Goal: Task Accomplishment & Management: Manage account settings

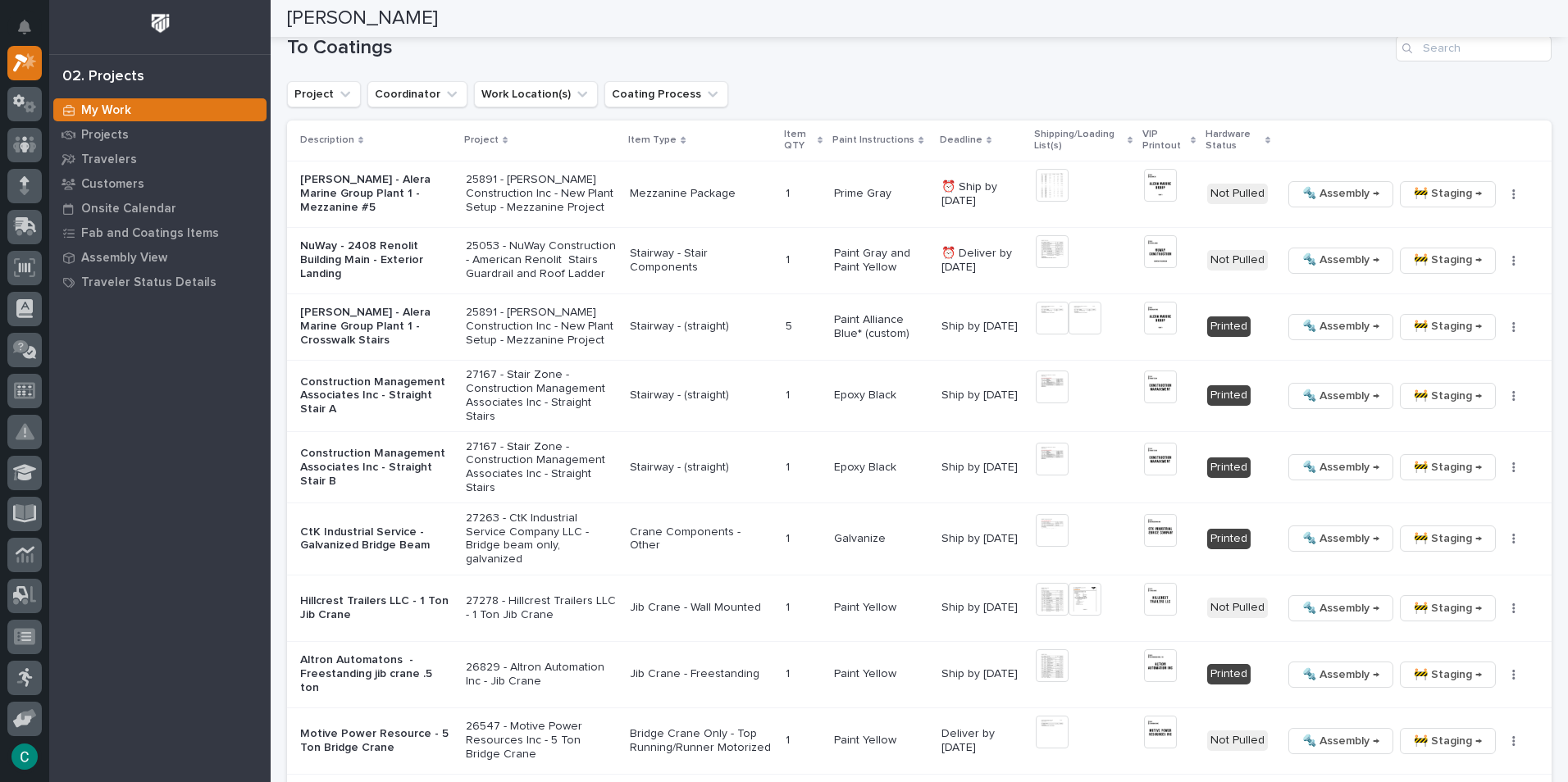
scroll to position [1640, 0]
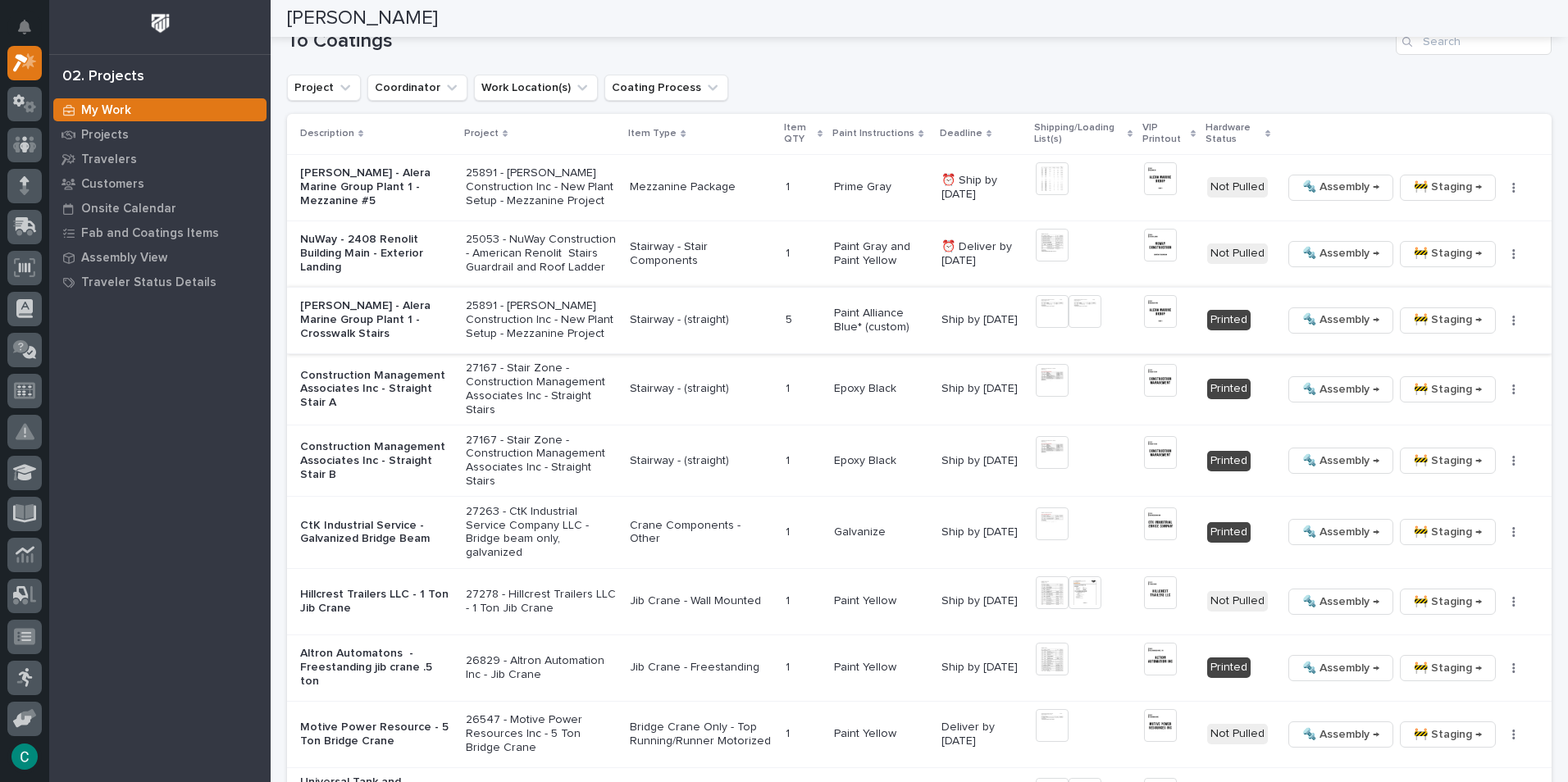
click at [1047, 295] on img at bounding box center [1052, 311] width 33 height 33
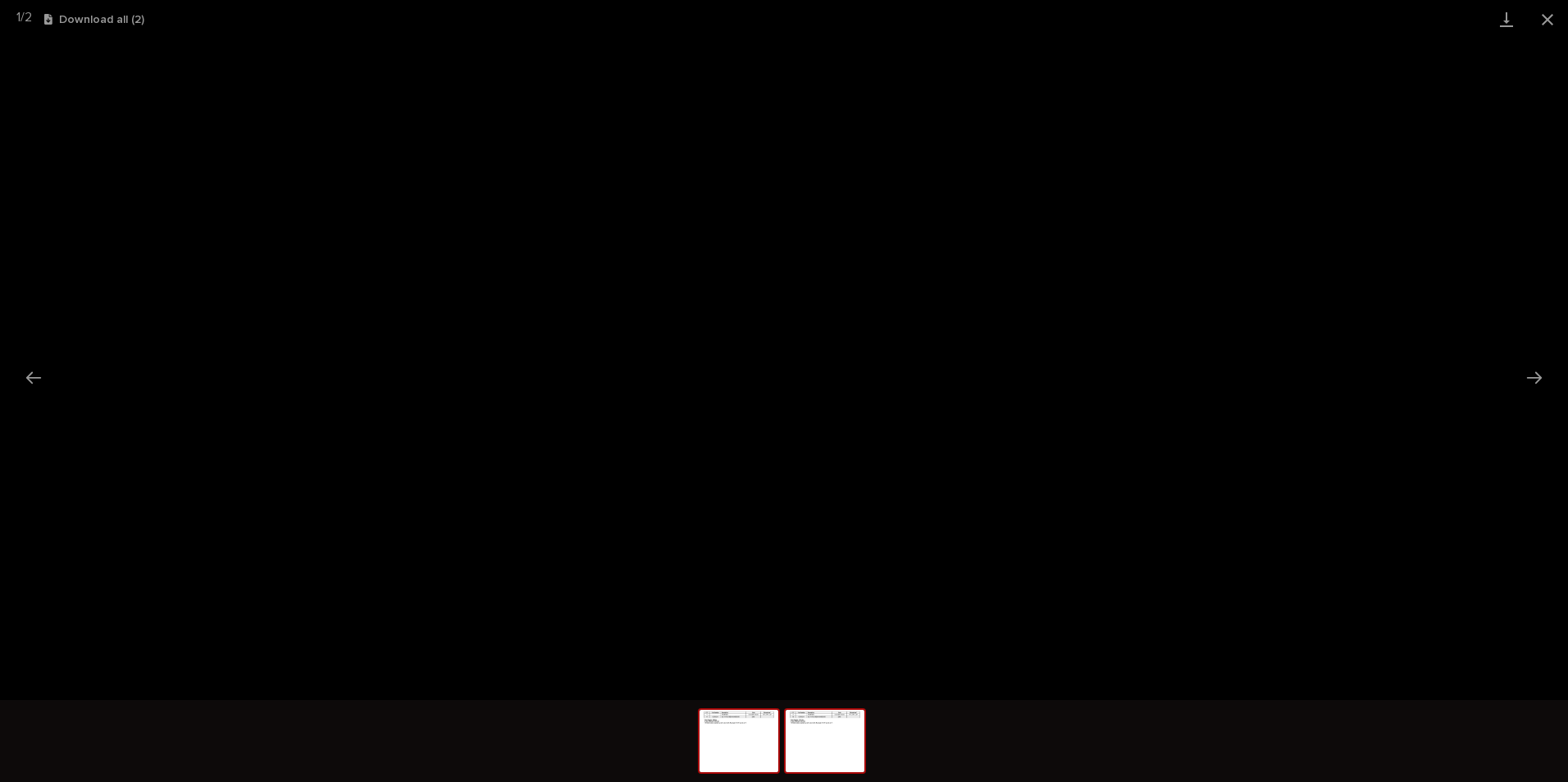
click at [816, 743] on img at bounding box center [825, 741] width 79 height 62
click at [732, 740] on img at bounding box center [739, 741] width 79 height 62
click at [1557, 10] on button "Close gallery" at bounding box center [1547, 19] width 41 height 39
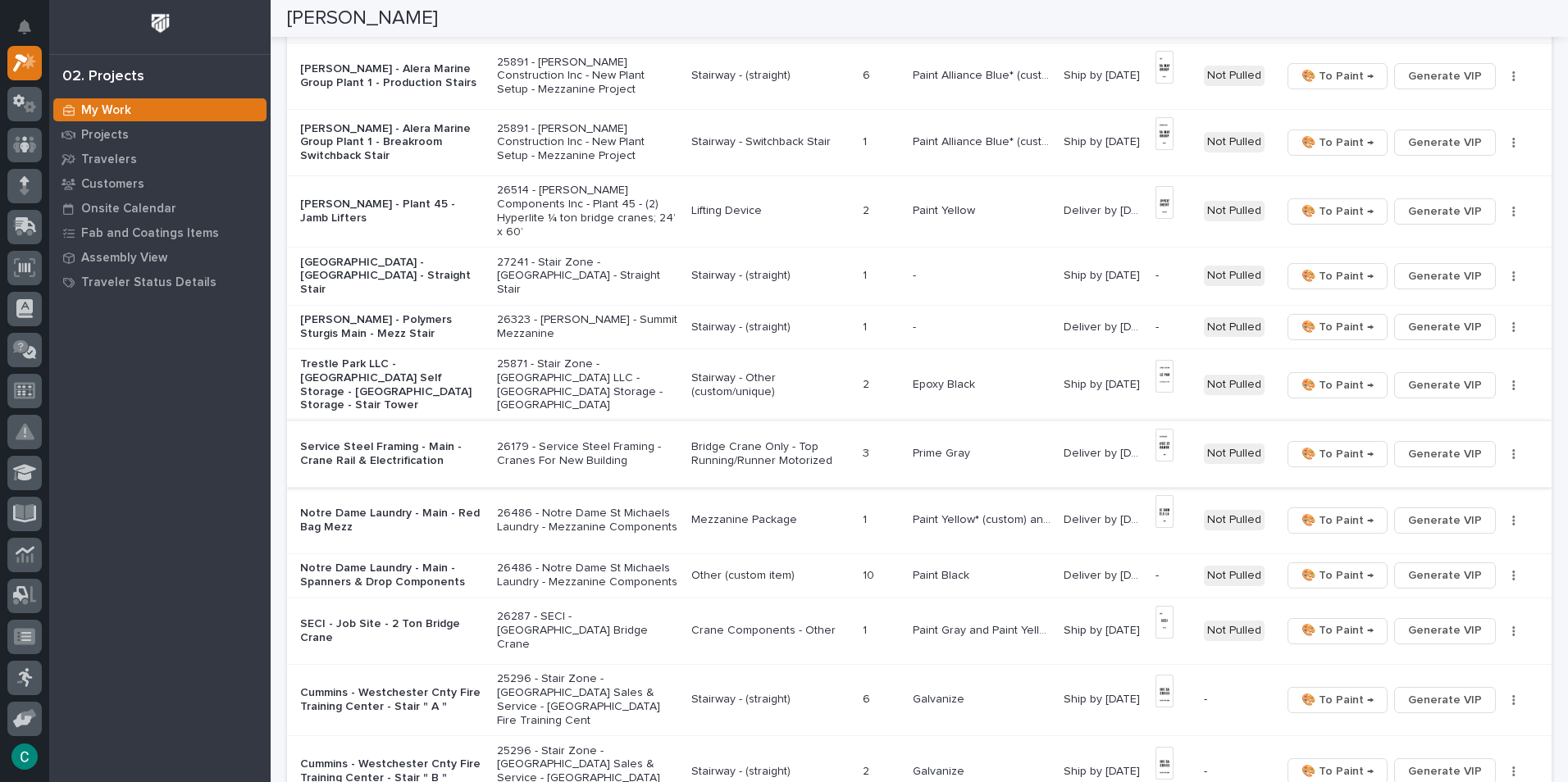
scroll to position [410, 0]
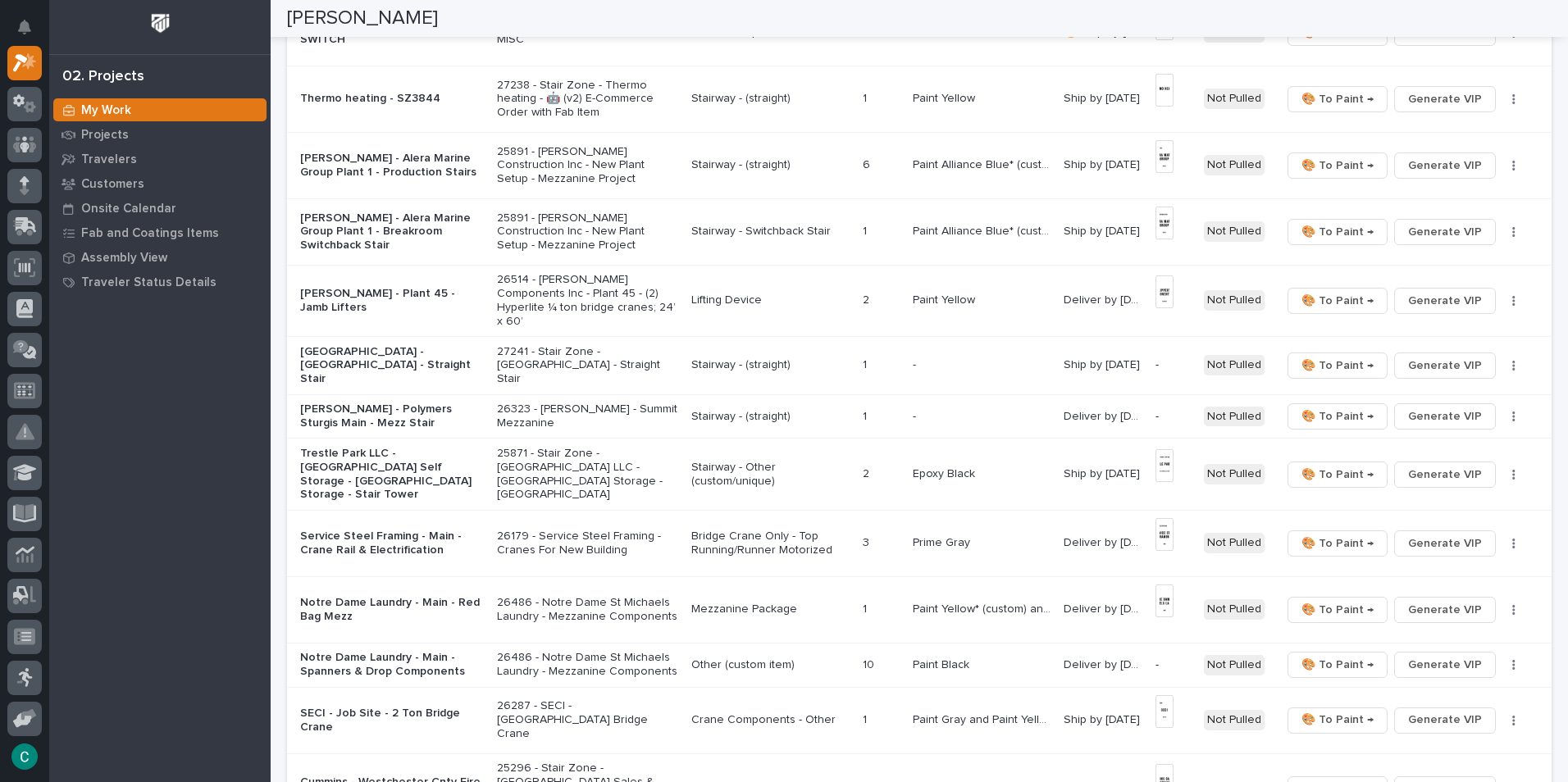
click at [743, 229] on p "Stairway - Switchback Stair" at bounding box center [770, 231] width 159 height 14
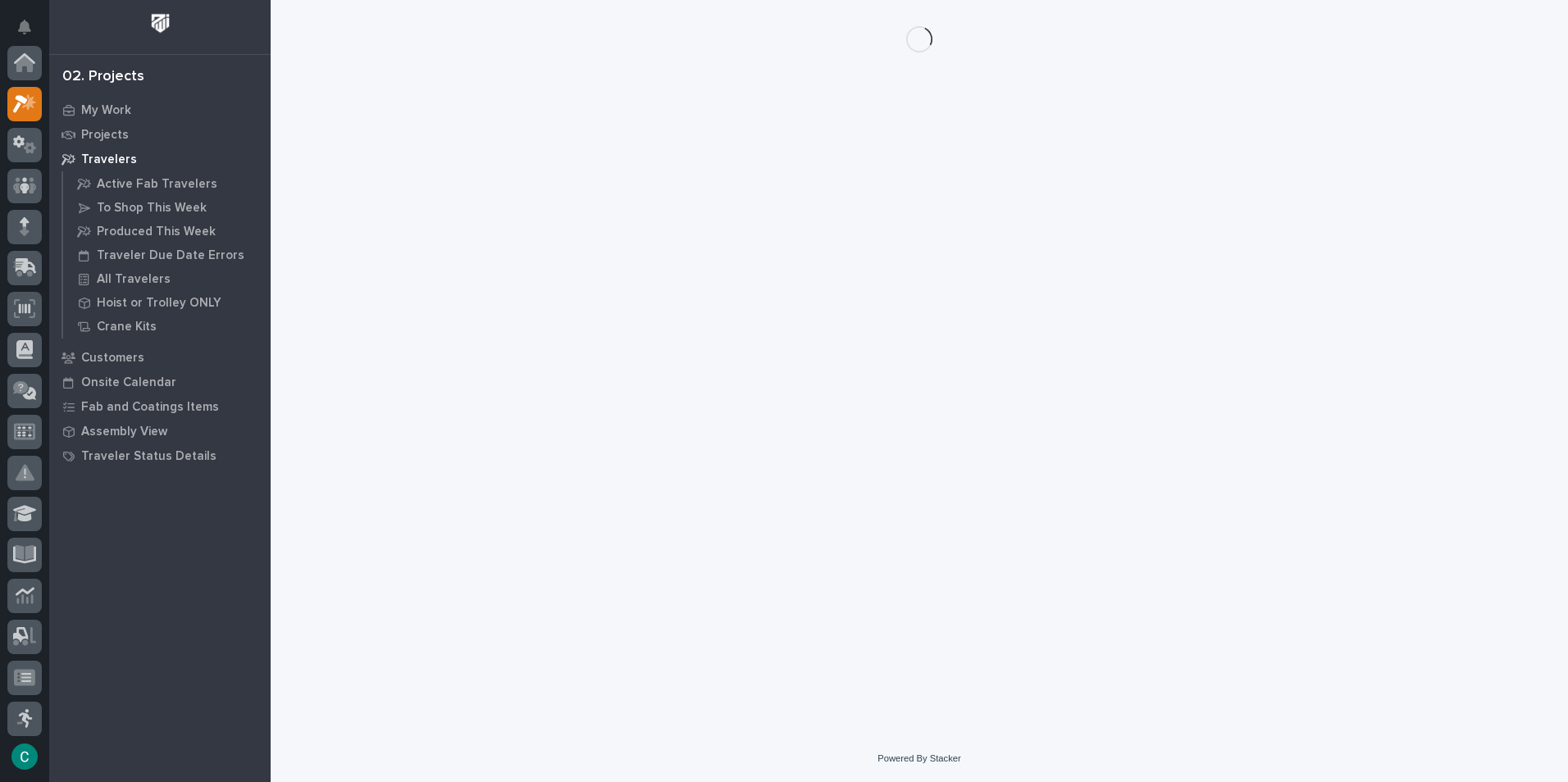
scroll to position [41, 0]
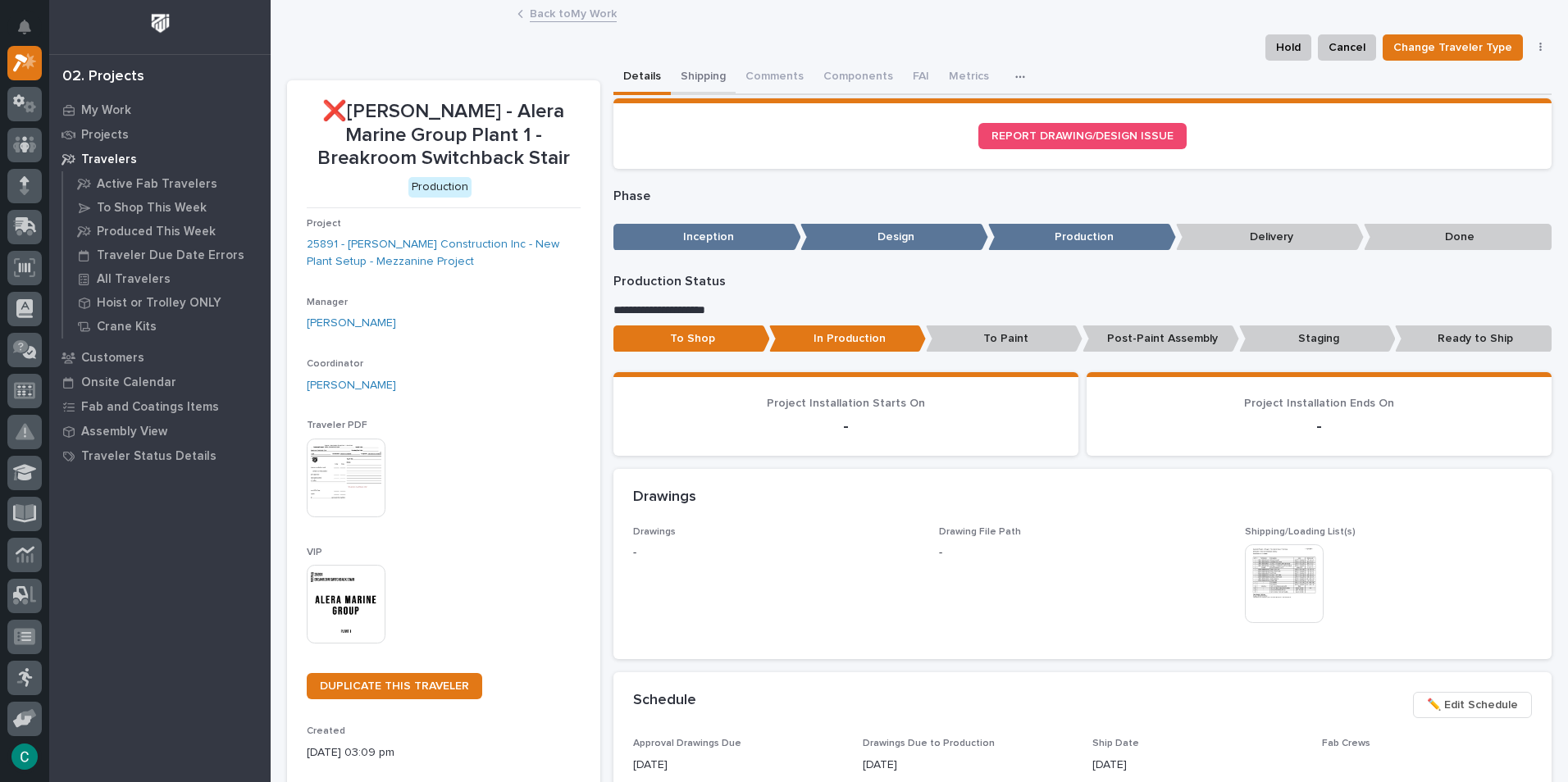
click at [704, 78] on button "Shipping" at bounding box center [703, 78] width 65 height 34
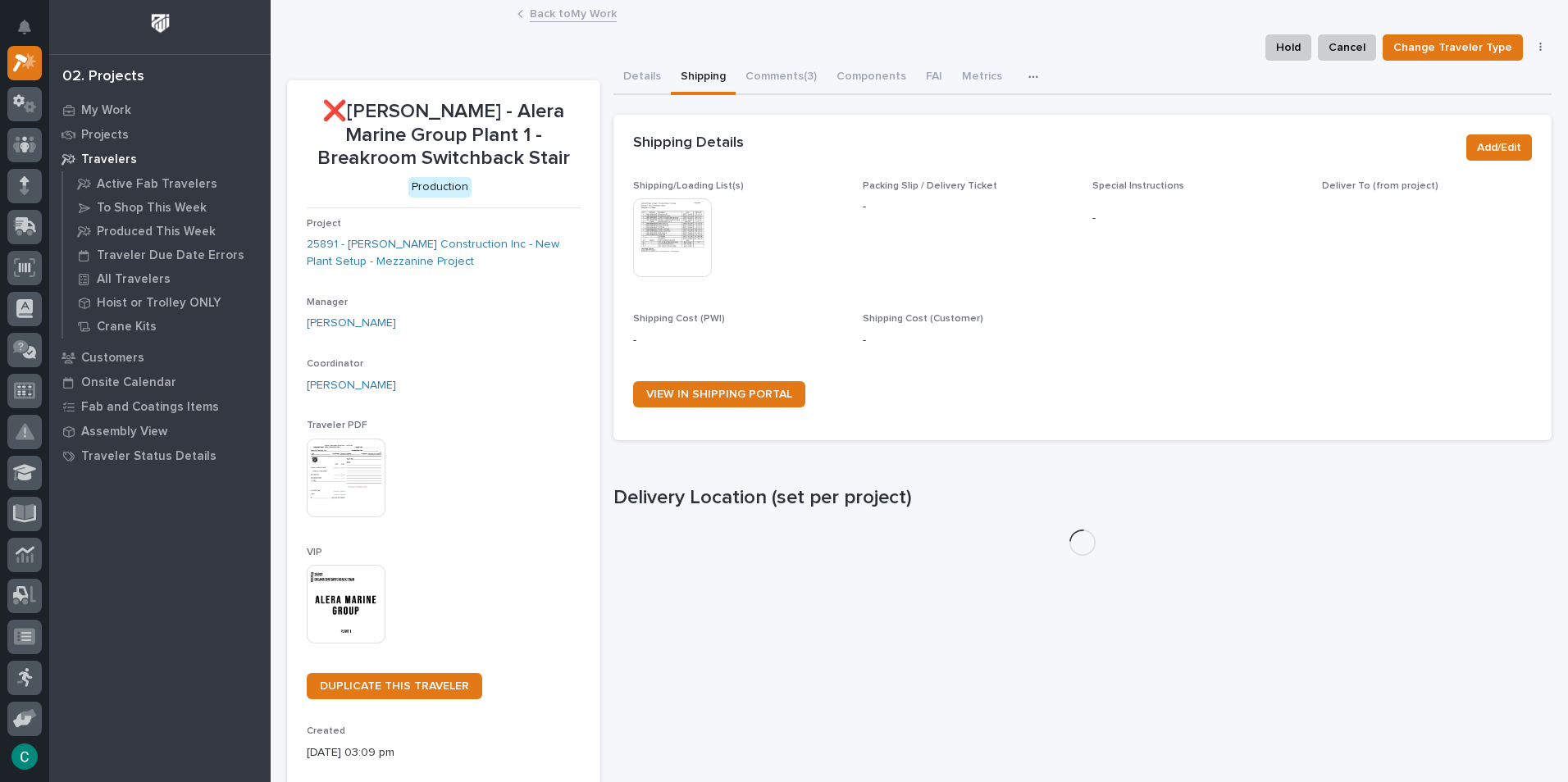
click at [676, 225] on img at bounding box center [672, 237] width 79 height 79
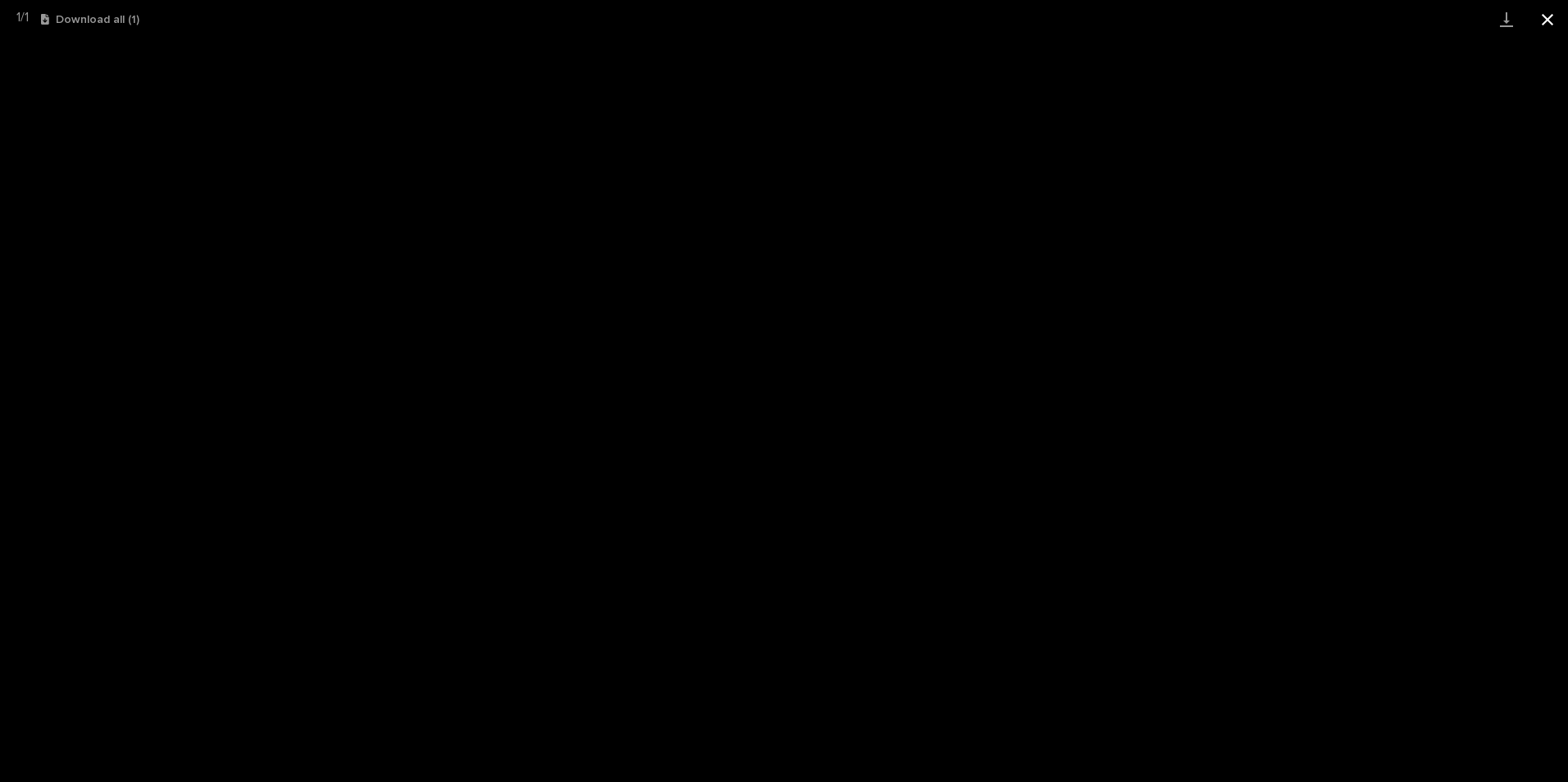
click at [1556, 23] on button "Close gallery" at bounding box center [1547, 19] width 41 height 39
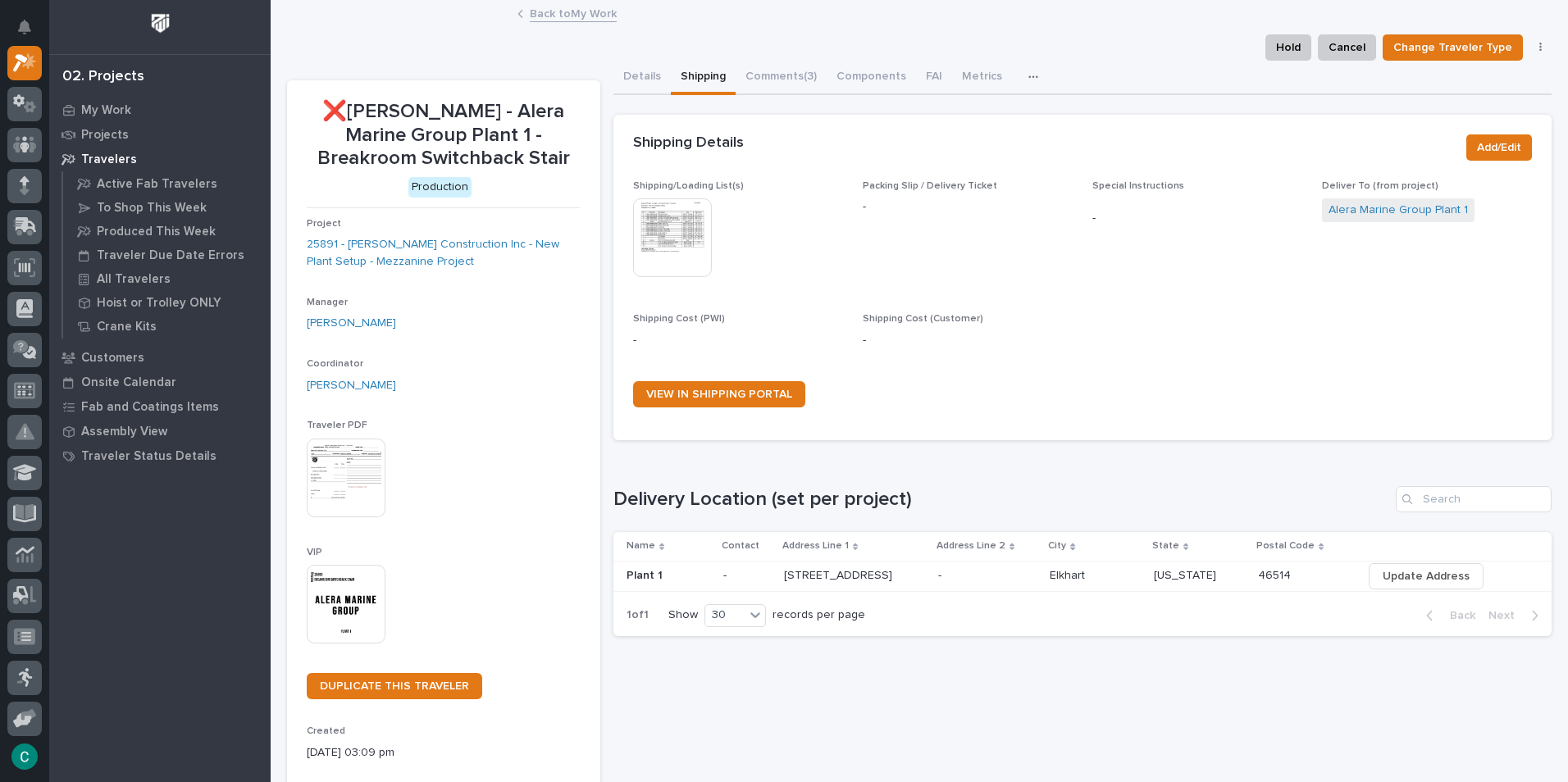
click at [596, 12] on link "Back to My Work" at bounding box center [574, 12] width 87 height 19
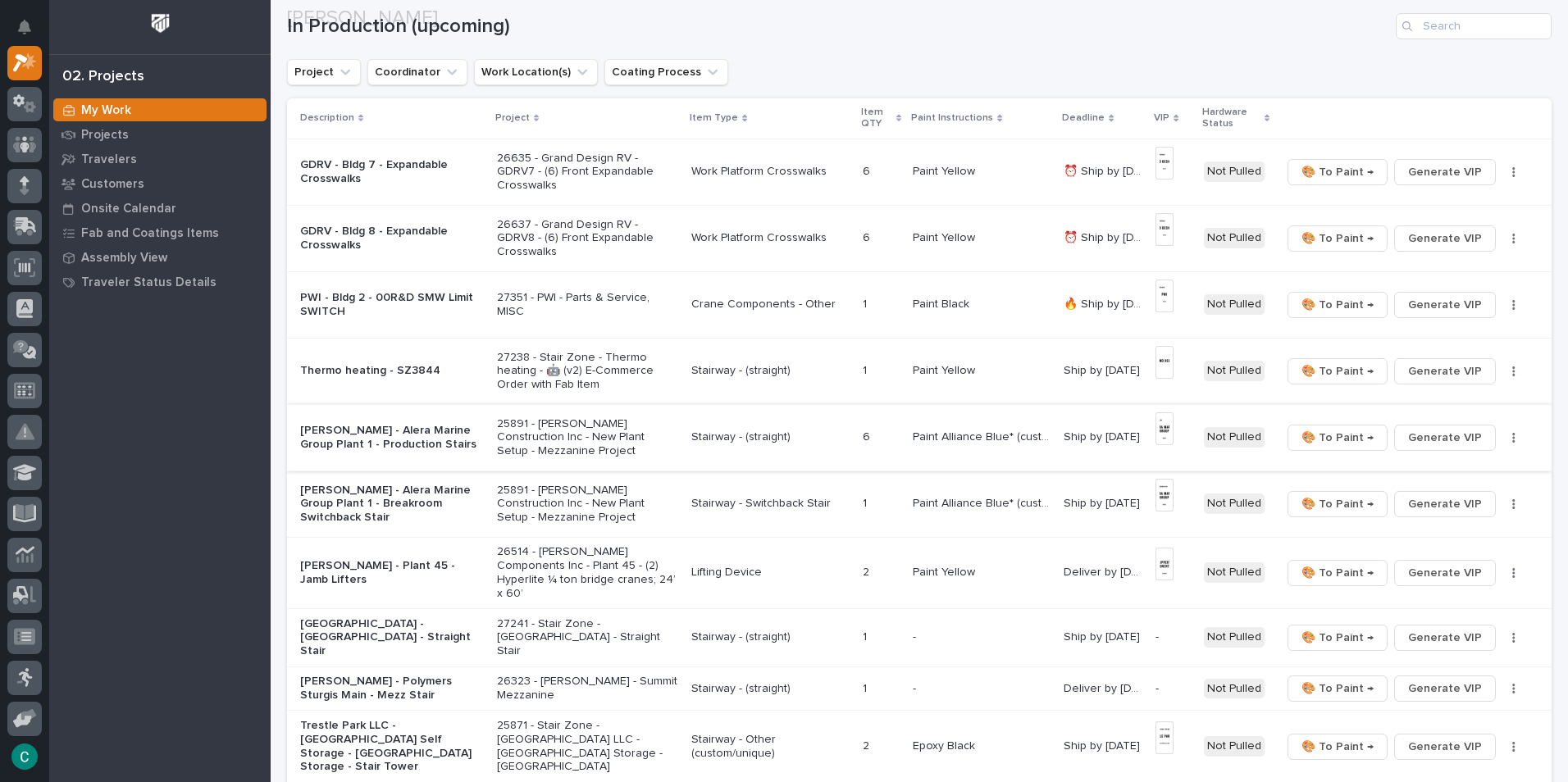
scroll to position [246, 0]
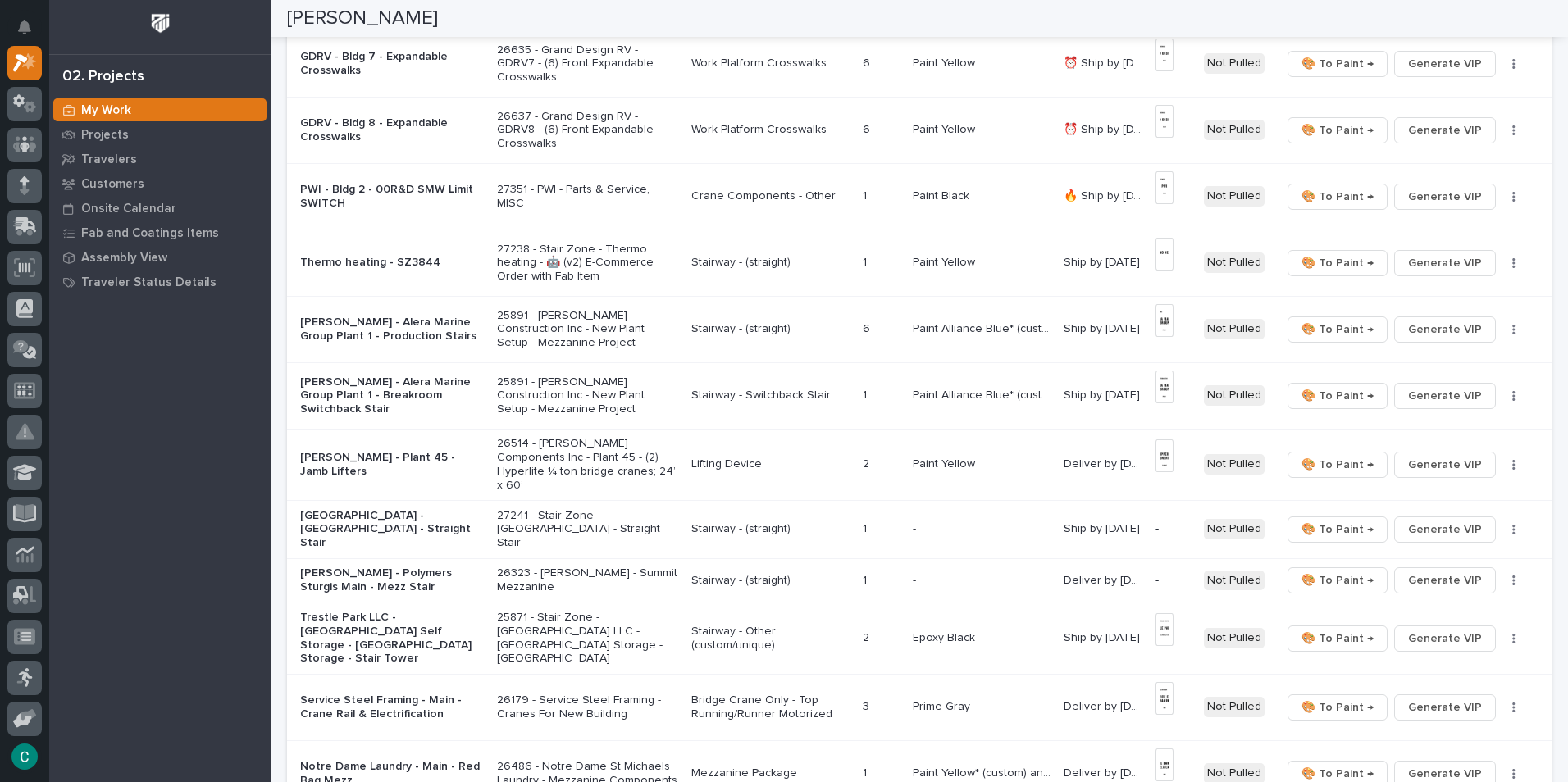
click at [735, 329] on p "Stairway - (straight)" at bounding box center [770, 329] width 159 height 14
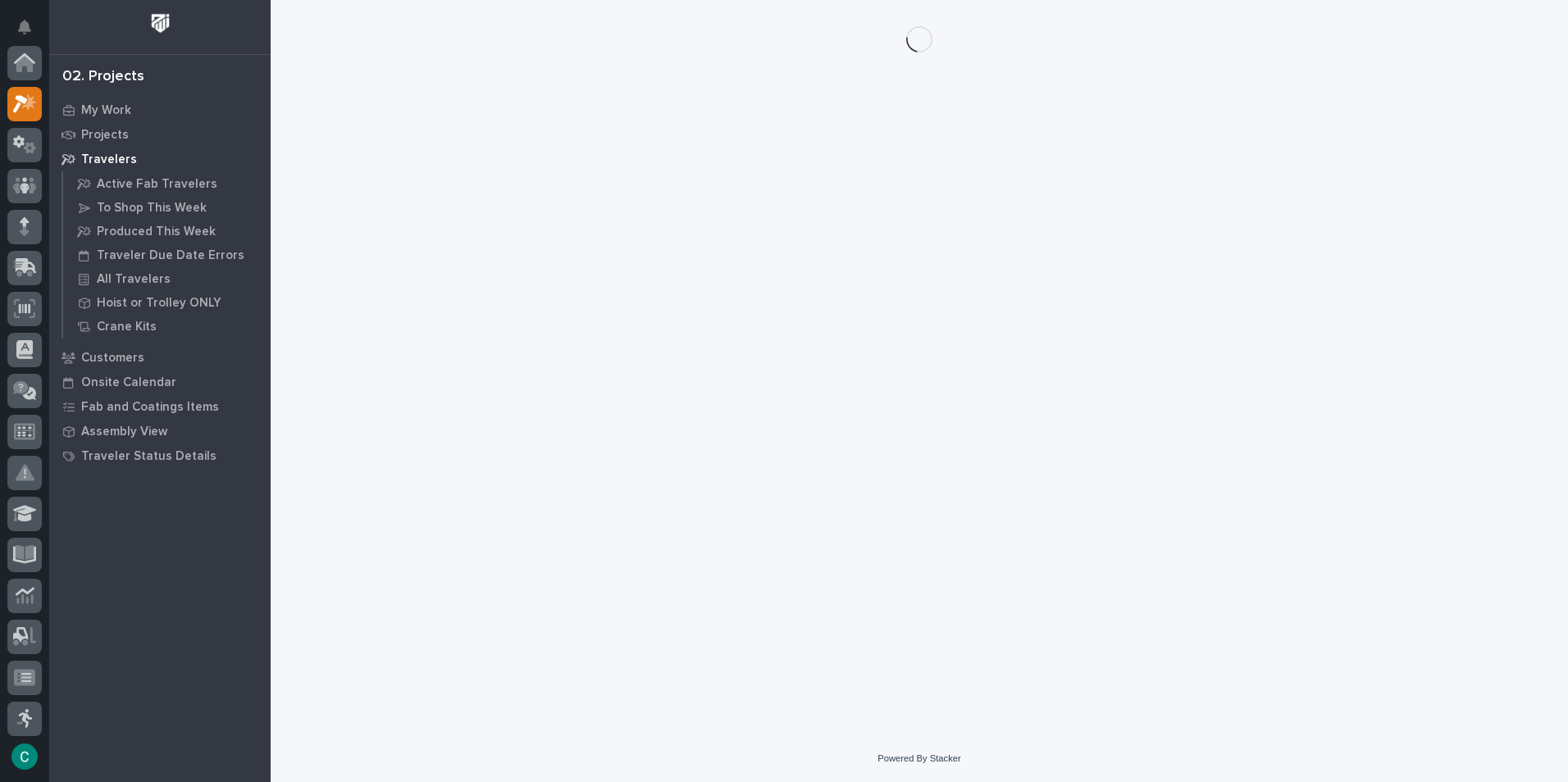
scroll to position [41, 0]
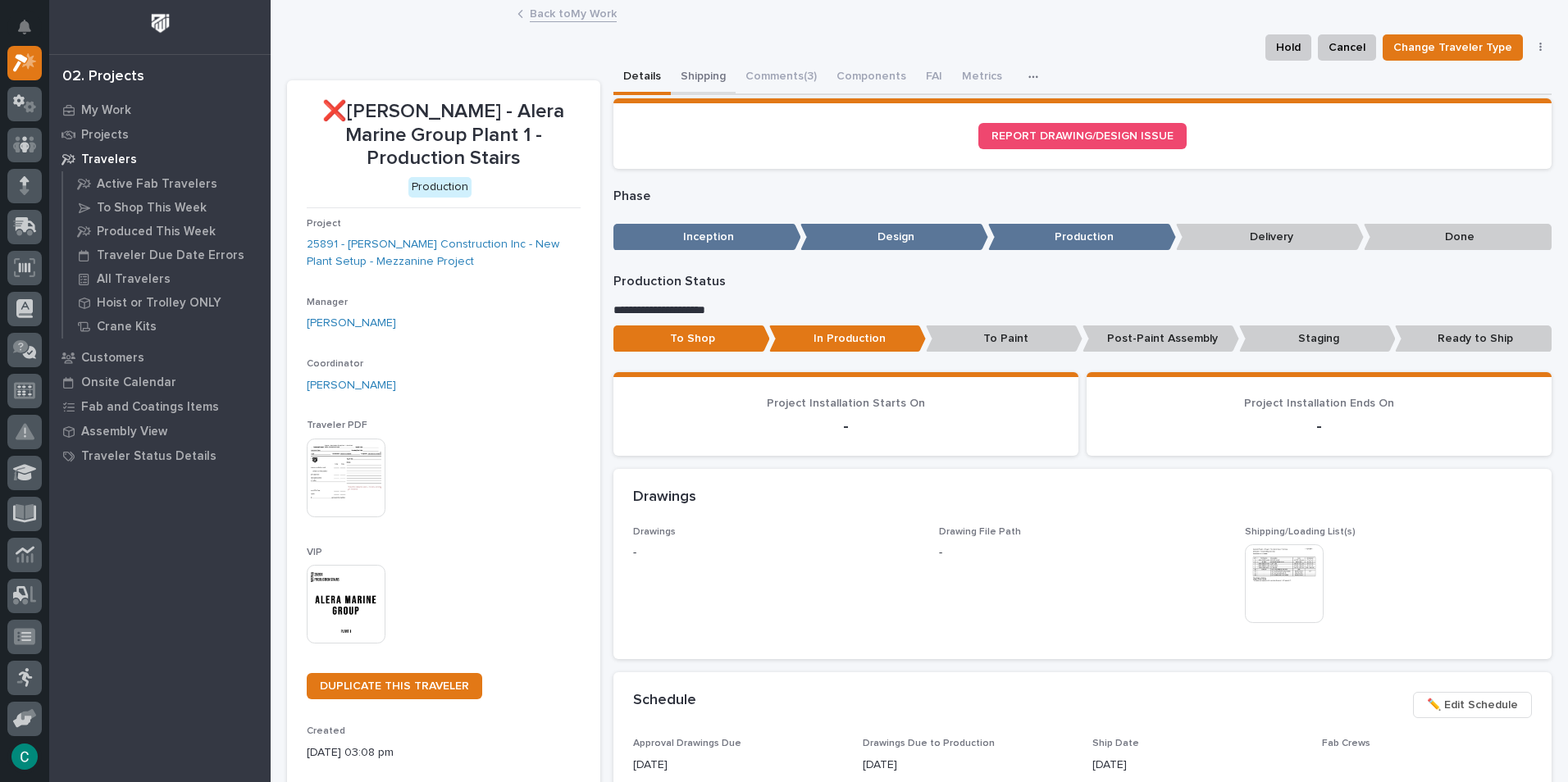
click at [708, 79] on button "Shipping" at bounding box center [703, 78] width 65 height 34
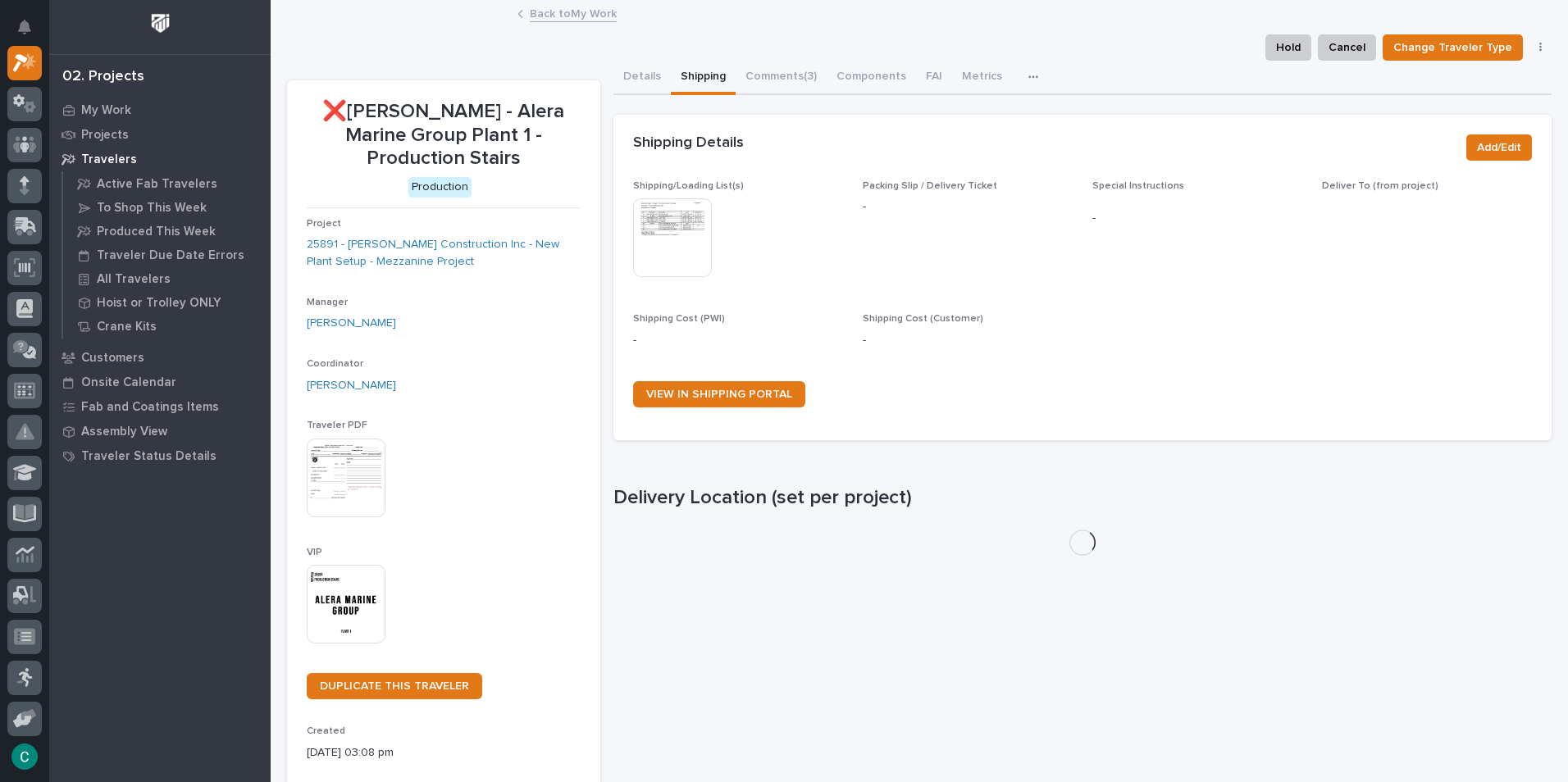
click at [684, 217] on img at bounding box center [672, 237] width 79 height 79
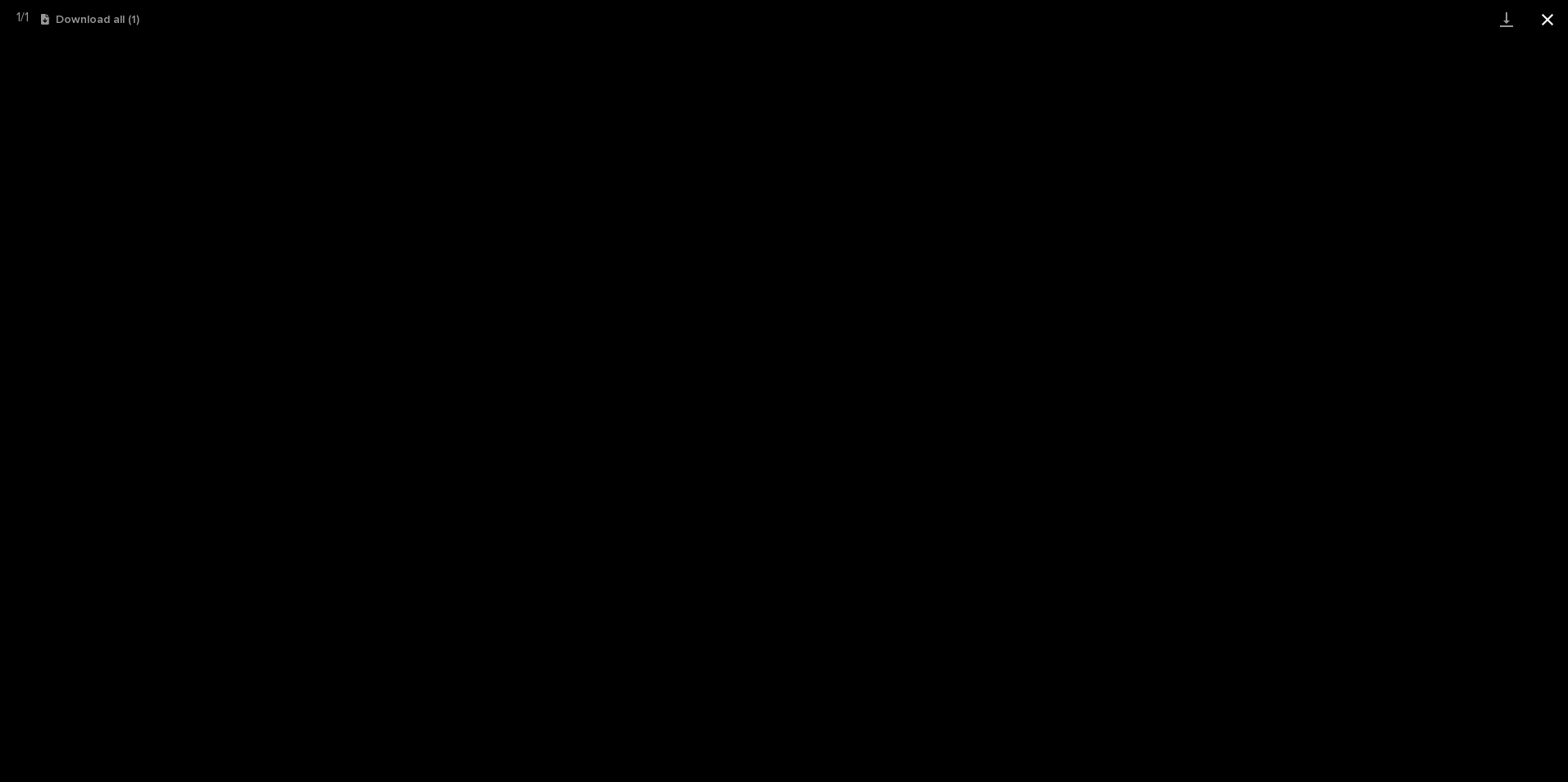
click at [1539, 16] on button "Close gallery" at bounding box center [1547, 19] width 41 height 39
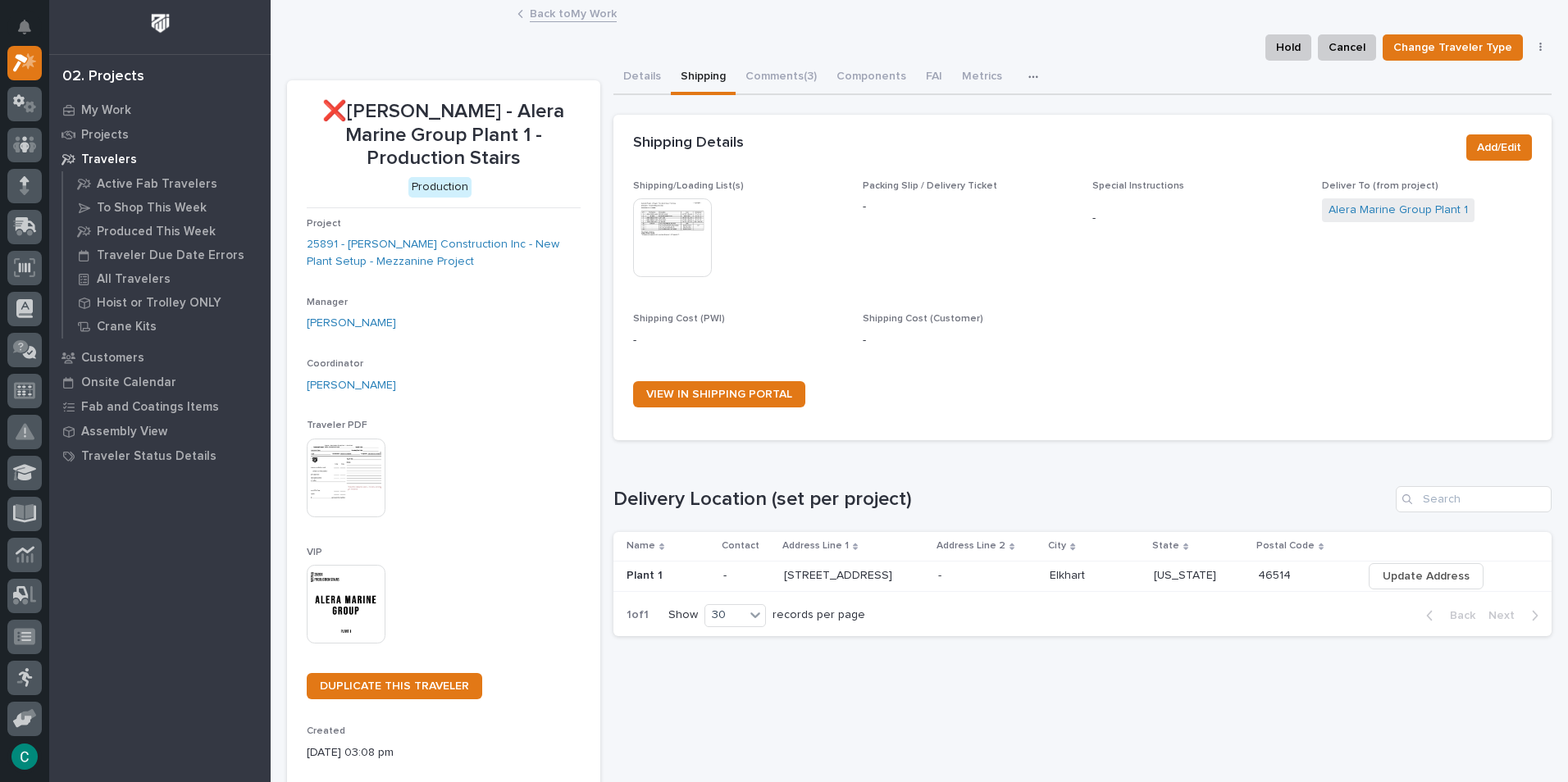
click at [587, 16] on link "Back to My Work" at bounding box center [574, 12] width 87 height 19
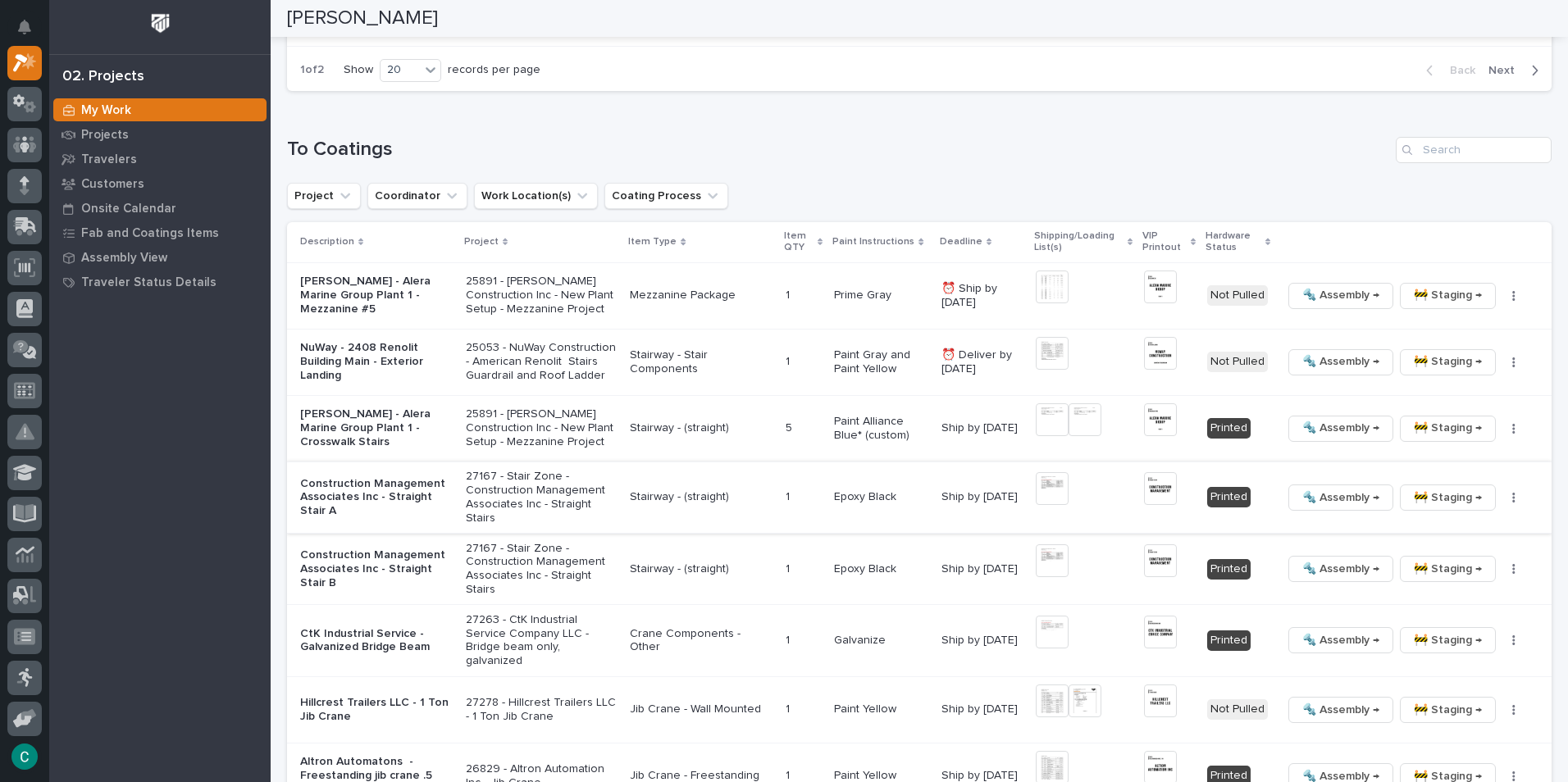
scroll to position [1557, 0]
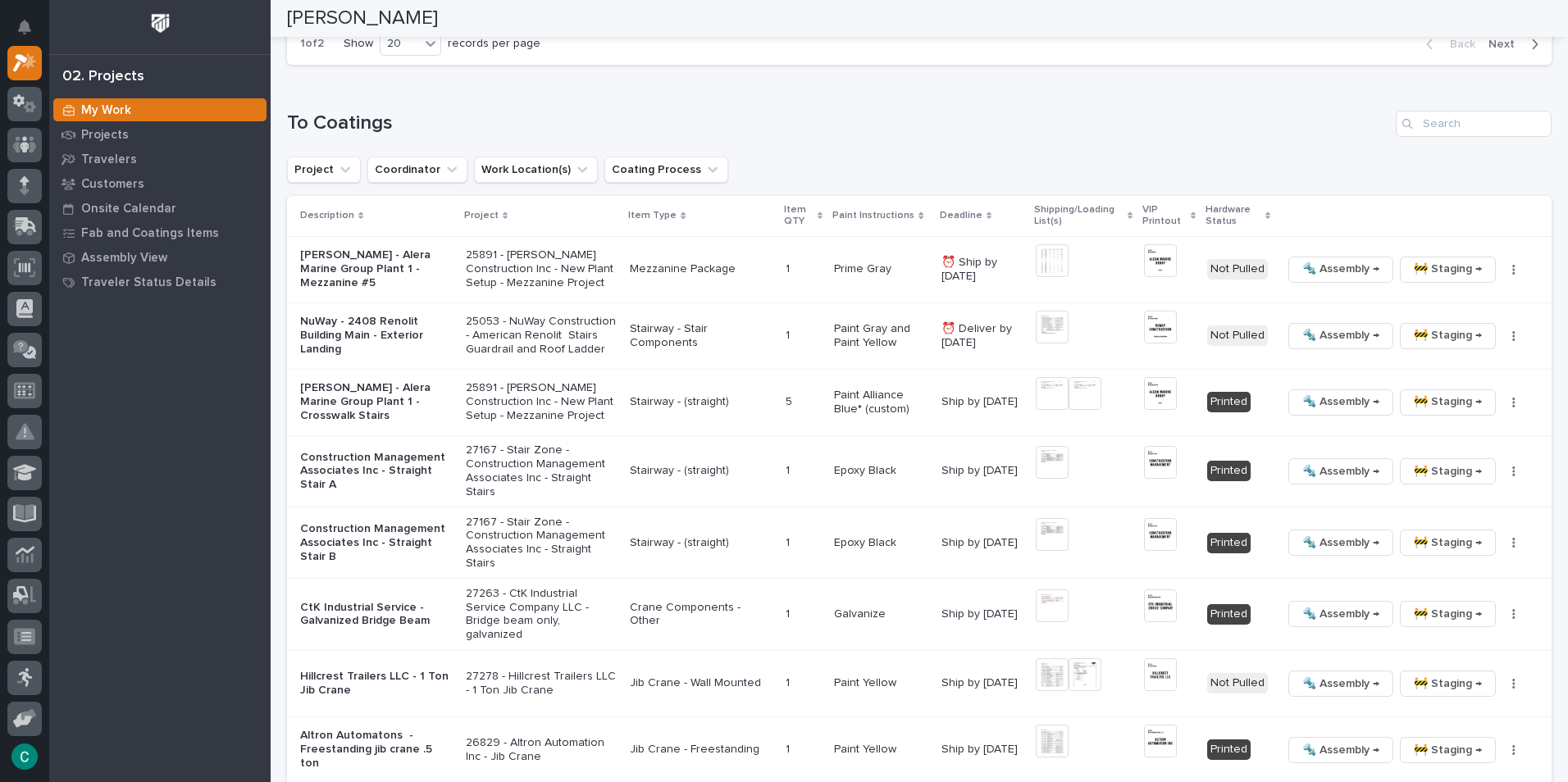
click at [367, 381] on p "[PERSON_NAME] - Alera Marine Group Plant 1 - Crosswalk Stairs" at bounding box center [376, 402] width 153 height 41
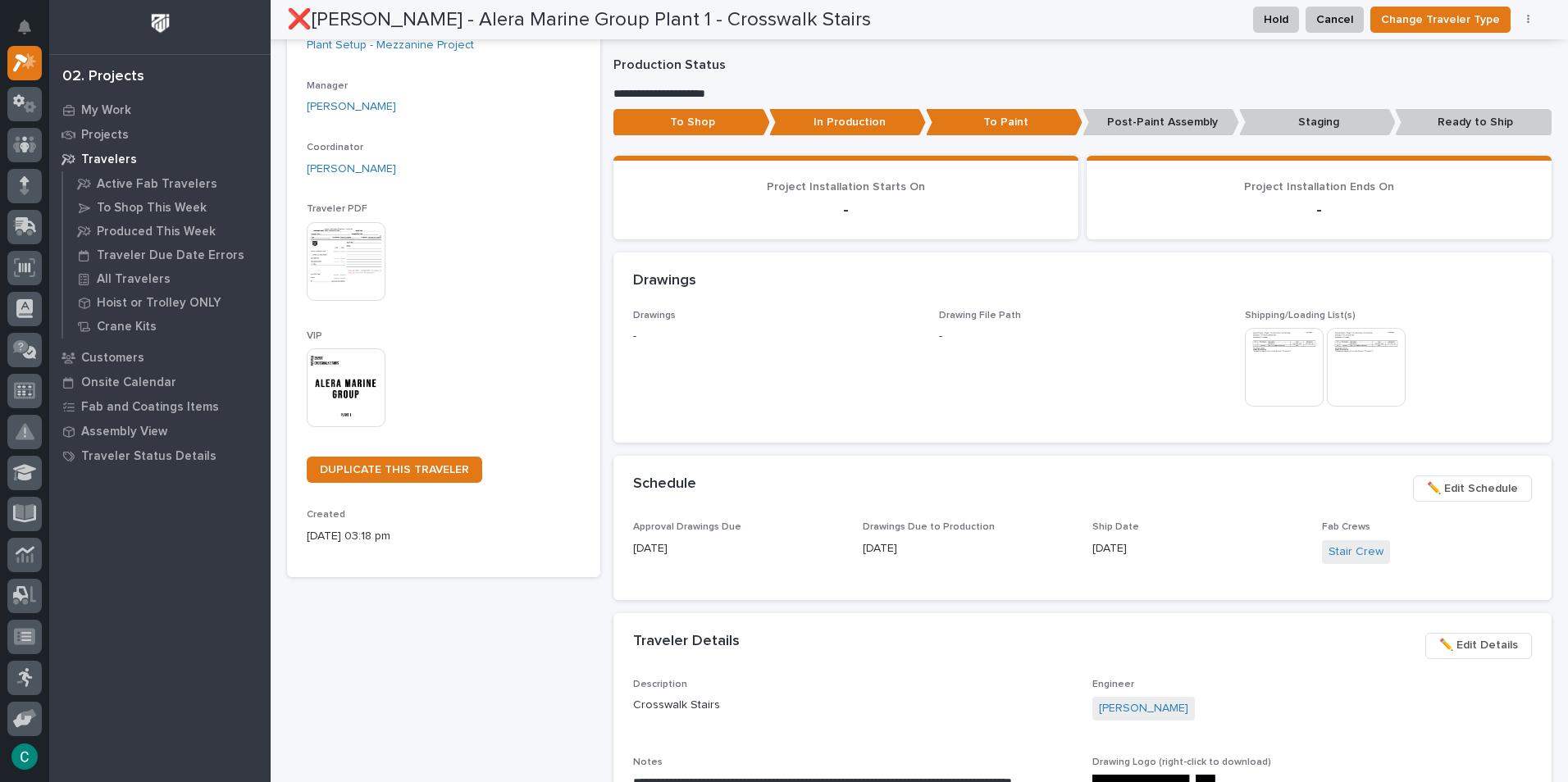
scroll to position [246, 0]
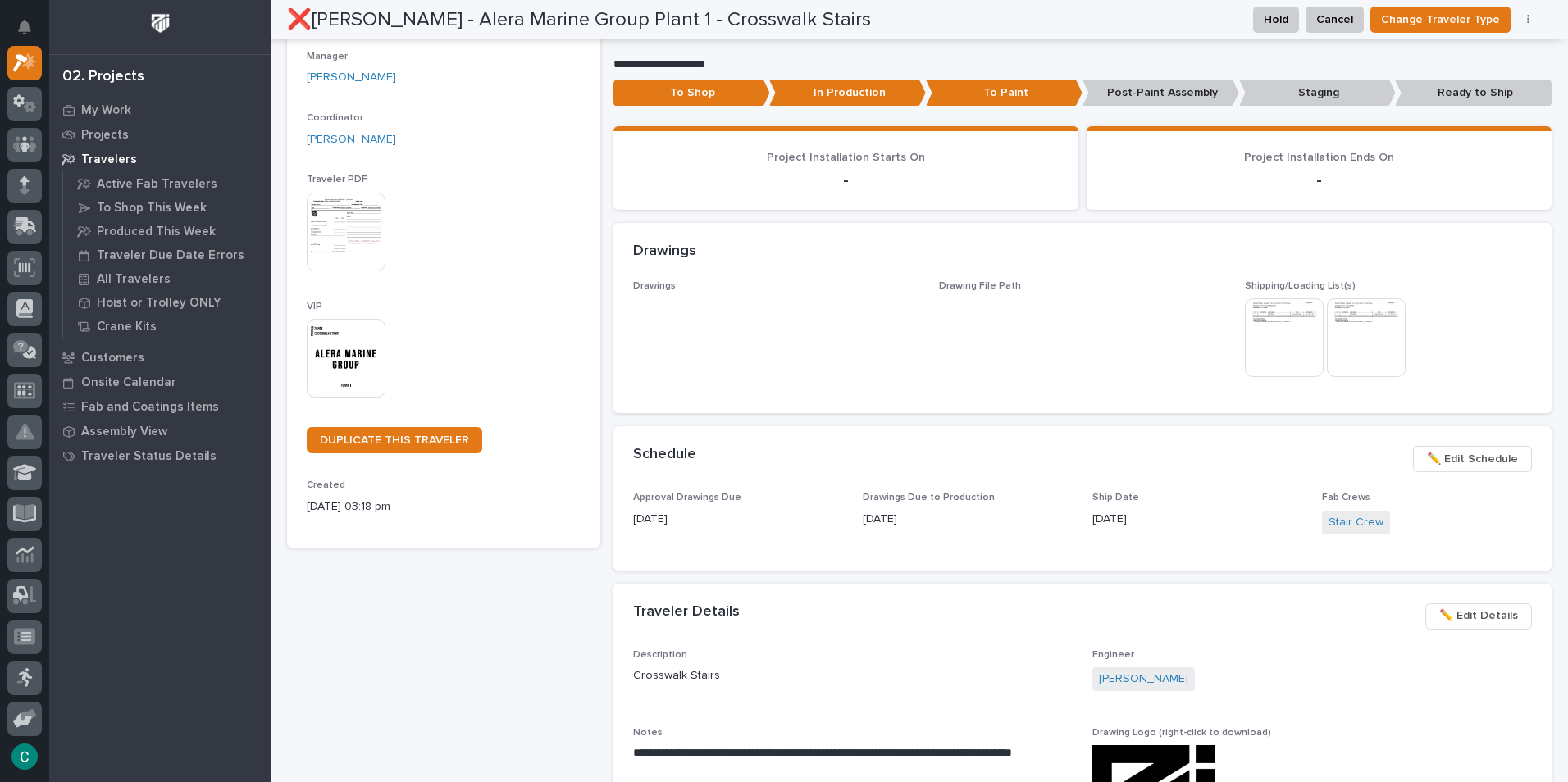
click at [1249, 329] on img at bounding box center [1284, 338] width 79 height 79
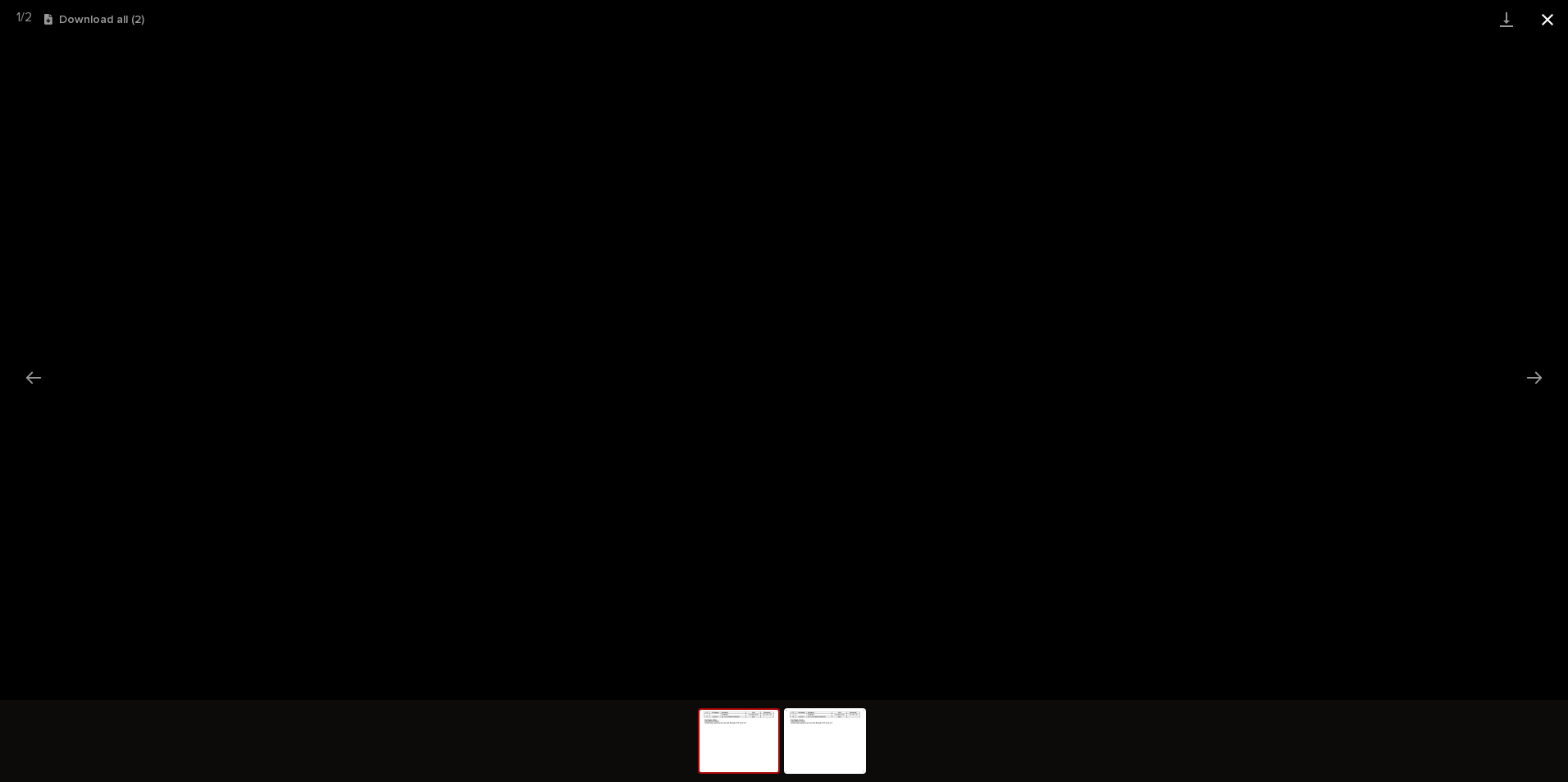
click at [1542, 16] on button "Close gallery" at bounding box center [1547, 19] width 41 height 39
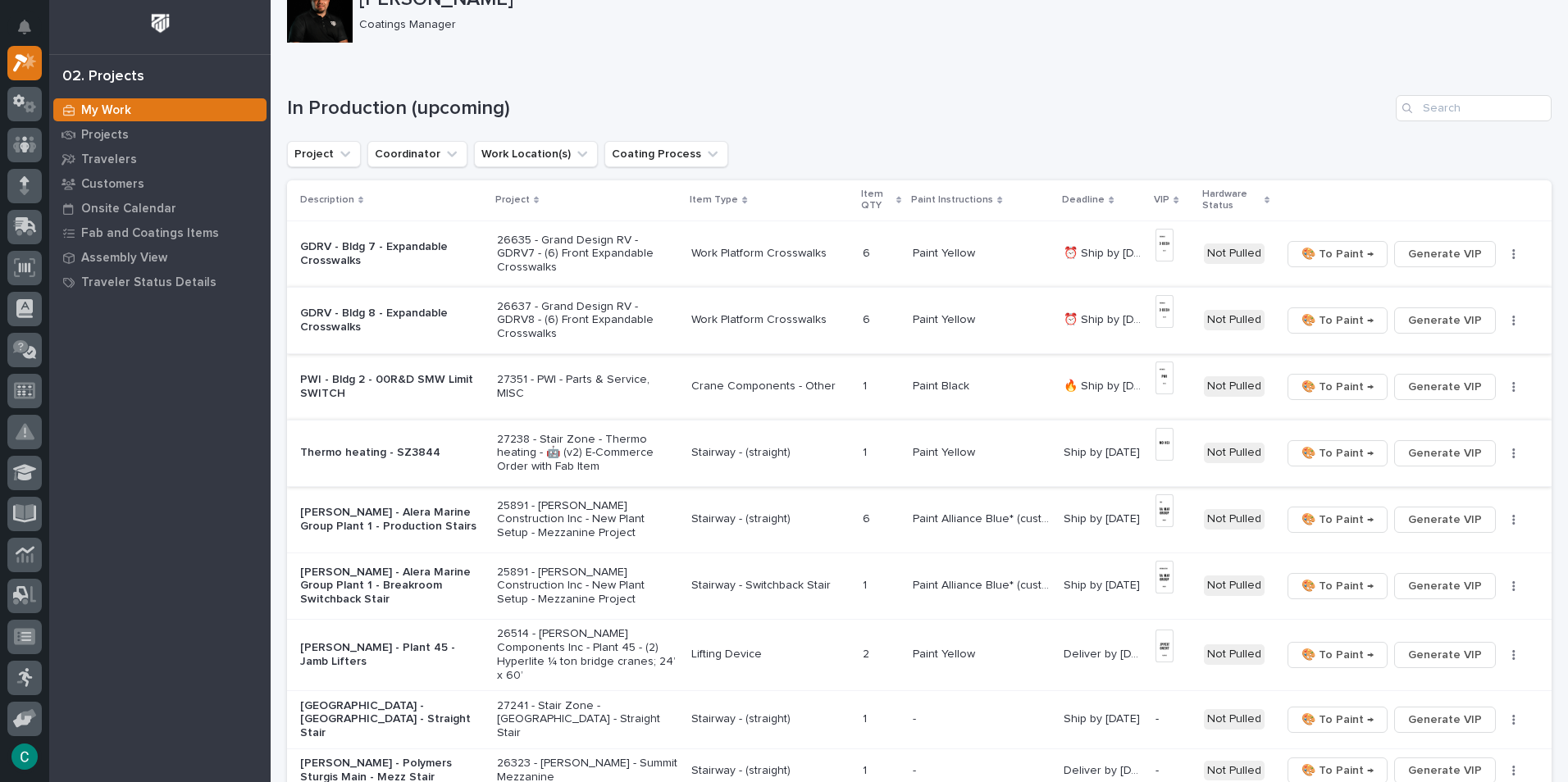
scroll to position [82, 0]
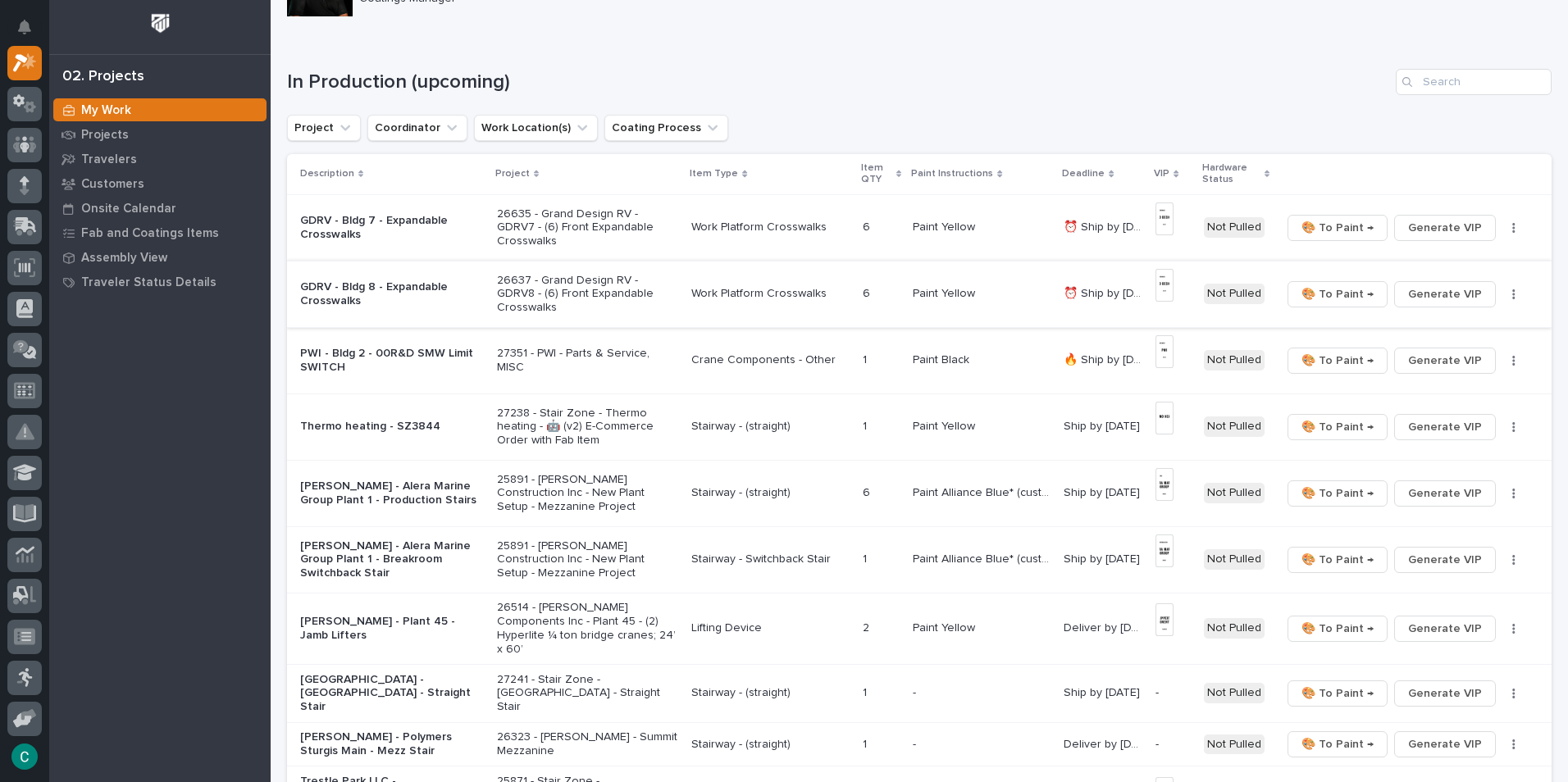
click at [384, 555] on p "[PERSON_NAME] - Alera Marine Group Plant 1 - Breakroom Switchback Stair" at bounding box center [392, 560] width 184 height 41
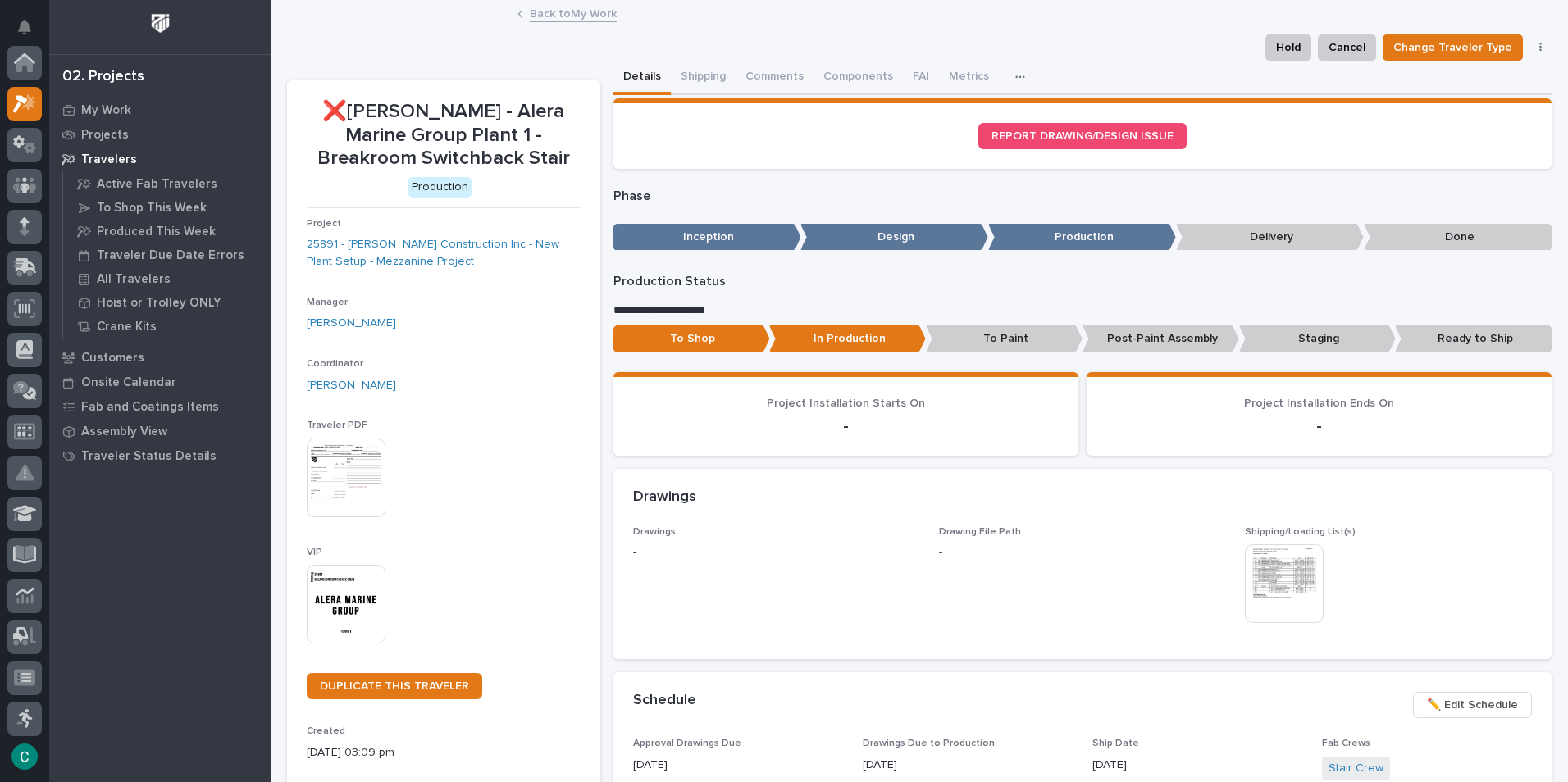
scroll to position [41, 0]
click at [1282, 583] on img at bounding box center [1284, 584] width 79 height 79
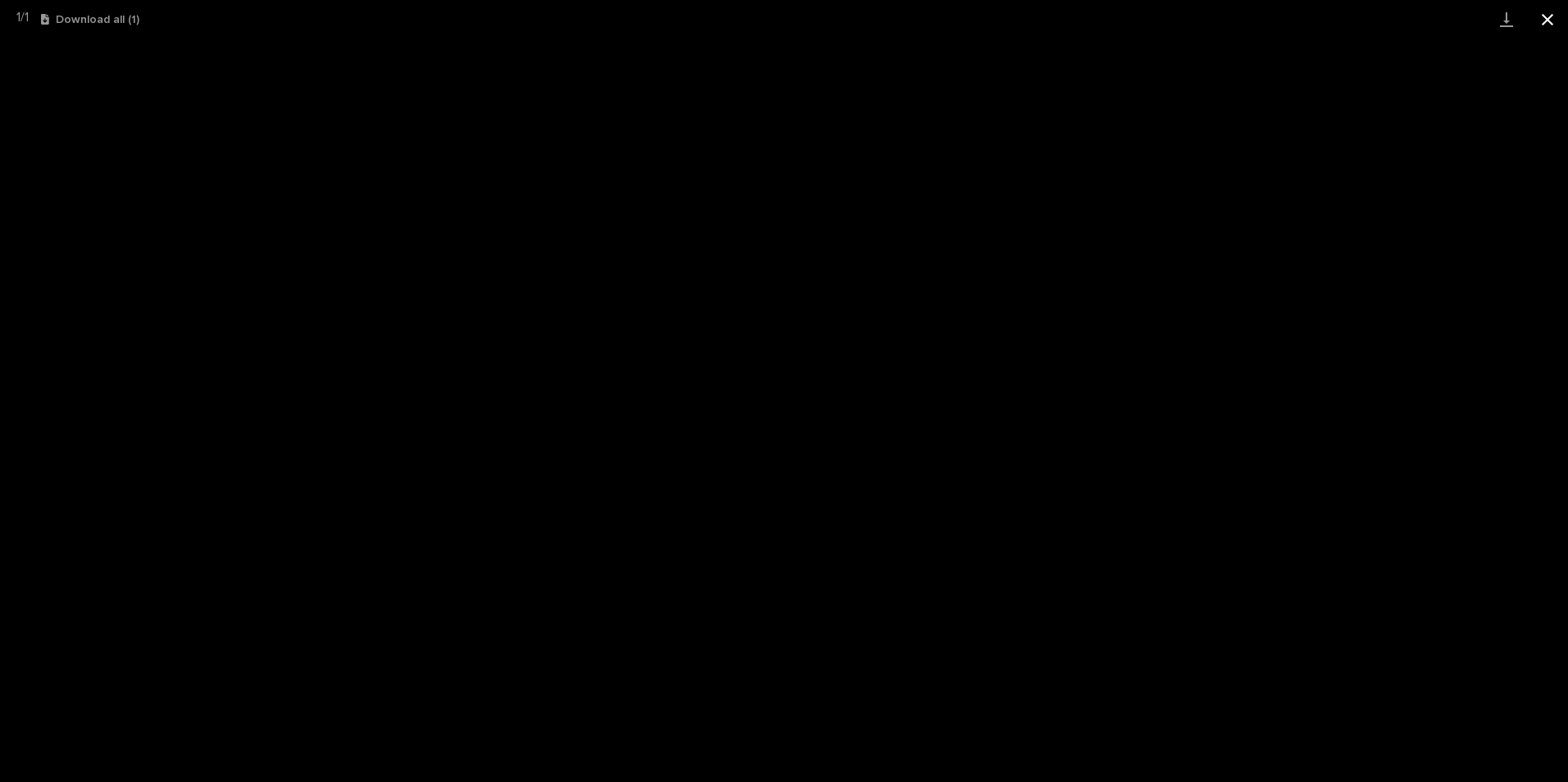
click at [1547, 13] on button "Close gallery" at bounding box center [1547, 19] width 41 height 39
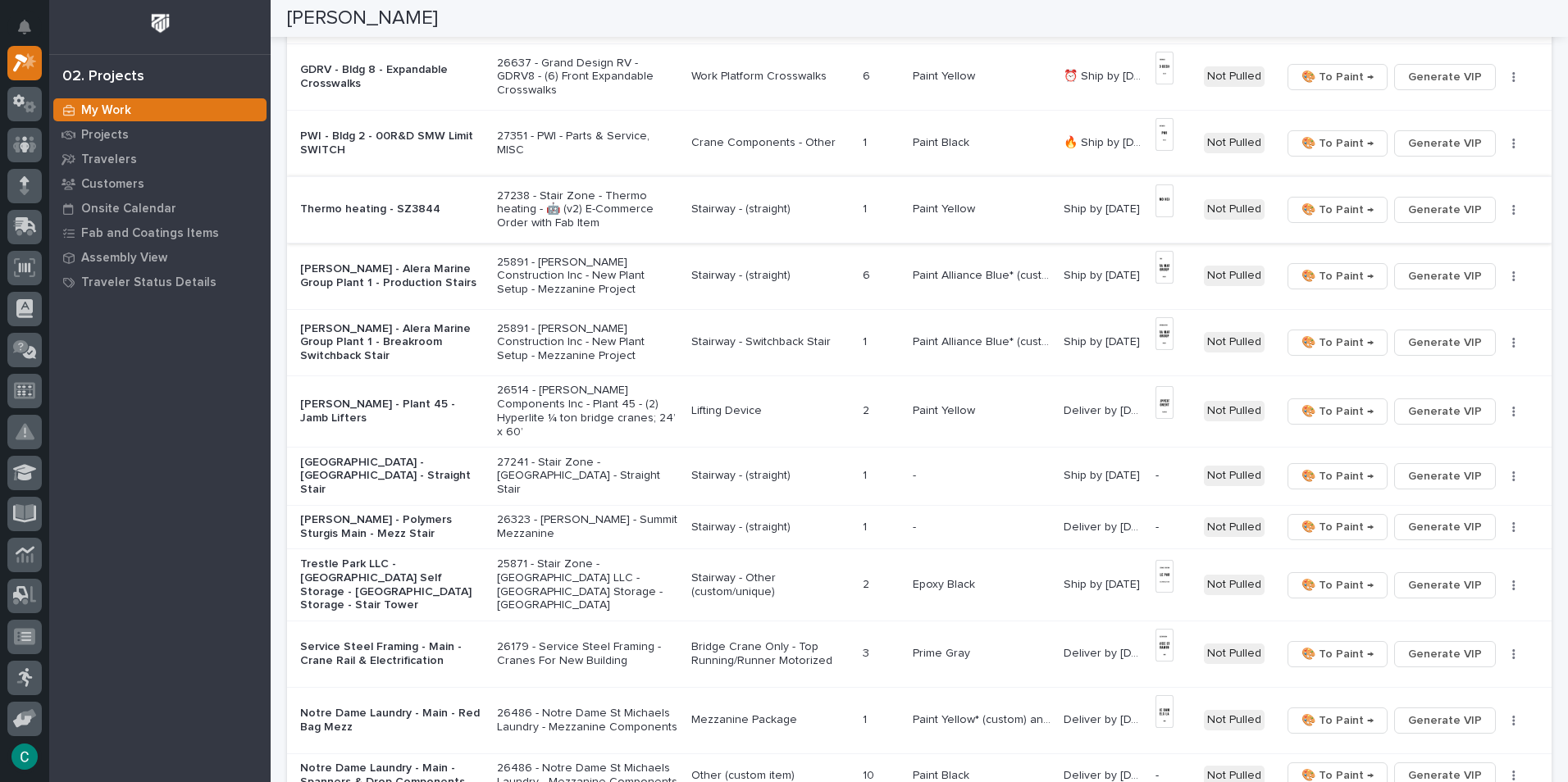
scroll to position [328, 0]
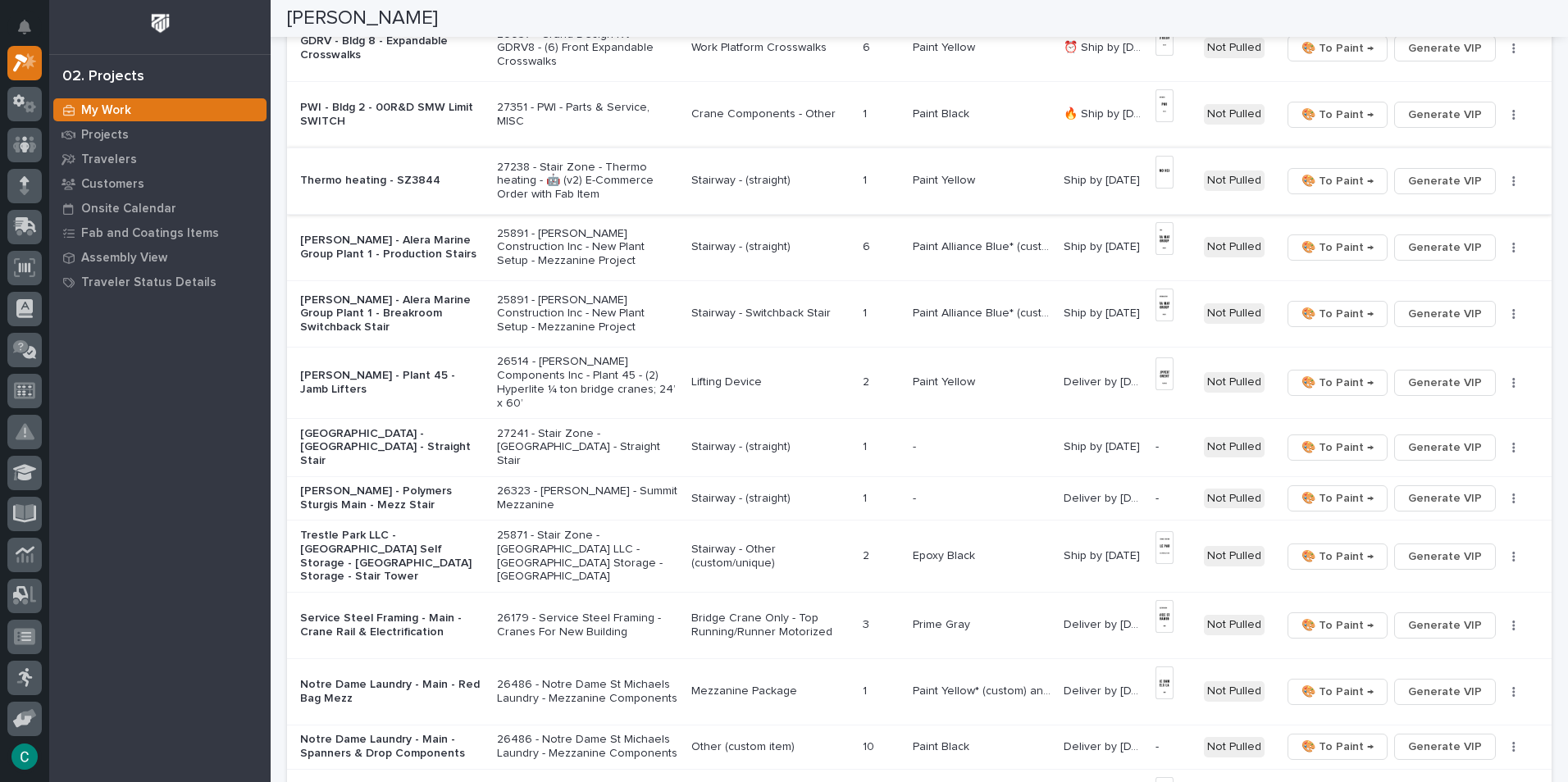
click at [1166, 181] on img at bounding box center [1164, 172] width 18 height 33
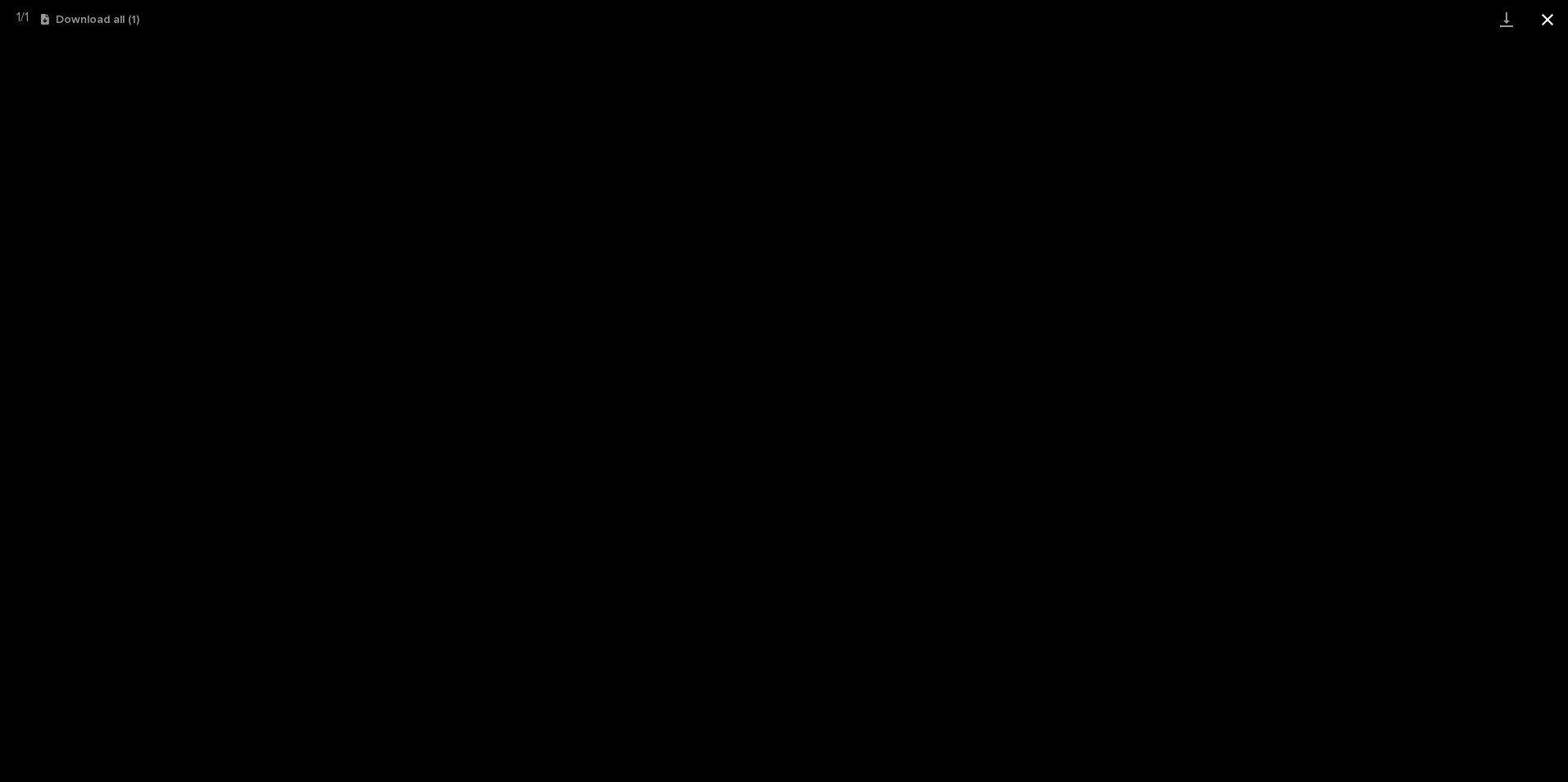
click at [1546, 20] on button "Close gallery" at bounding box center [1547, 19] width 41 height 39
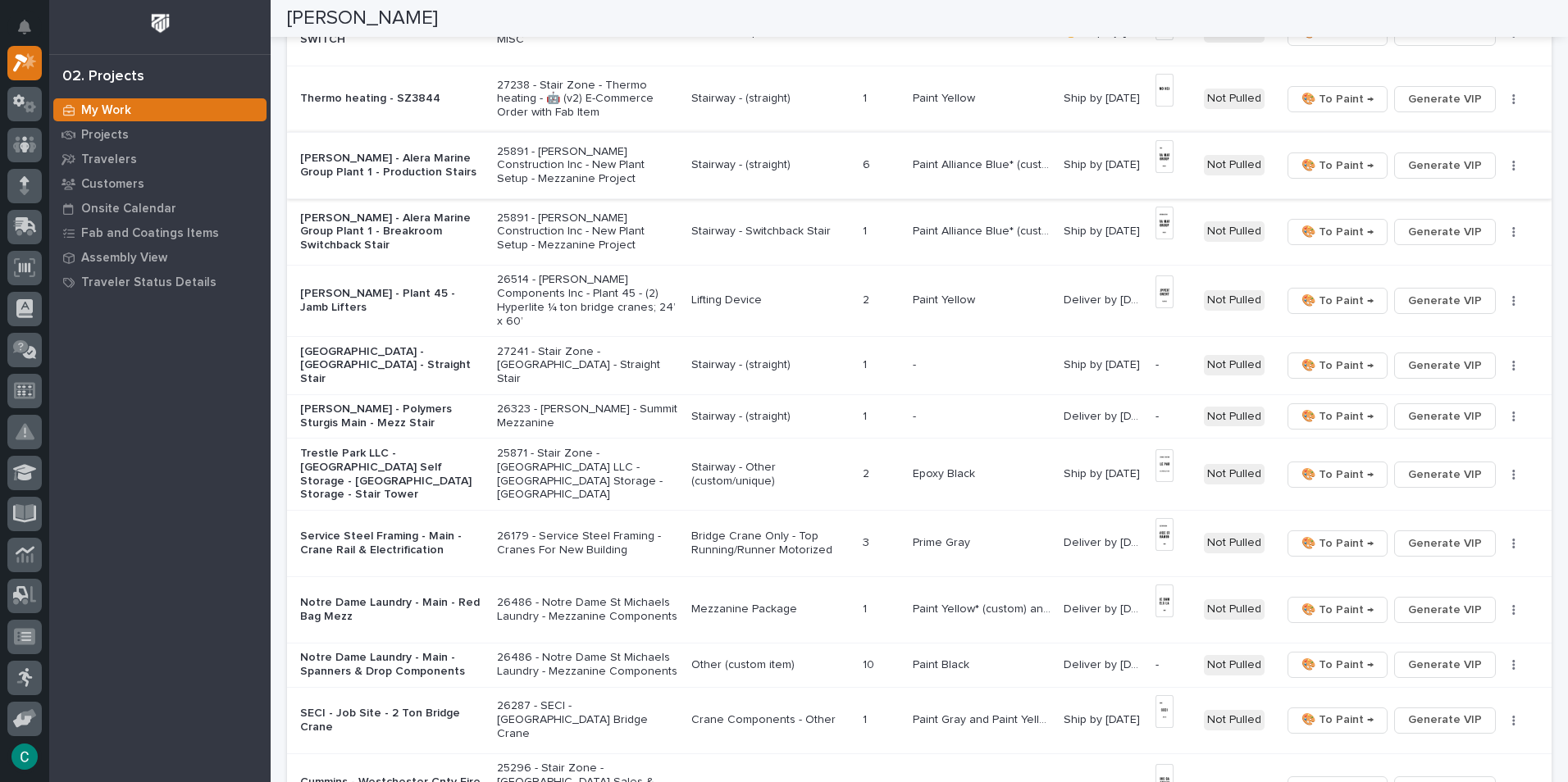
scroll to position [492, 0]
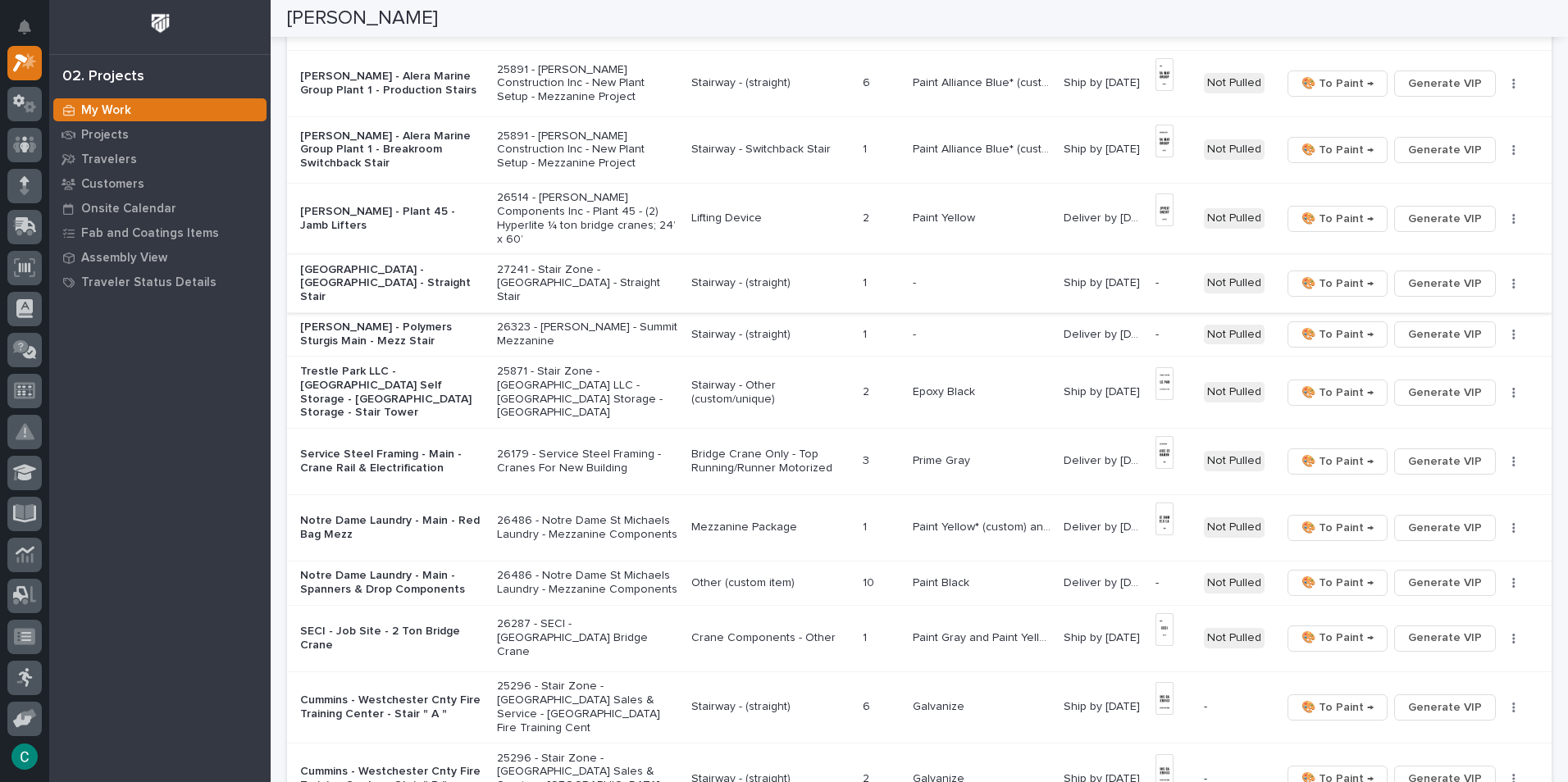
click at [1457, 274] on span "Generate VIP" at bounding box center [1445, 283] width 74 height 20
click at [1447, 324] on span "Generate VIP" at bounding box center [1445, 334] width 74 height 20
click at [691, 276] on p "Stairway - (straight)" at bounding box center [770, 283] width 159 height 14
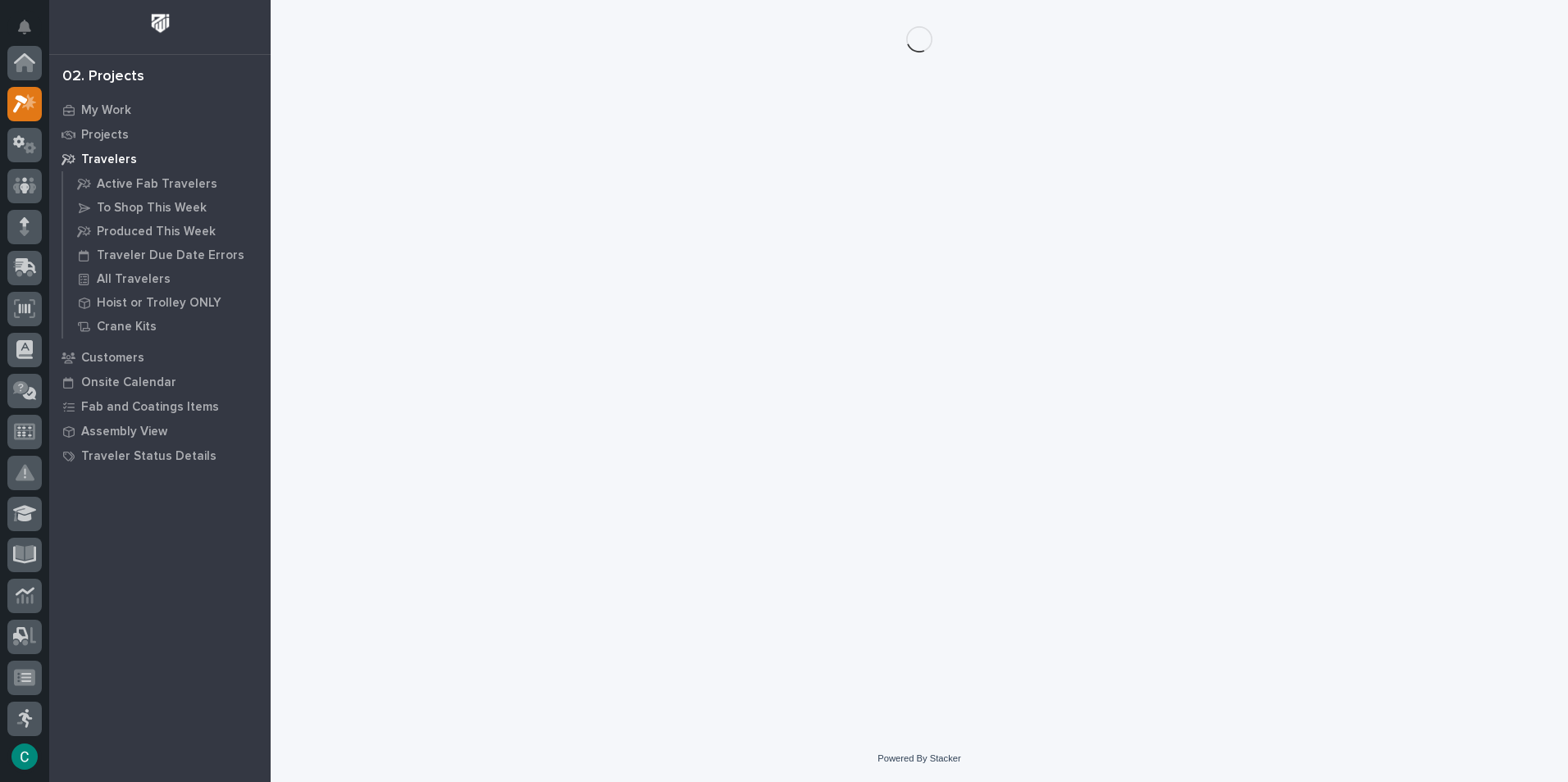
scroll to position [41, 0]
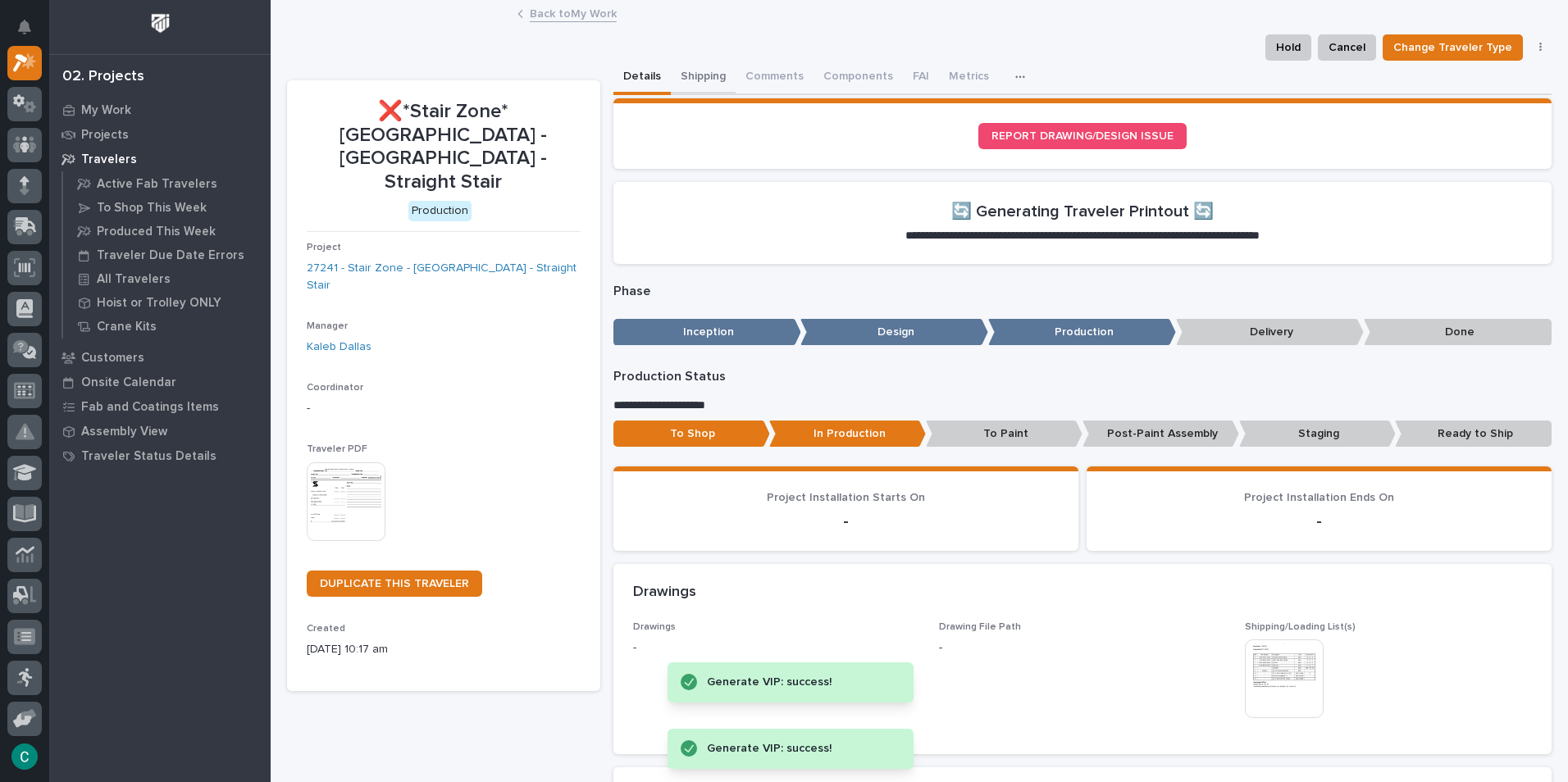
click at [679, 75] on button "Shipping" at bounding box center [703, 78] width 65 height 34
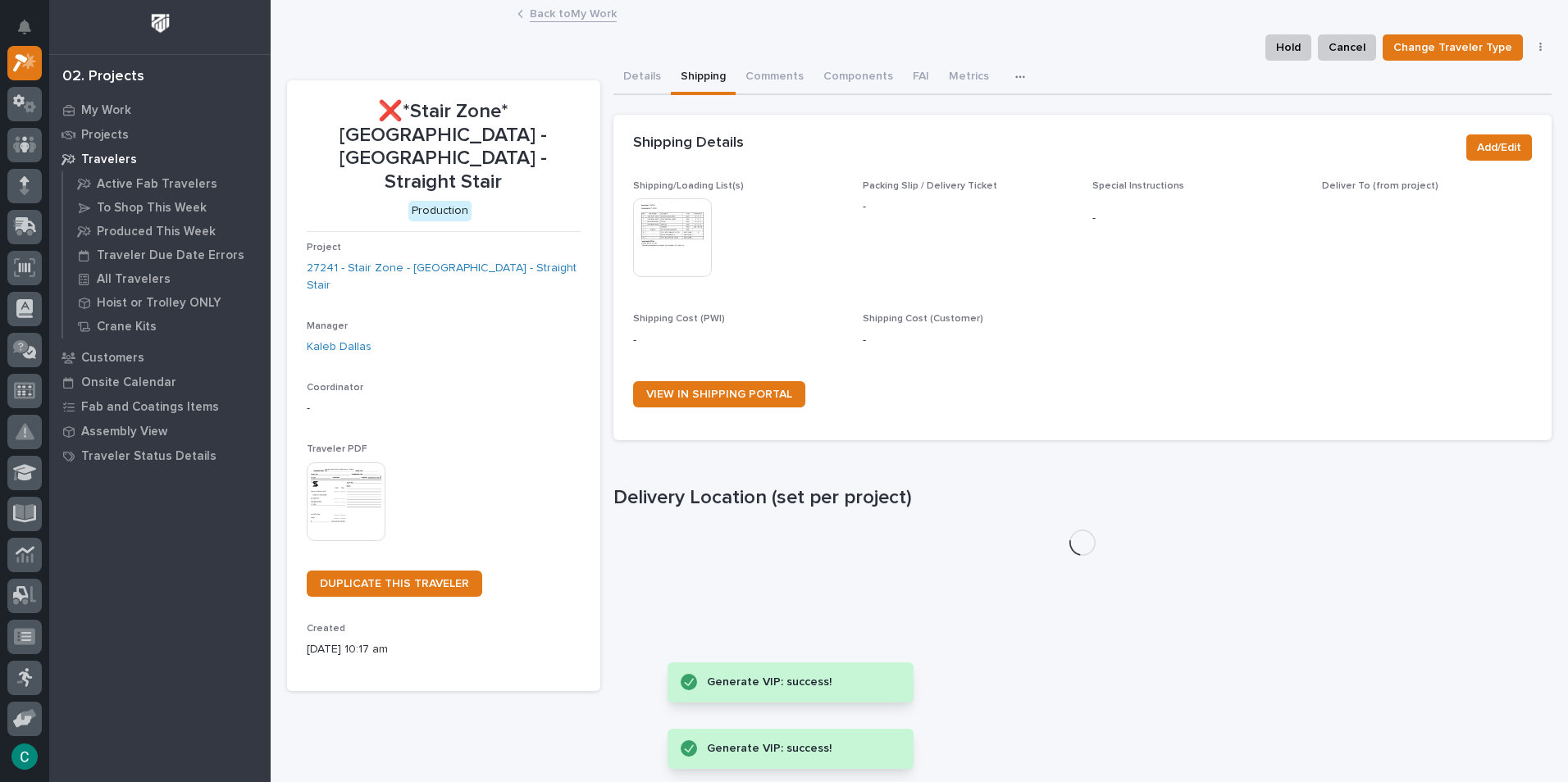
click at [684, 239] on img at bounding box center [672, 237] width 79 height 79
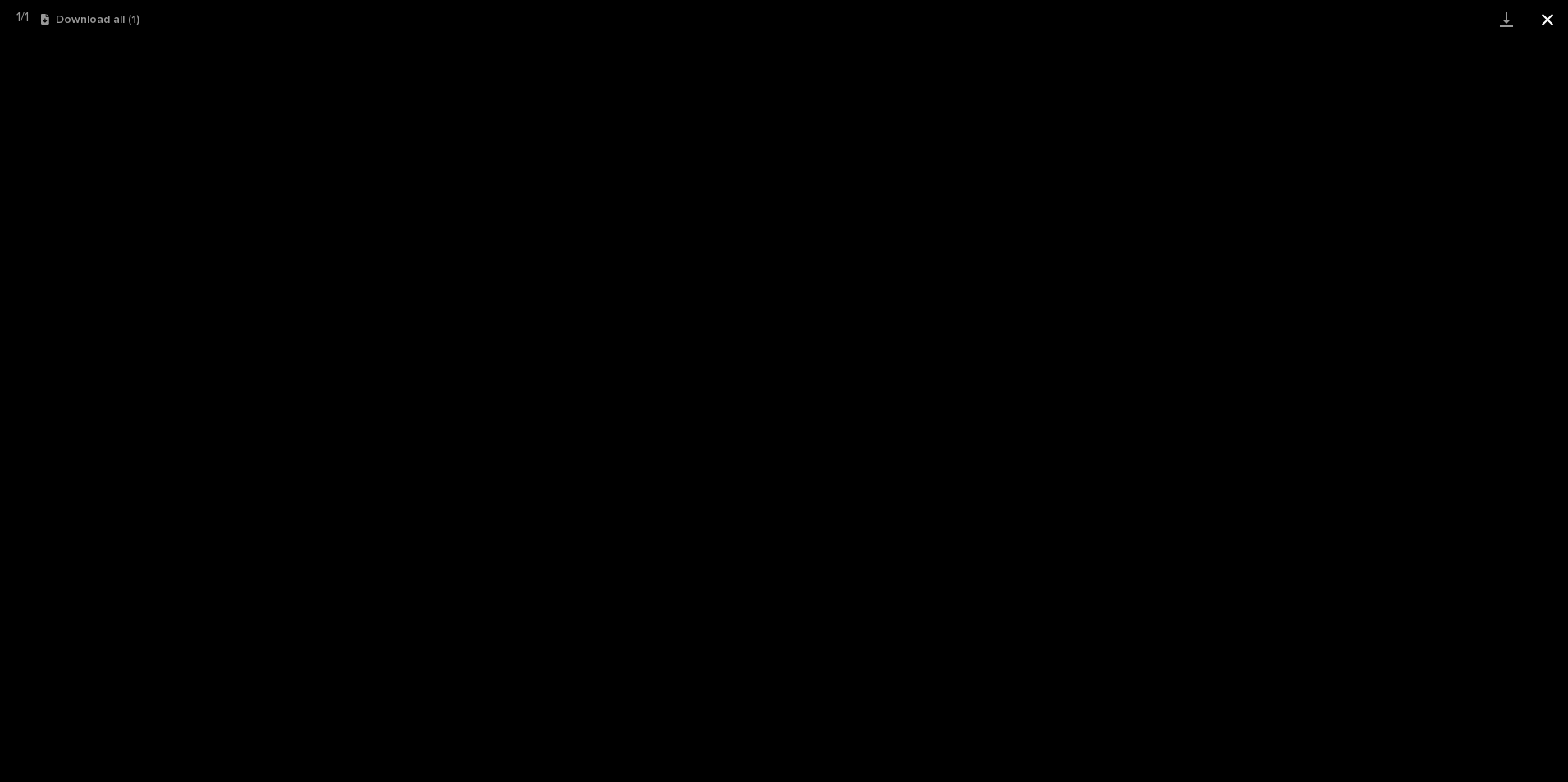
click at [1545, 24] on button "Close gallery" at bounding box center [1547, 19] width 41 height 39
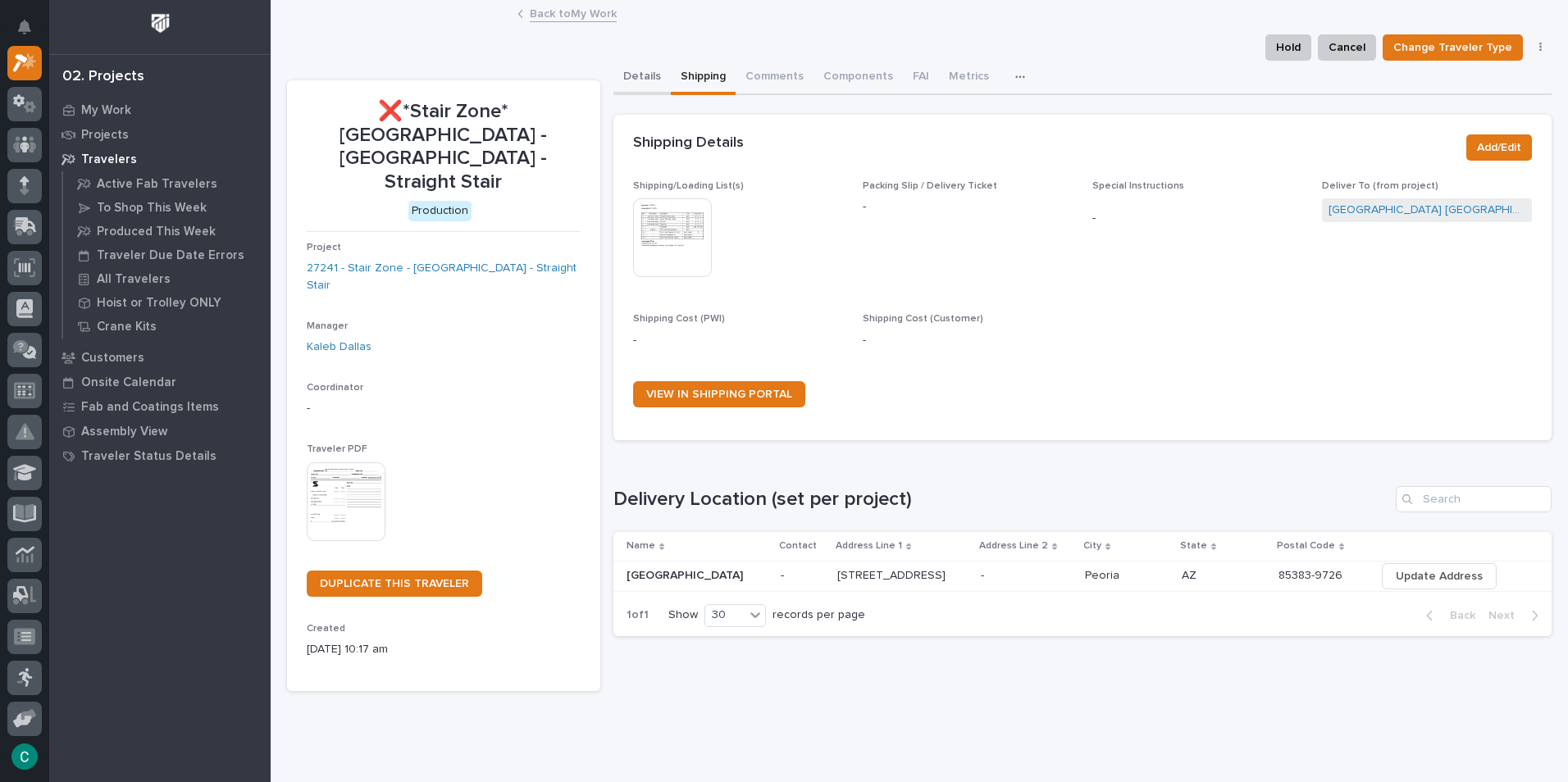
click at [643, 74] on button "Details" at bounding box center [642, 78] width 58 height 34
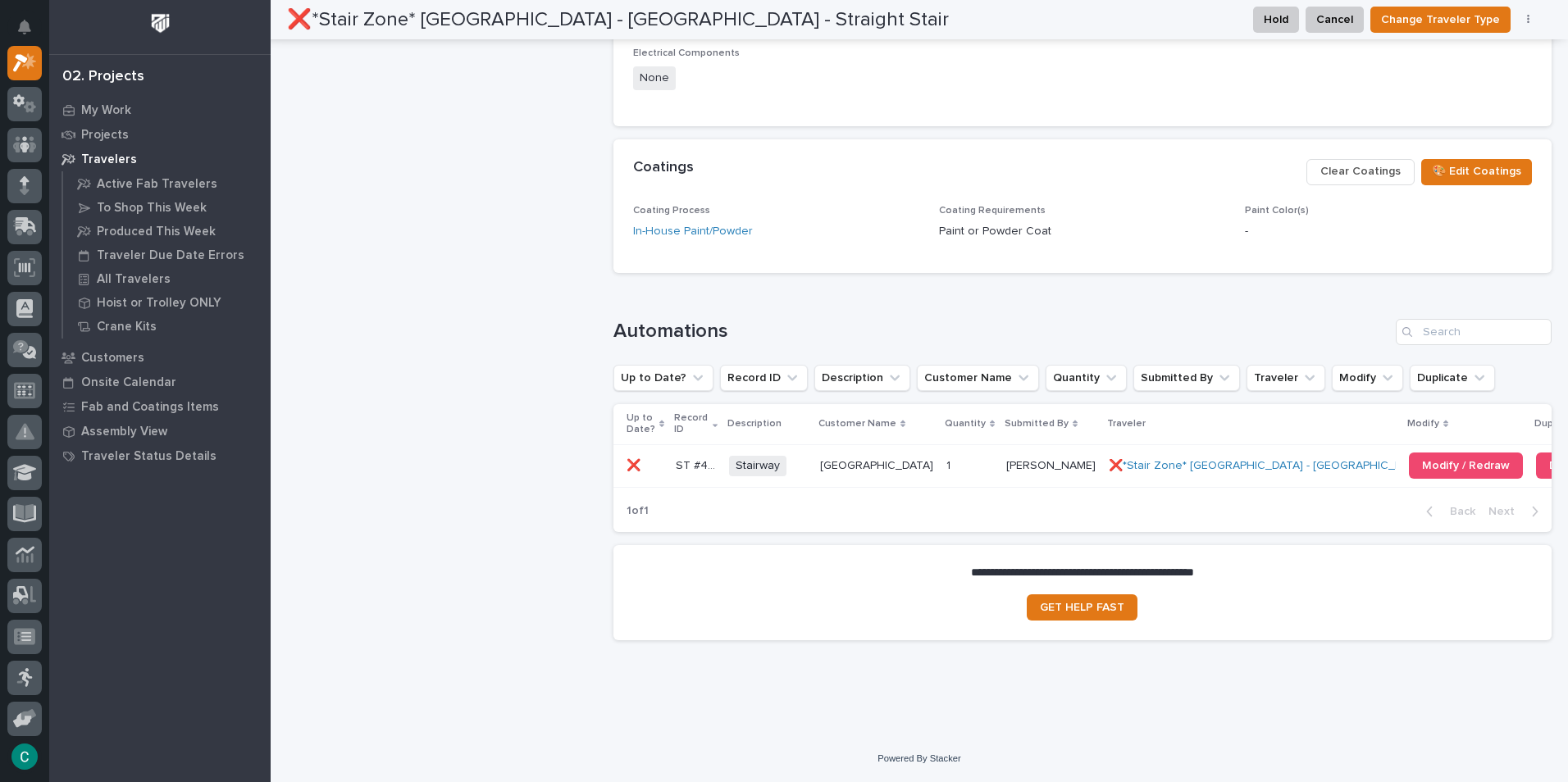
scroll to position [1085, 0]
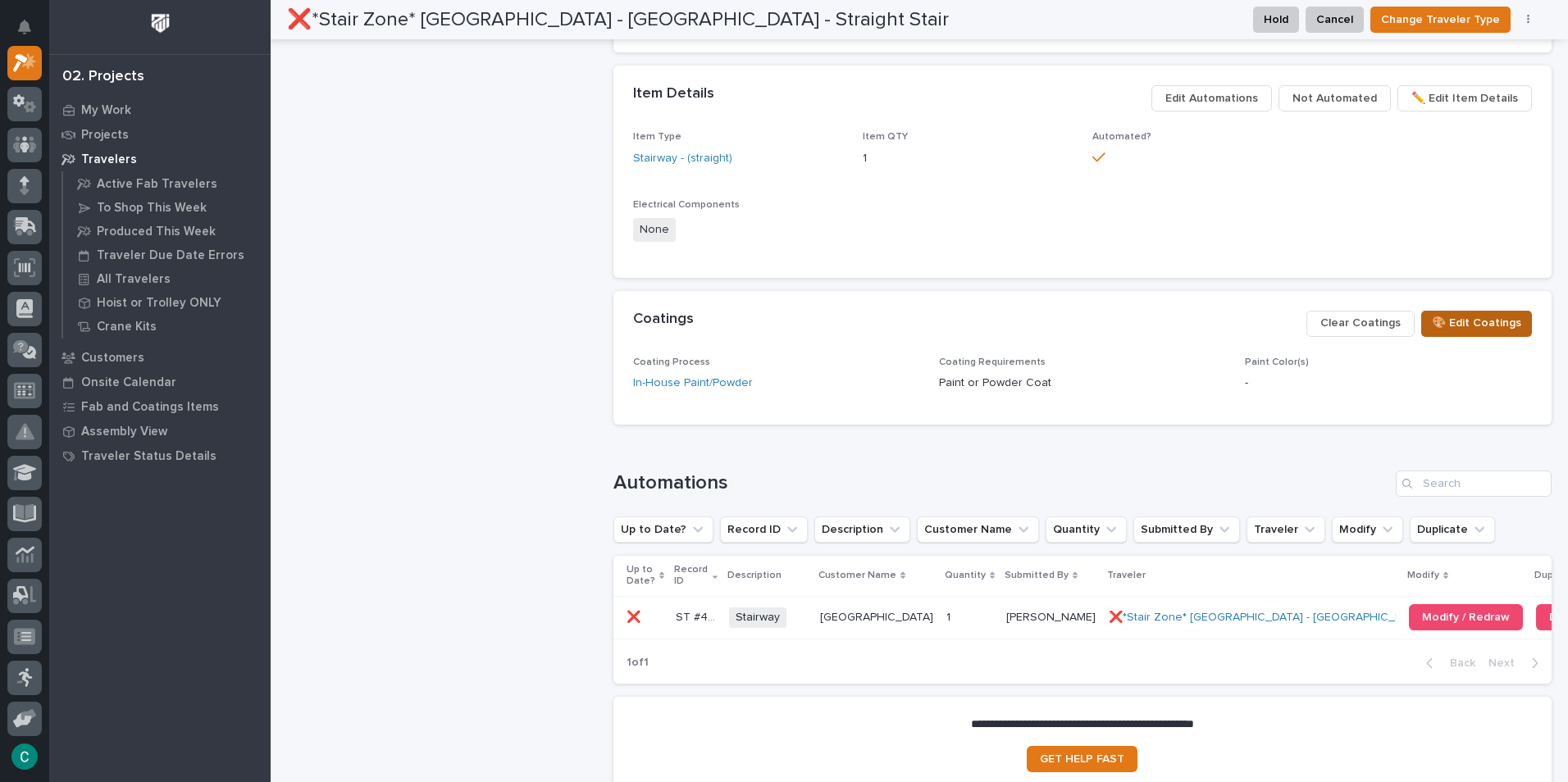
click at [1473, 317] on span "🎨 Edit Coatings" at bounding box center [1476, 323] width 90 height 20
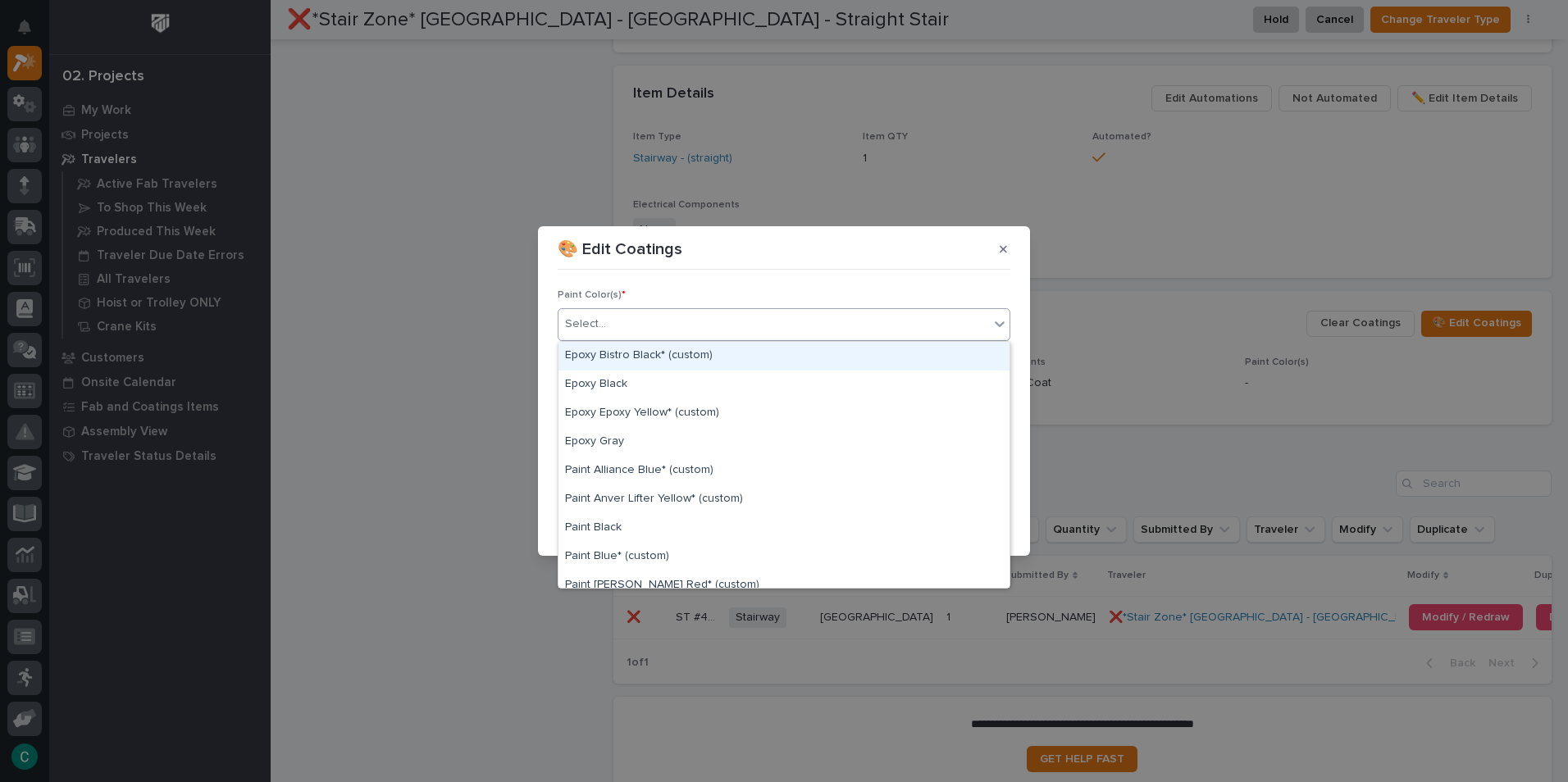
click at [703, 325] on div "Select..." at bounding box center [774, 324] width 431 height 27
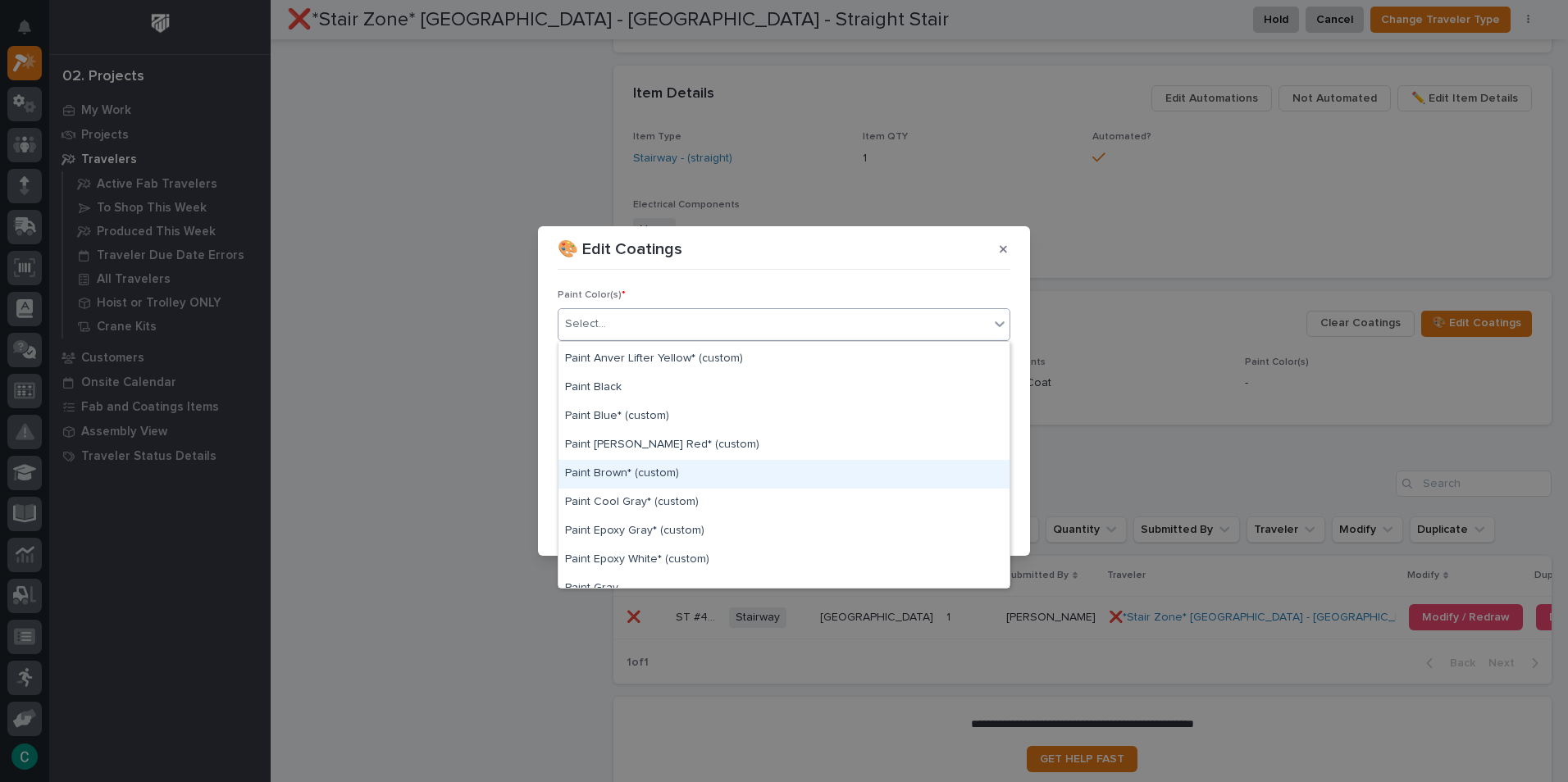
scroll to position [164, 0]
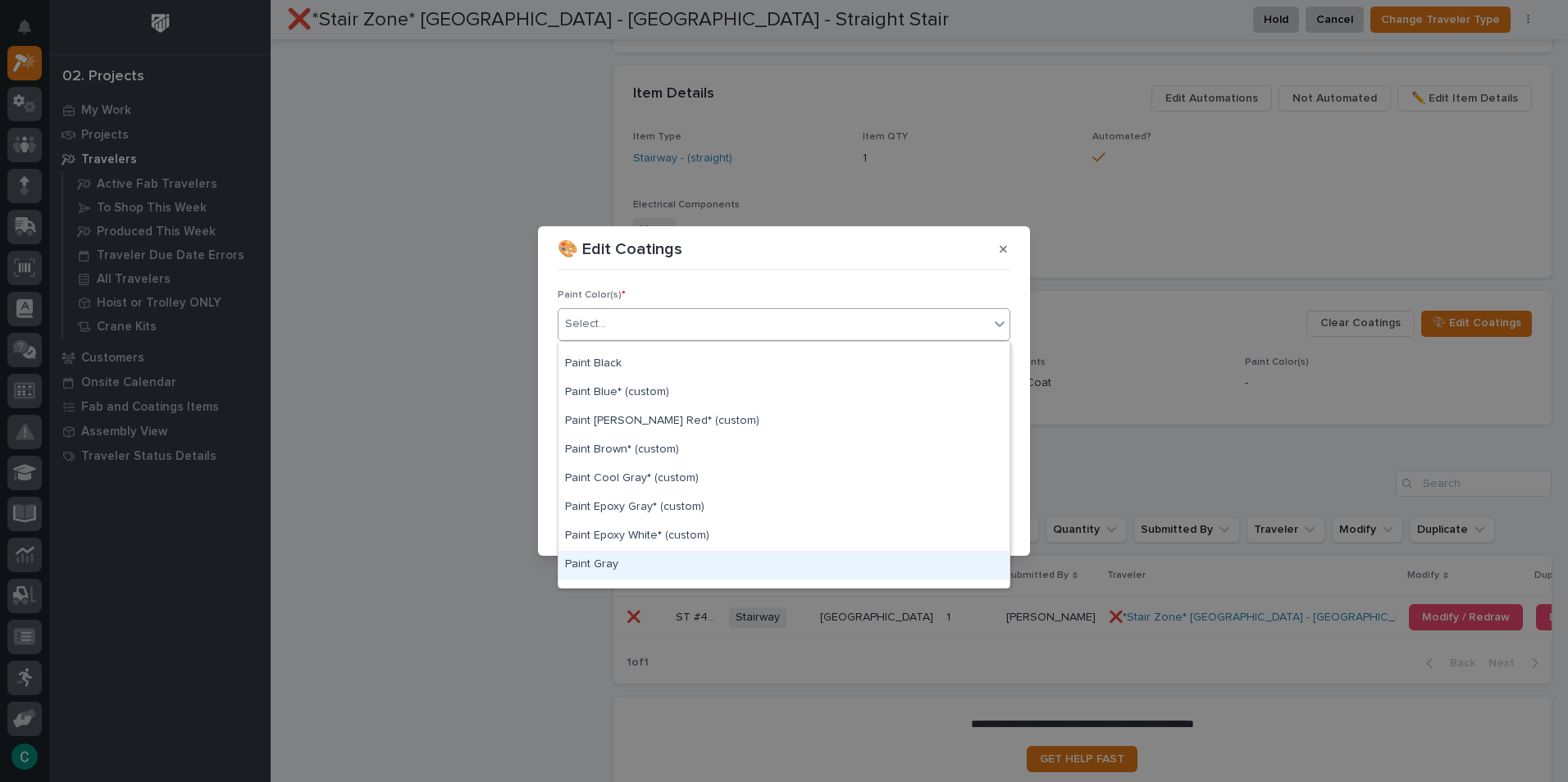
click at [659, 554] on div "Paint Gray" at bounding box center [784, 565] width 451 height 29
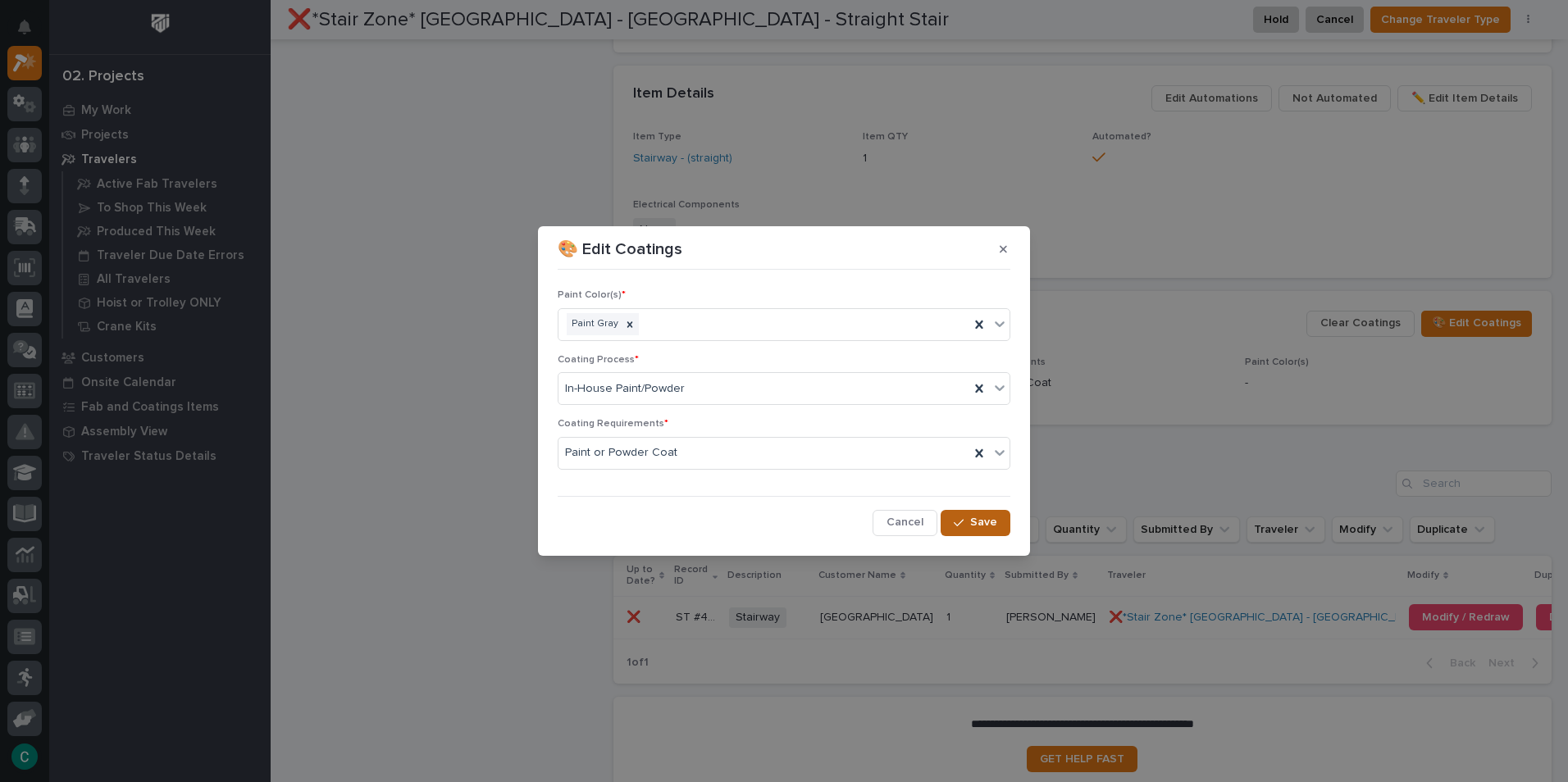
click at [964, 522] on icon "button" at bounding box center [959, 523] width 10 height 12
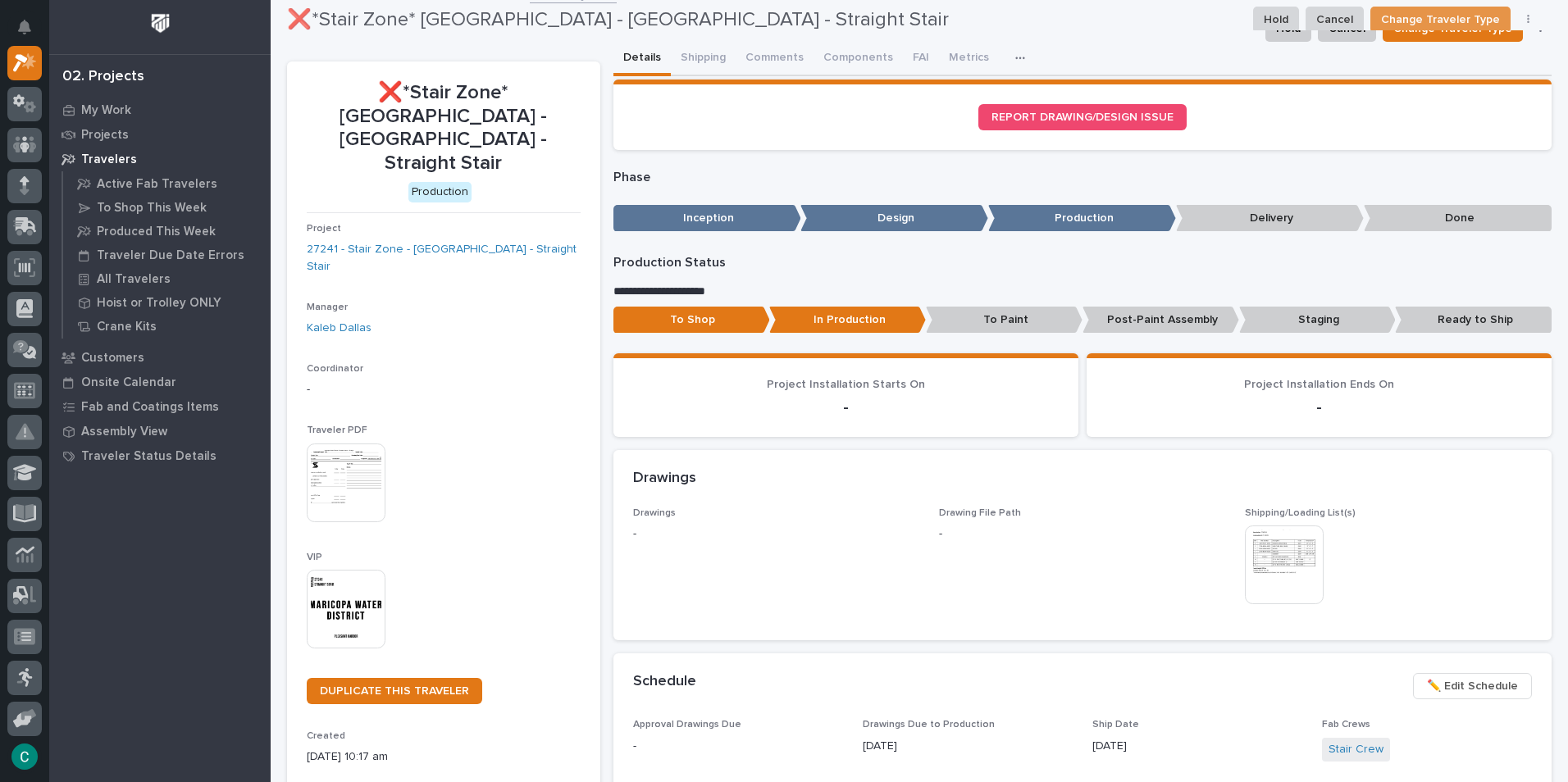
scroll to position [0, 0]
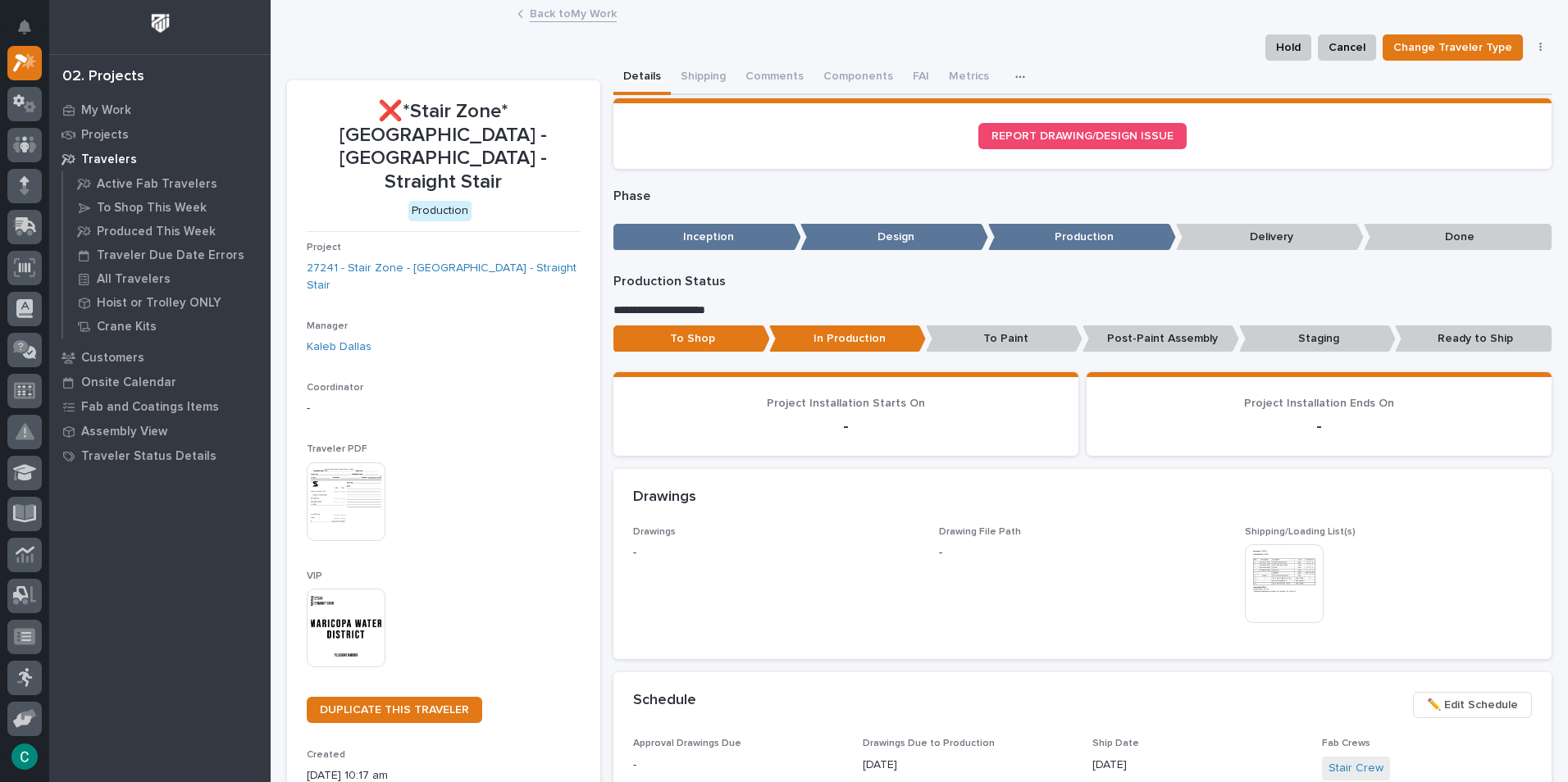
click at [594, 14] on link "Back to My Work" at bounding box center [574, 12] width 87 height 19
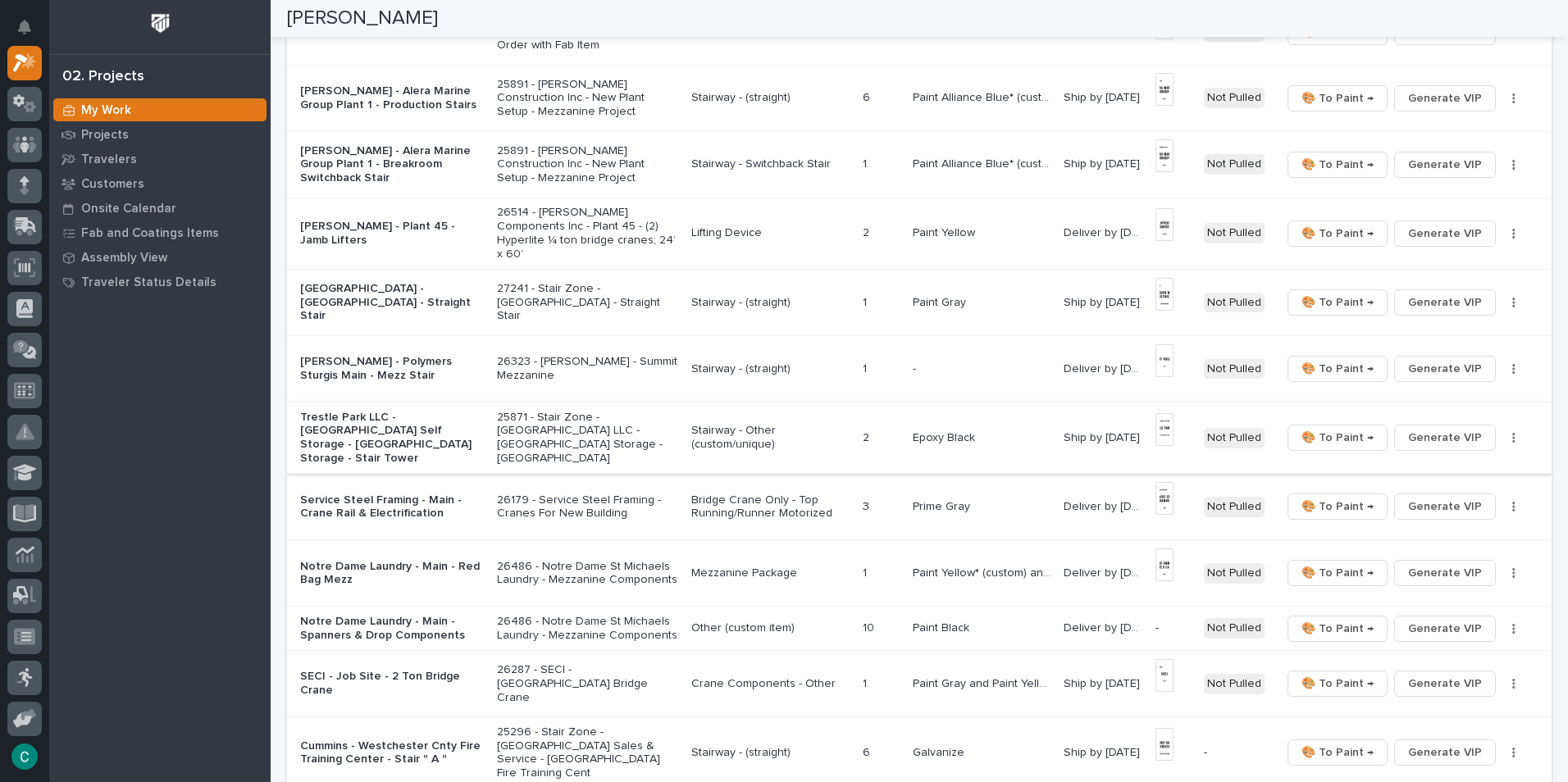
scroll to position [492, 0]
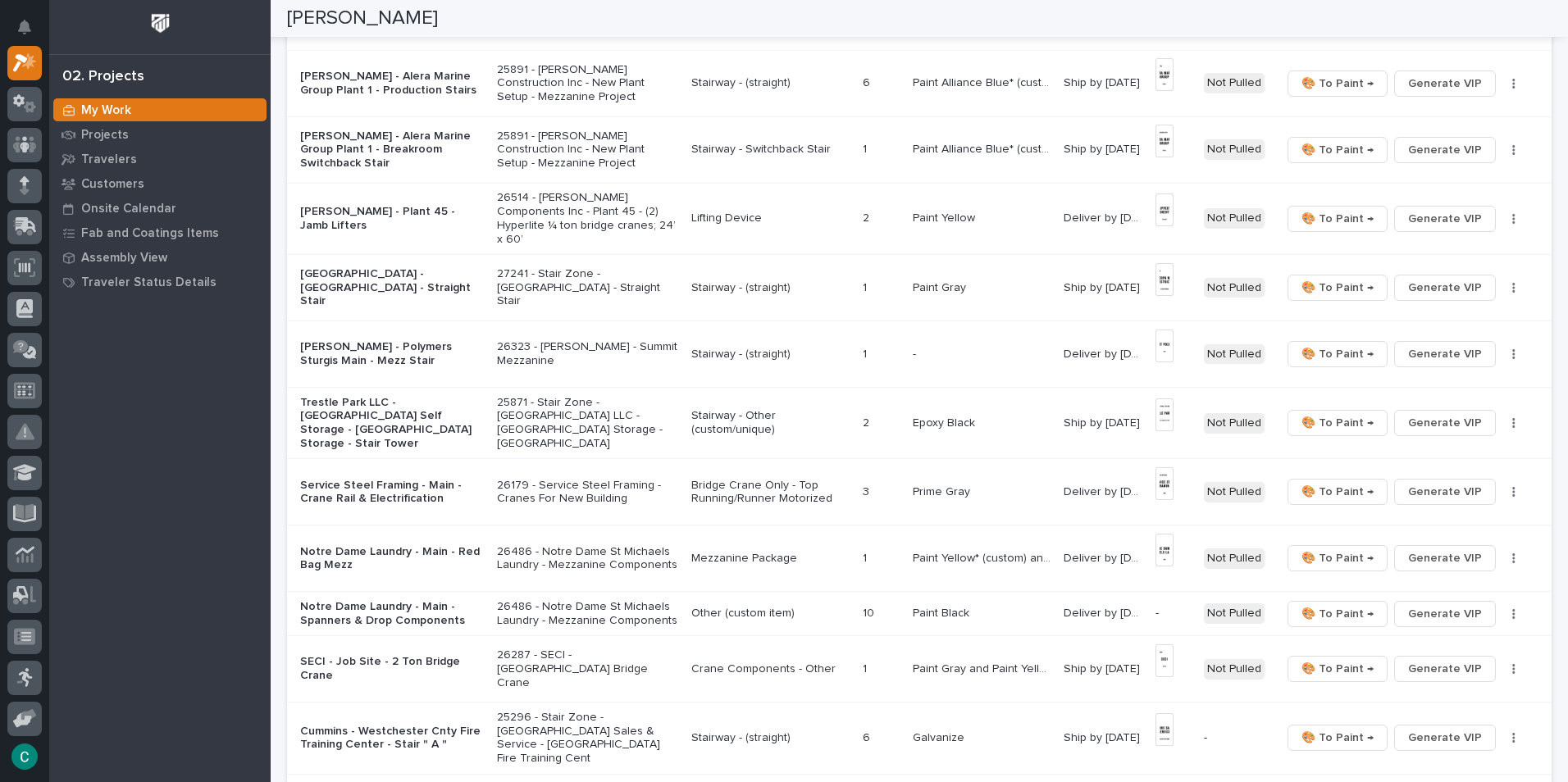
click at [740, 347] on p "Stairway - (straight)" at bounding box center [770, 354] width 159 height 14
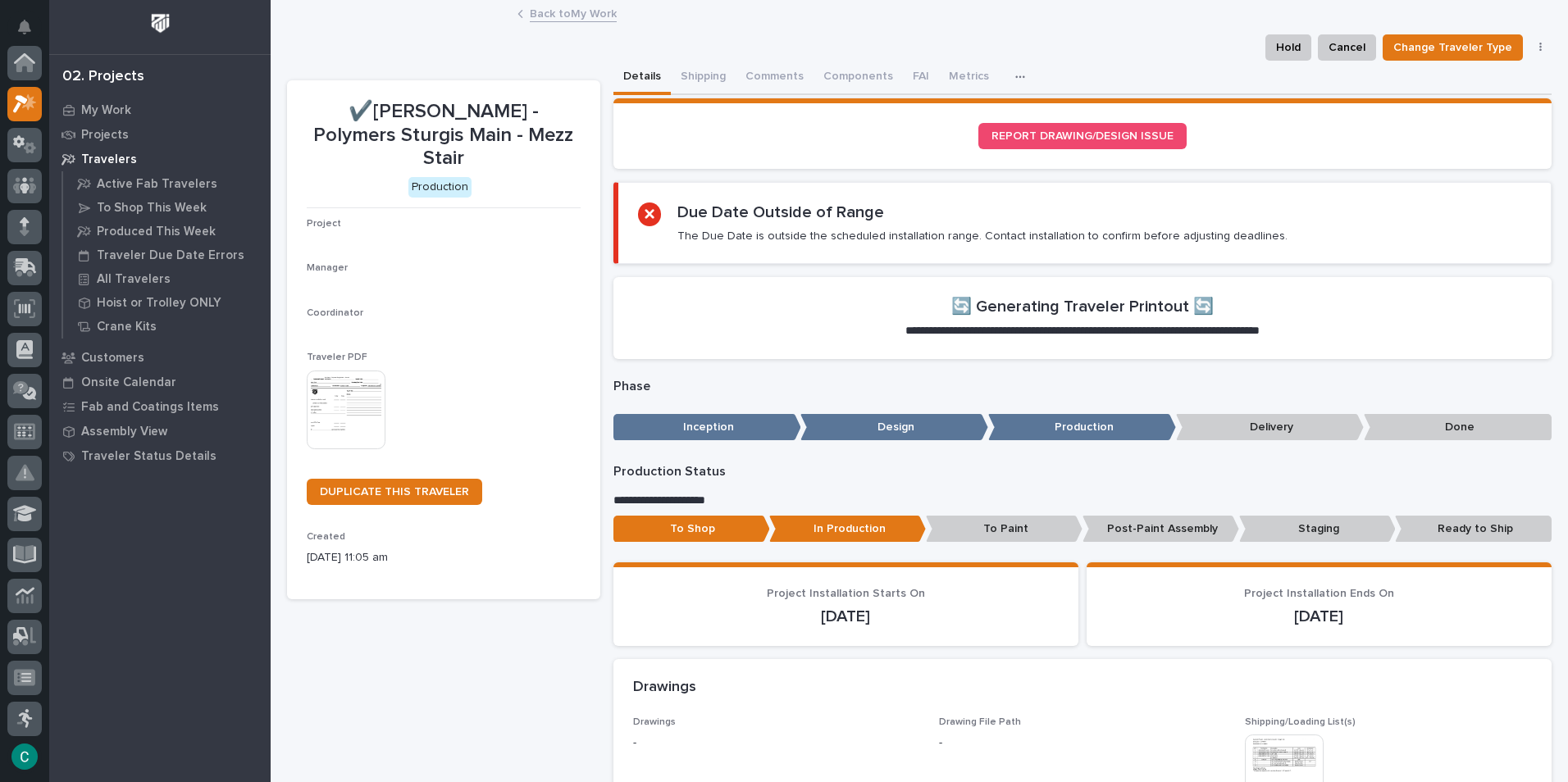
scroll to position [41, 0]
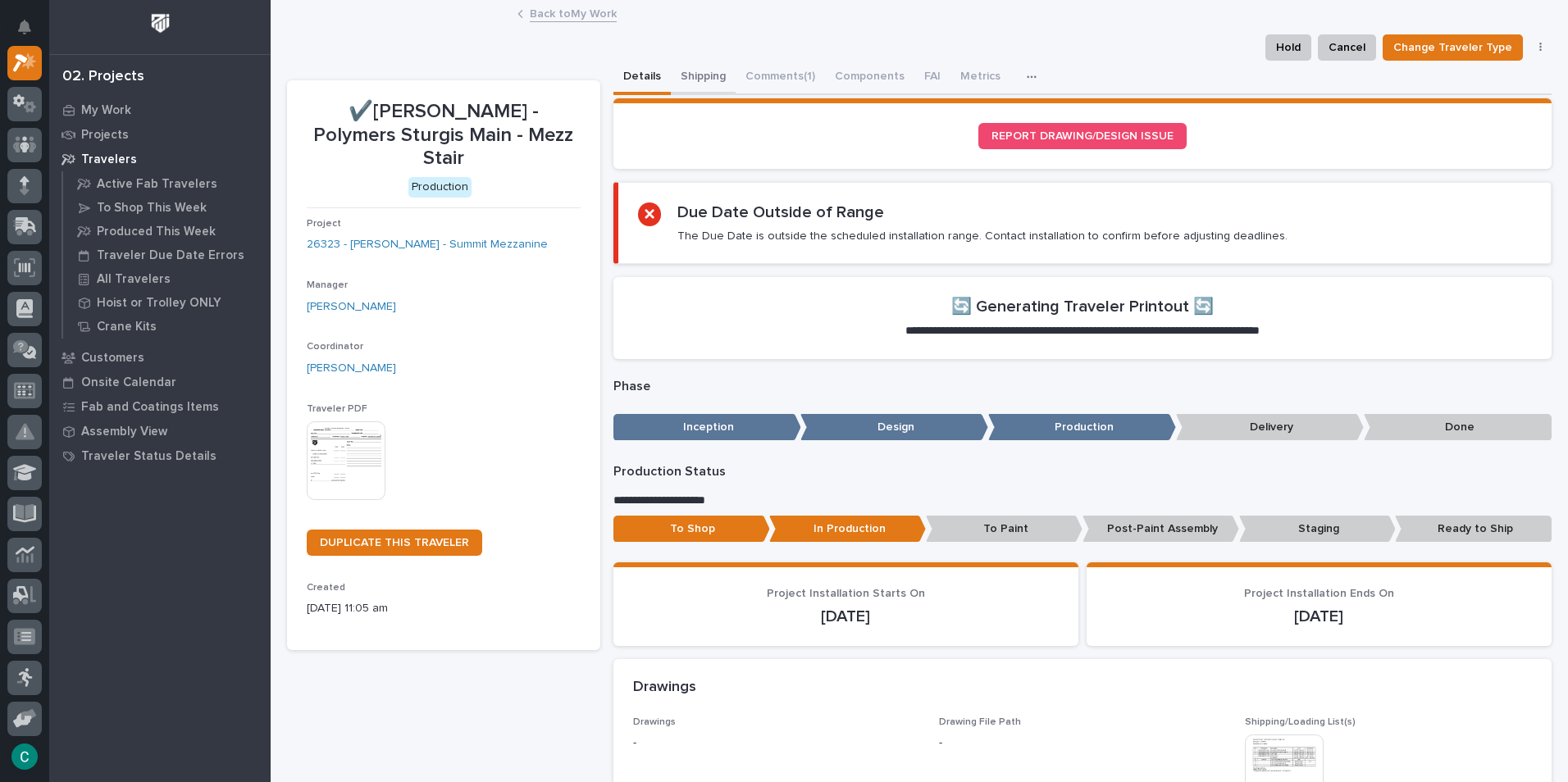
click at [678, 82] on button "Shipping" at bounding box center [703, 78] width 65 height 34
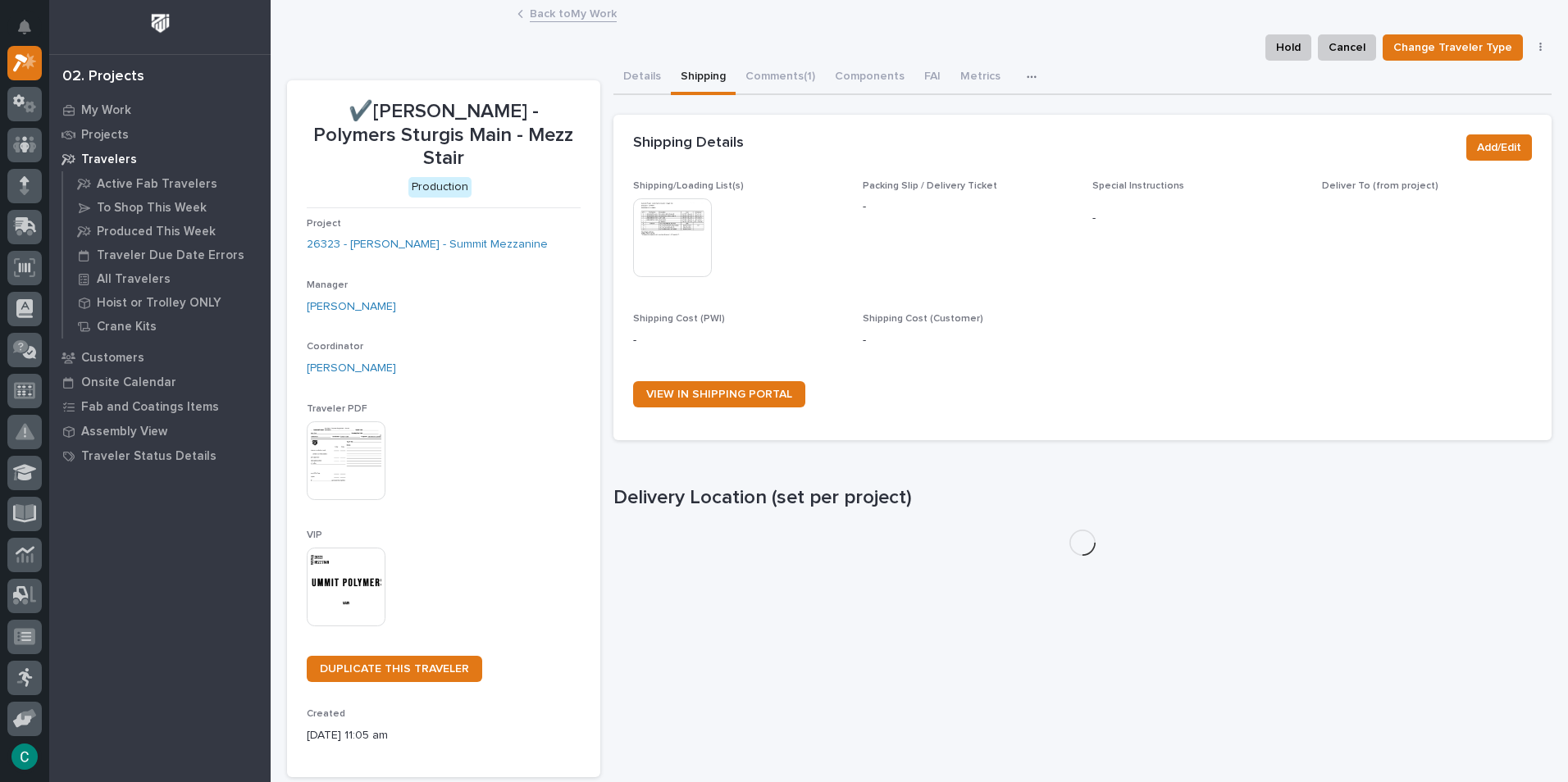
click at [658, 254] on img at bounding box center [672, 237] width 79 height 79
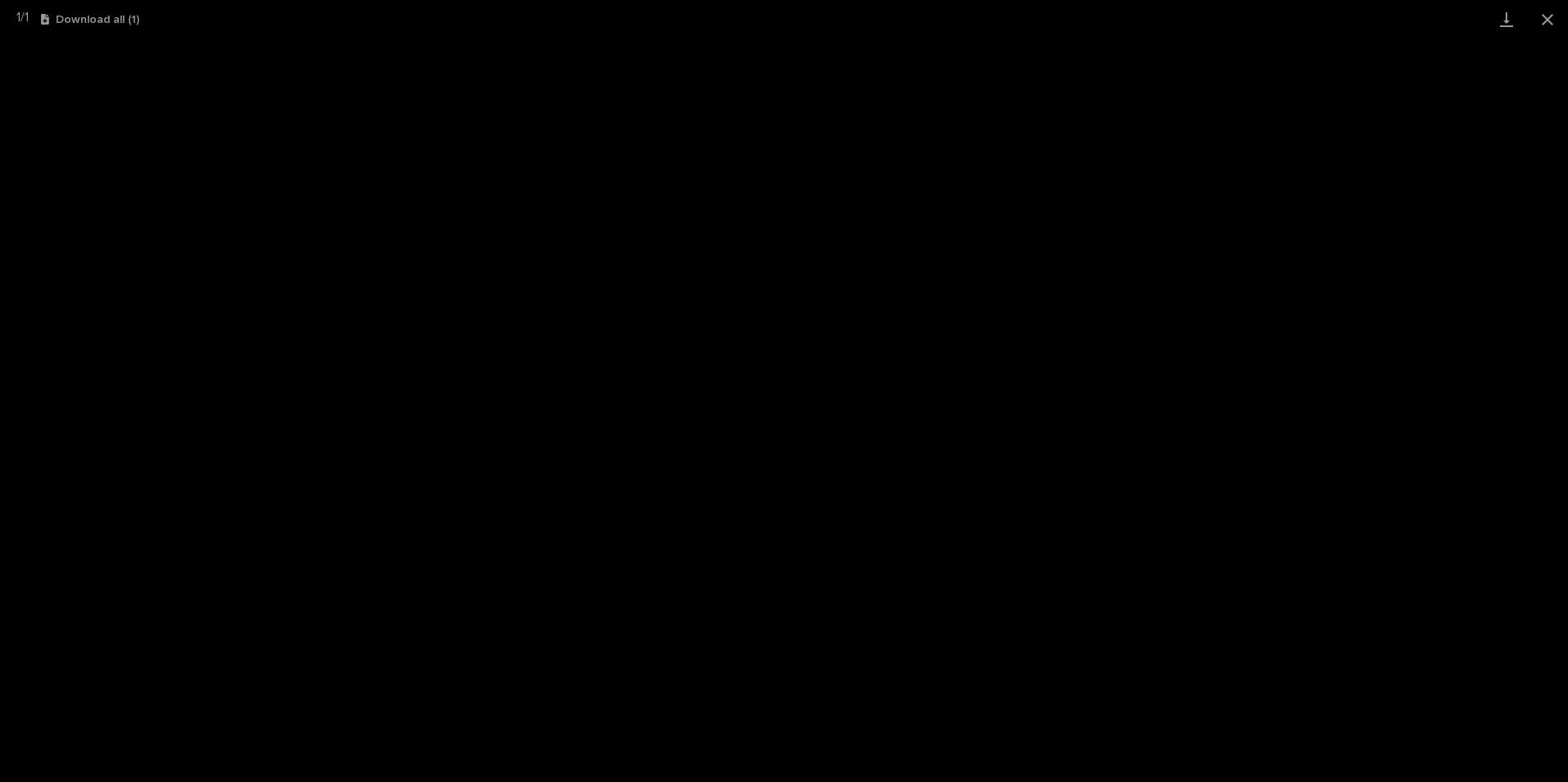
drag, startPoint x: 1561, startPoint y: 21, endPoint x: 1448, endPoint y: 32, distance: 113.5
click at [1561, 25] on button "Close gallery" at bounding box center [1547, 19] width 41 height 39
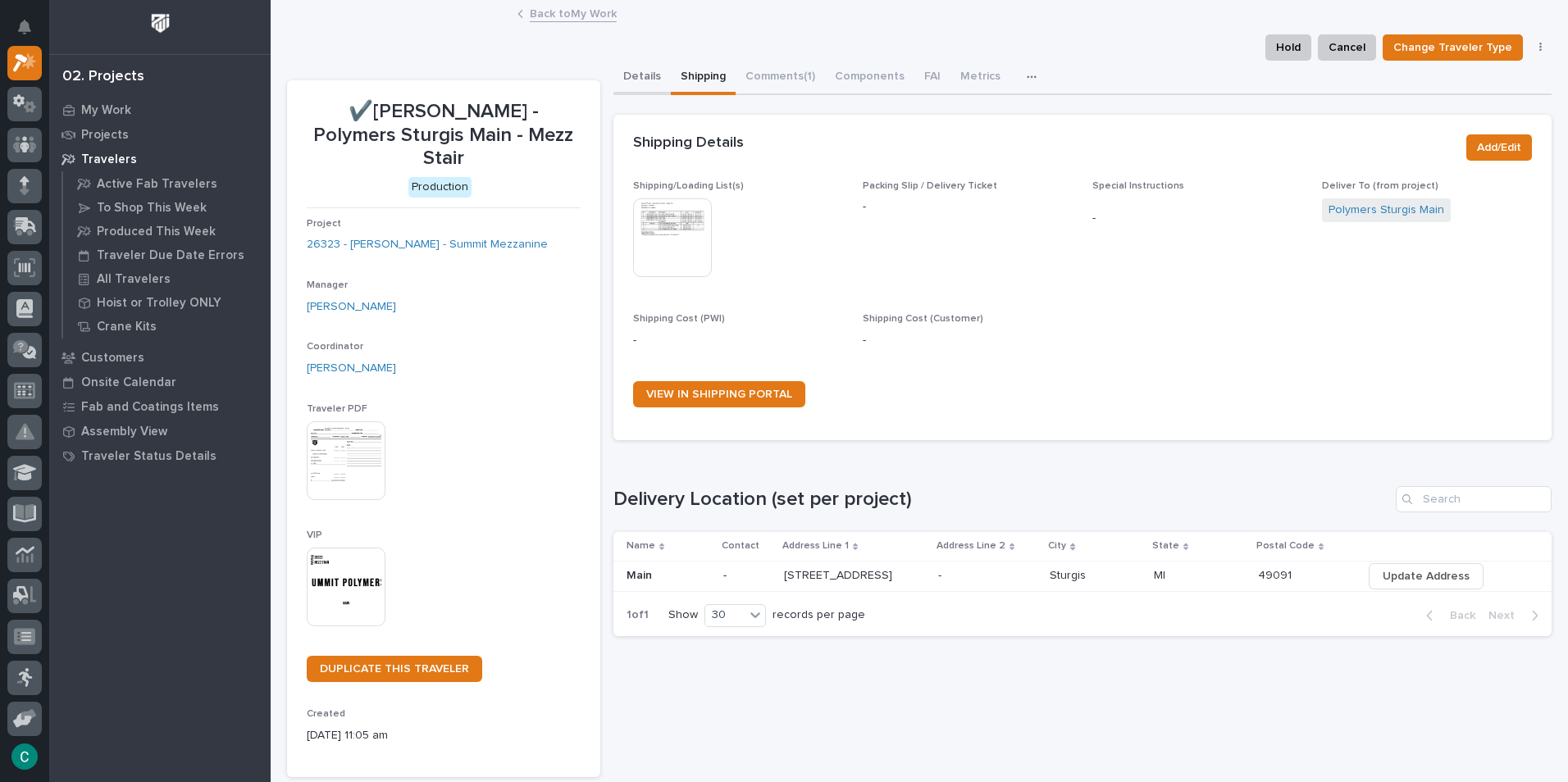
click at [645, 75] on button "Details" at bounding box center [642, 78] width 58 height 34
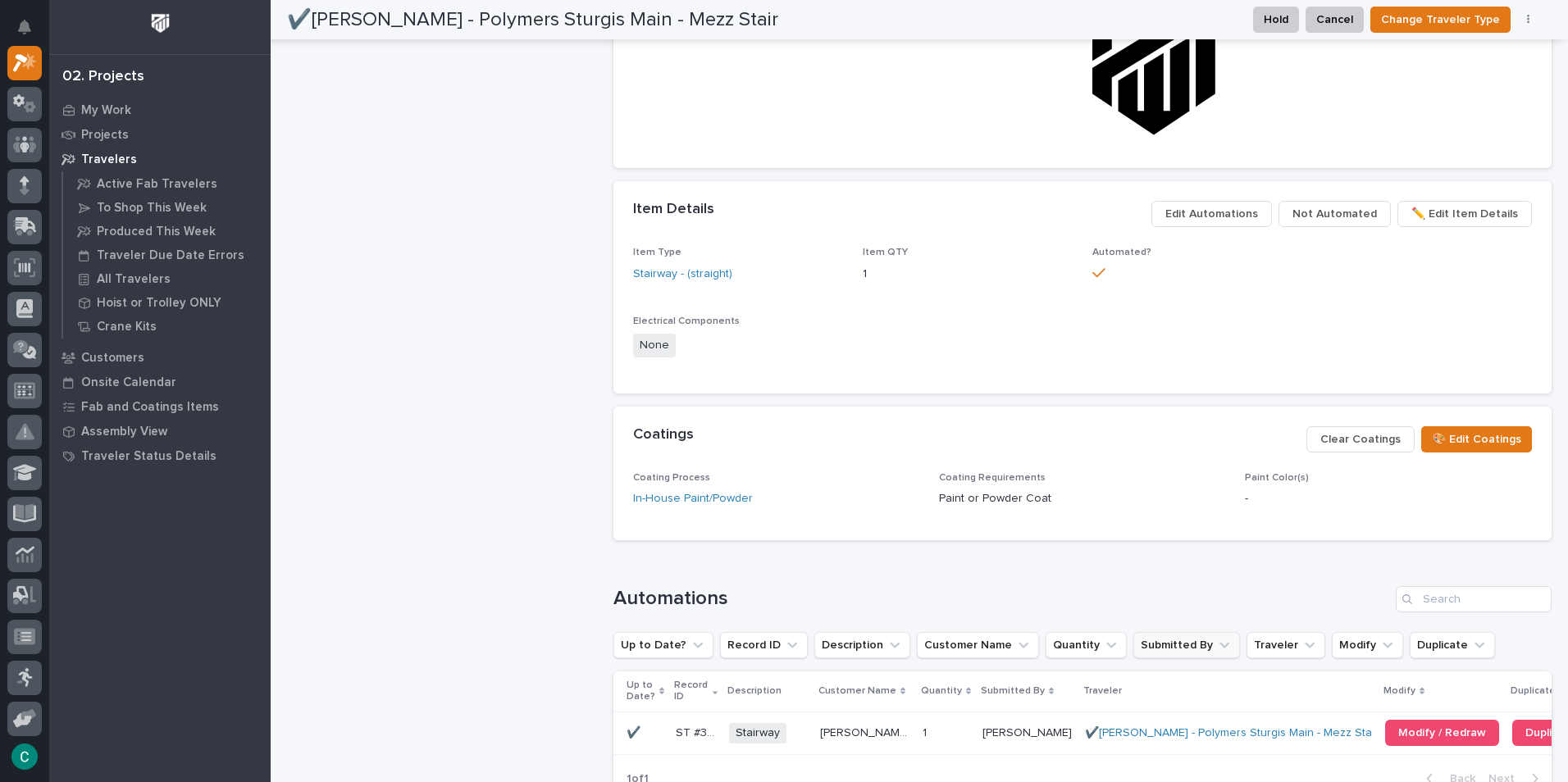
scroll to position [1312, 0]
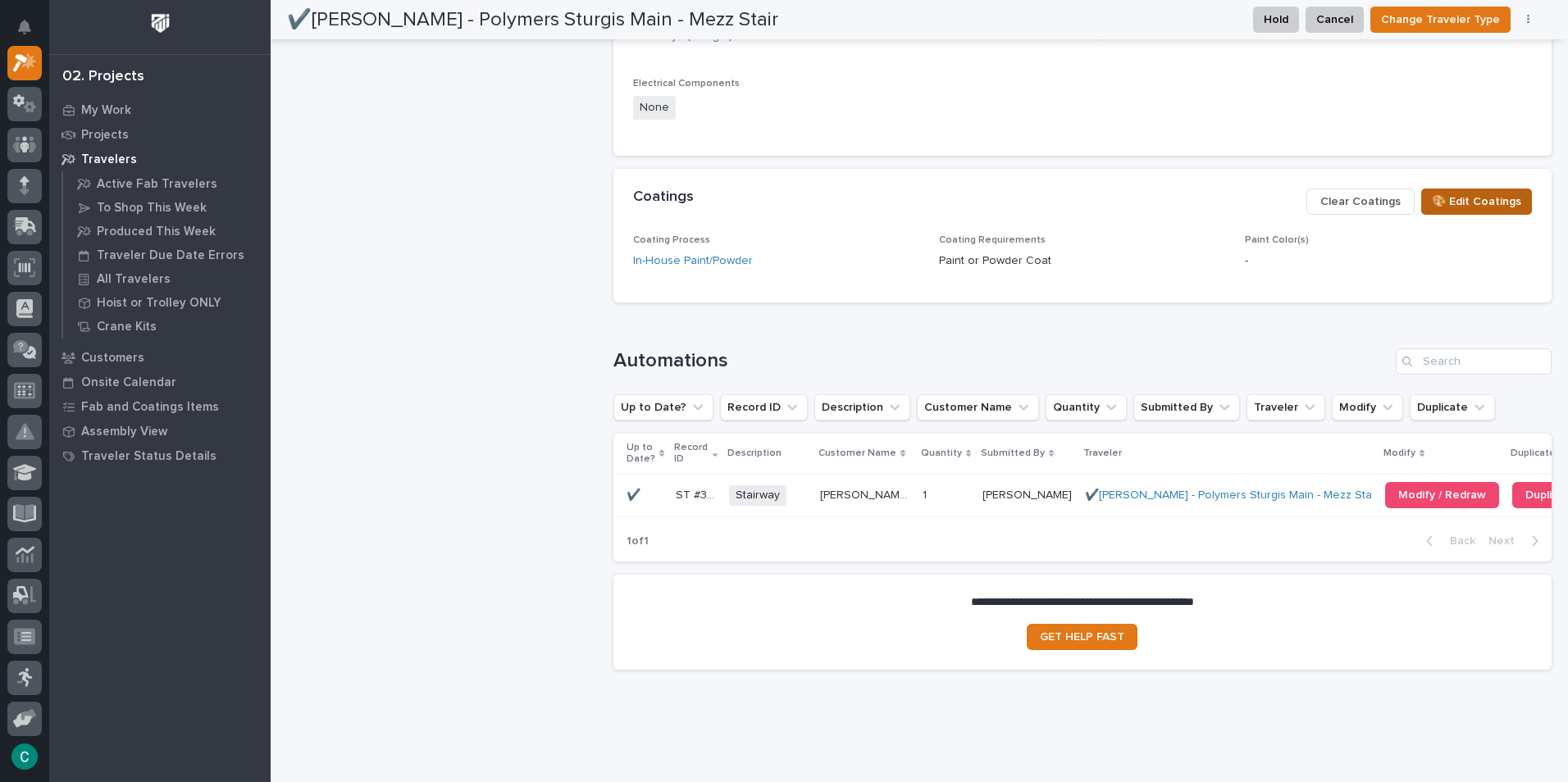
click at [1453, 209] on span "🎨 Edit Coatings" at bounding box center [1476, 202] width 90 height 20
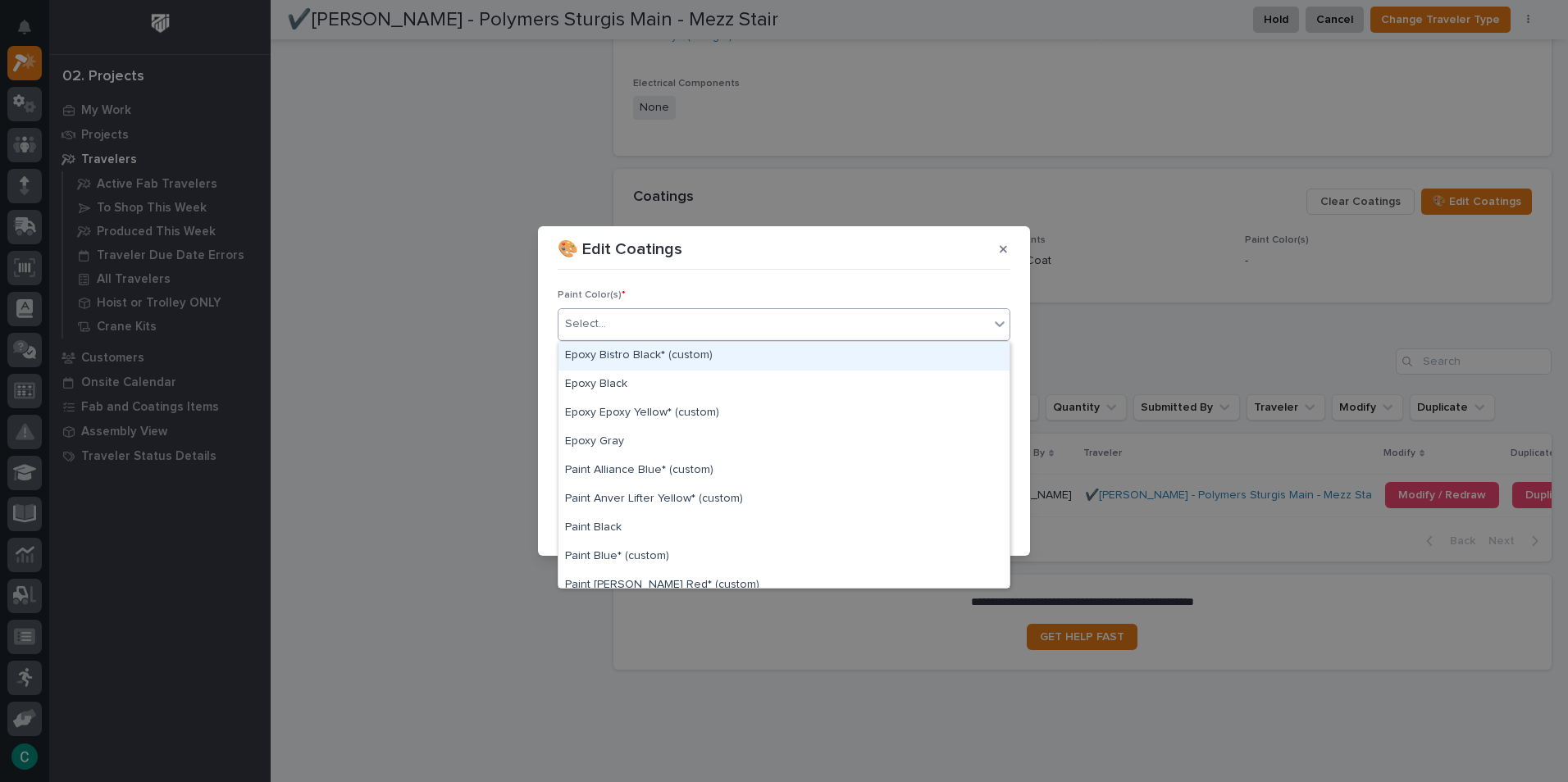
click at [691, 326] on div "Select..." at bounding box center [774, 324] width 431 height 27
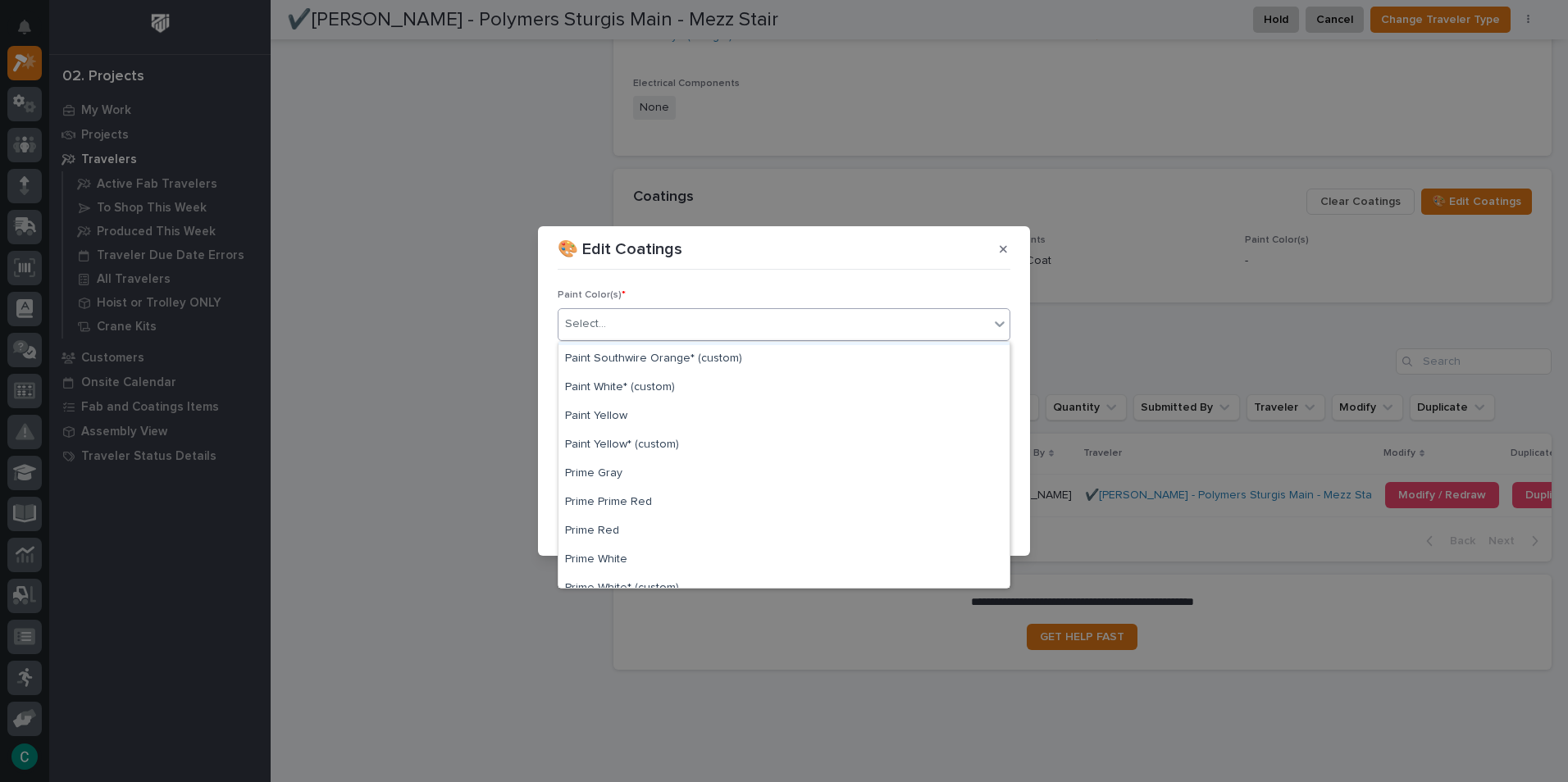
scroll to position [529, 0]
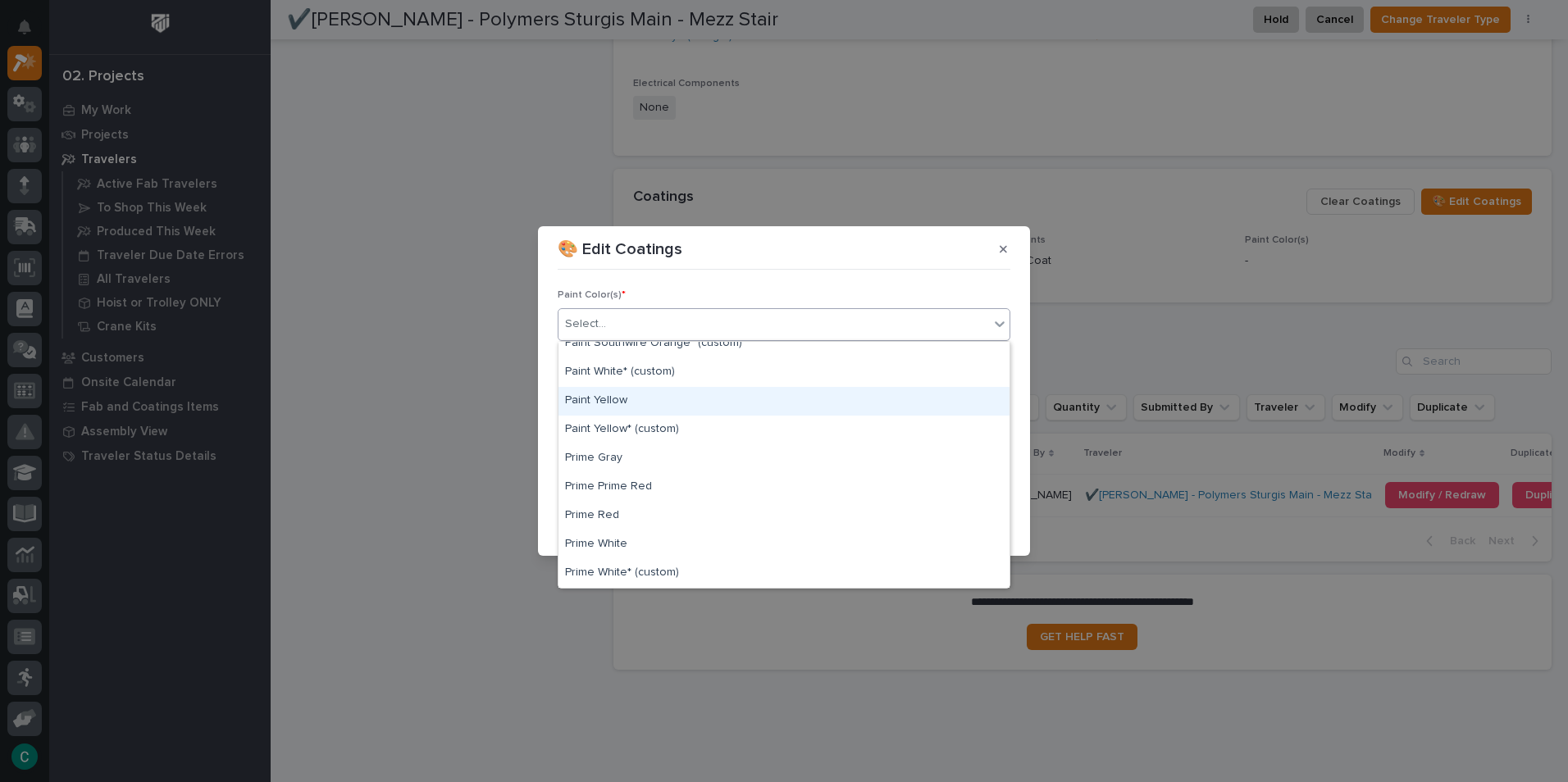
click at [674, 406] on div "Paint Yellow" at bounding box center [784, 401] width 451 height 29
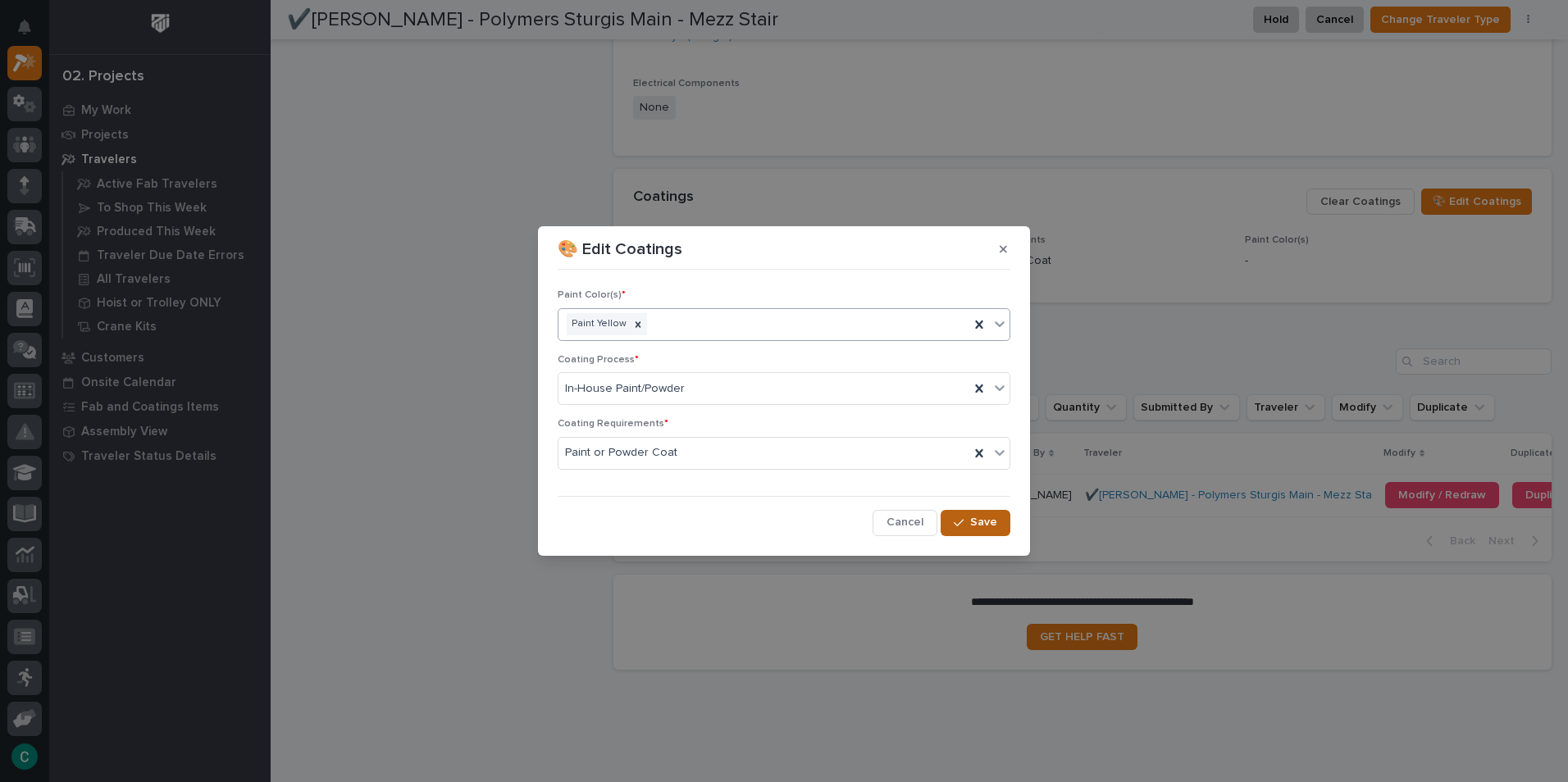
click at [998, 531] on button "Save" at bounding box center [975, 523] width 70 height 26
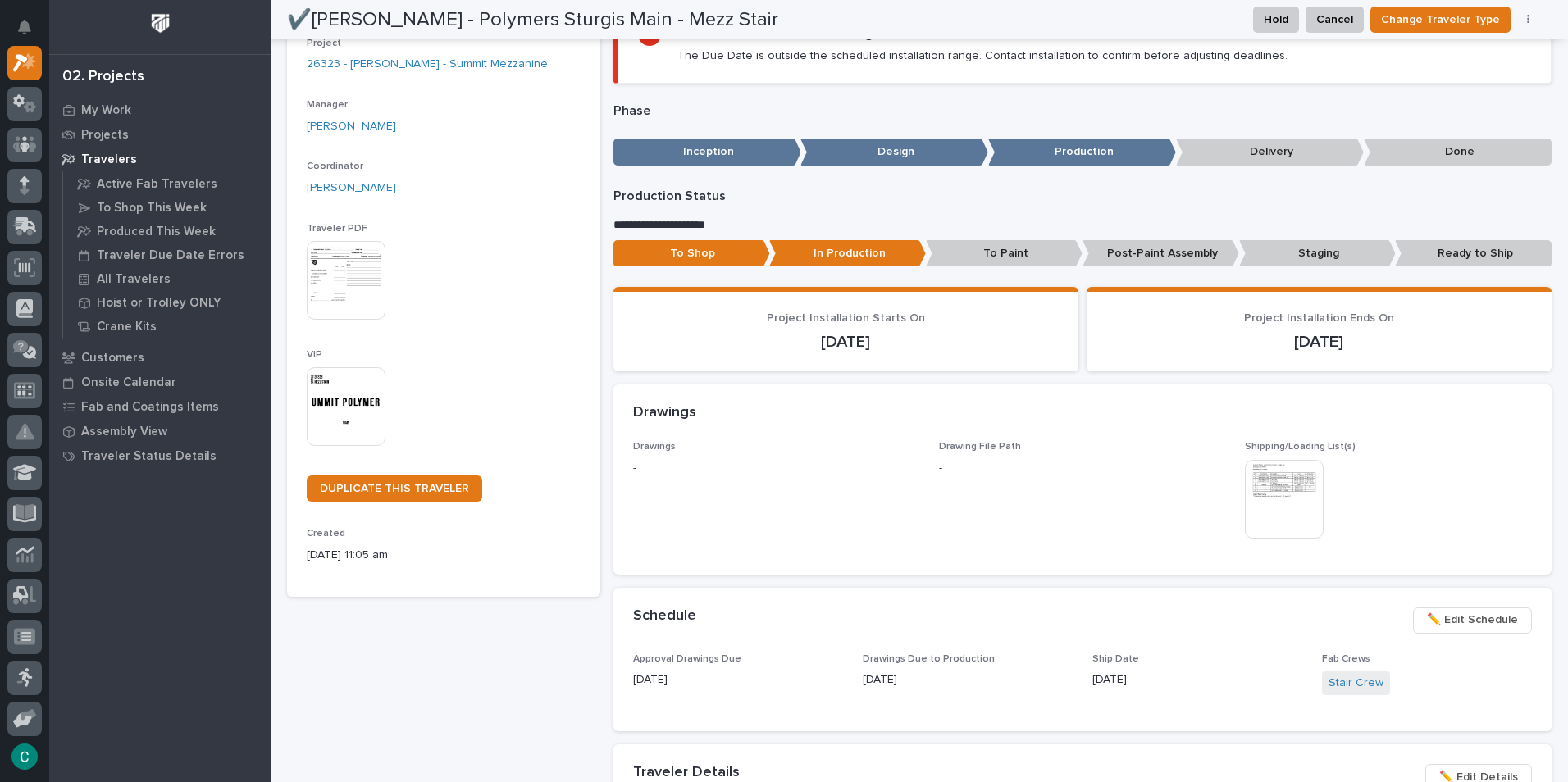
scroll to position [0, 0]
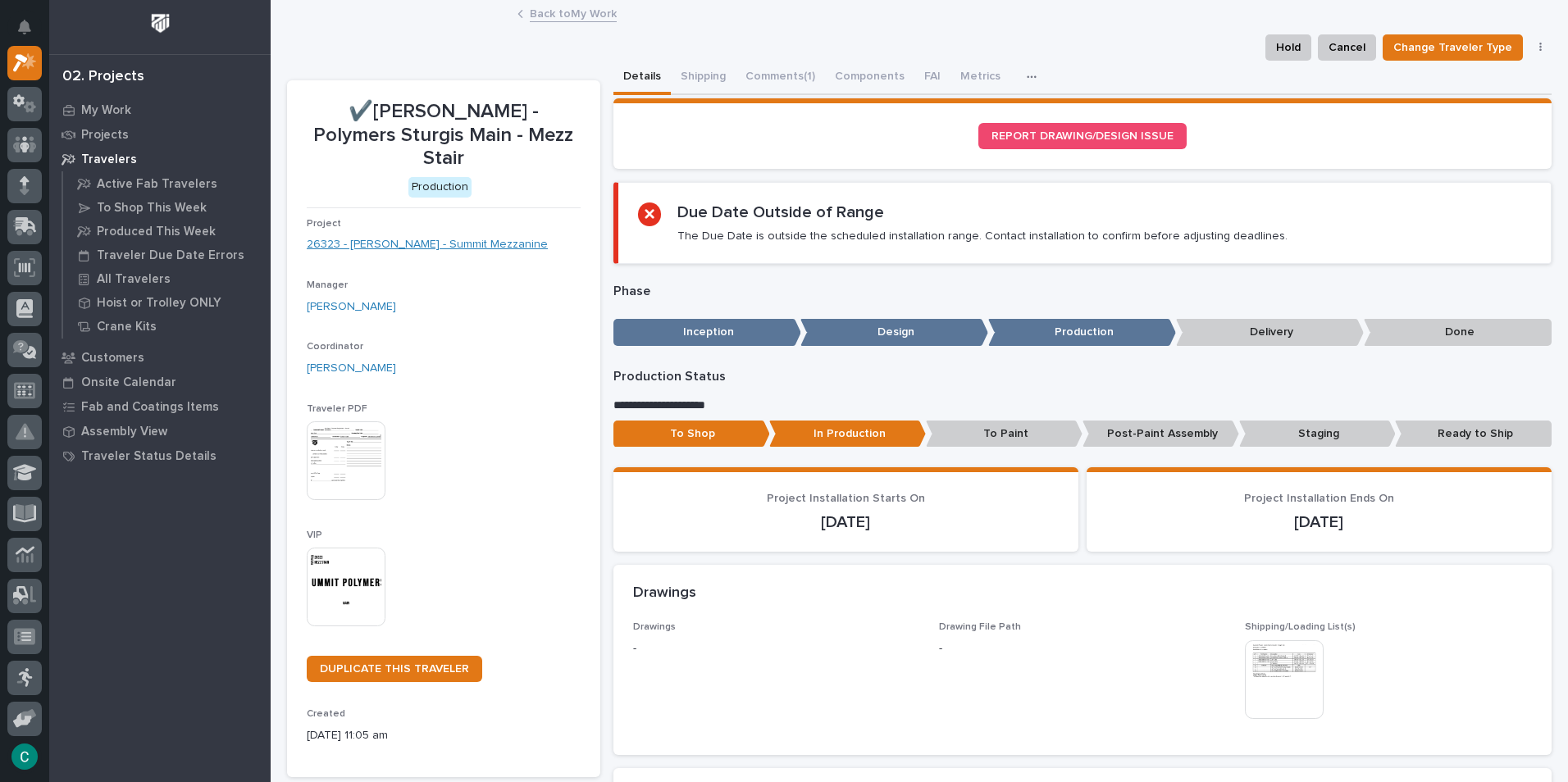
click at [431, 236] on link "26323 - [PERSON_NAME] - Summit Mezzanine" at bounding box center [427, 244] width 241 height 17
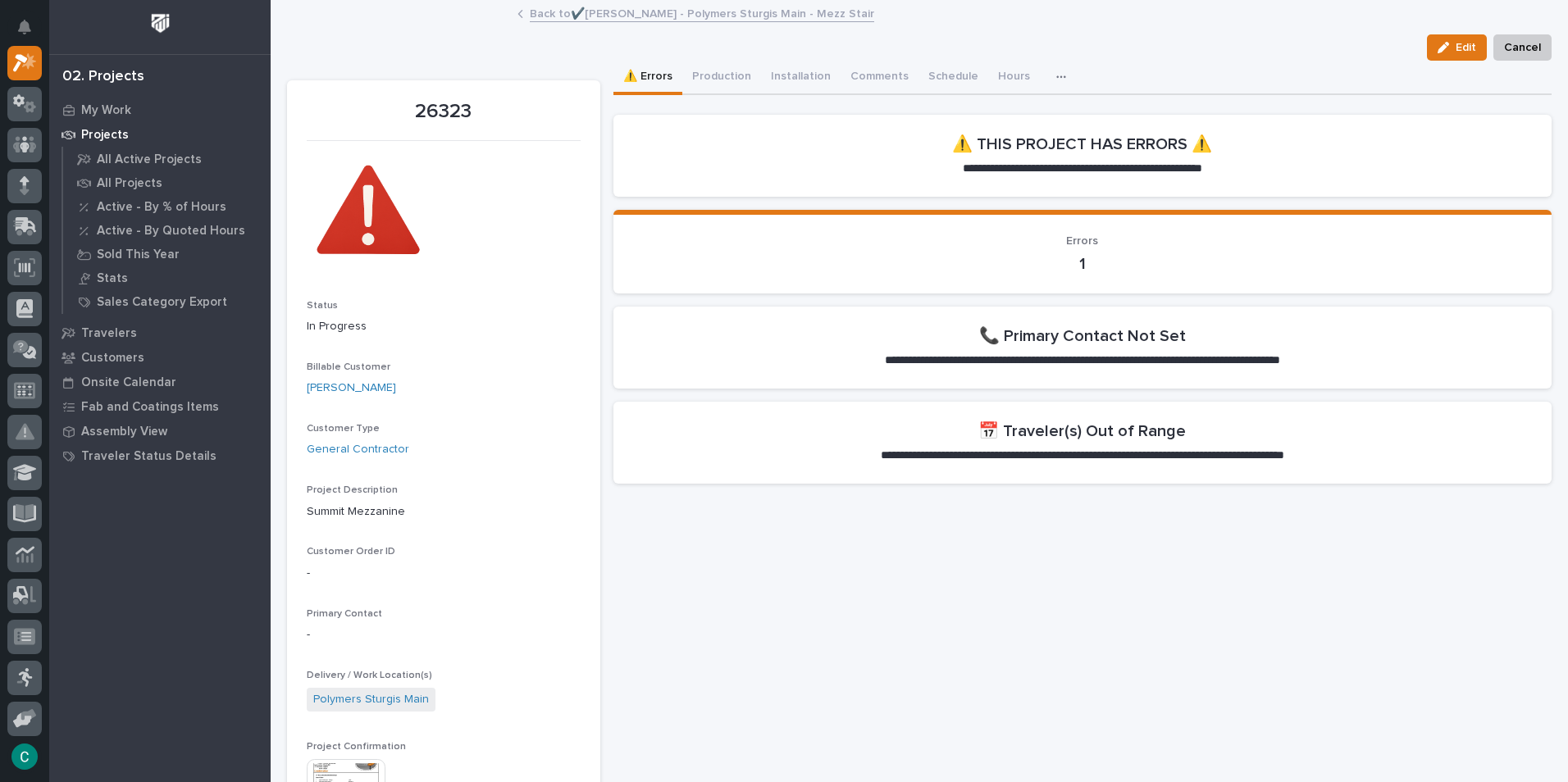
scroll to position [246, 0]
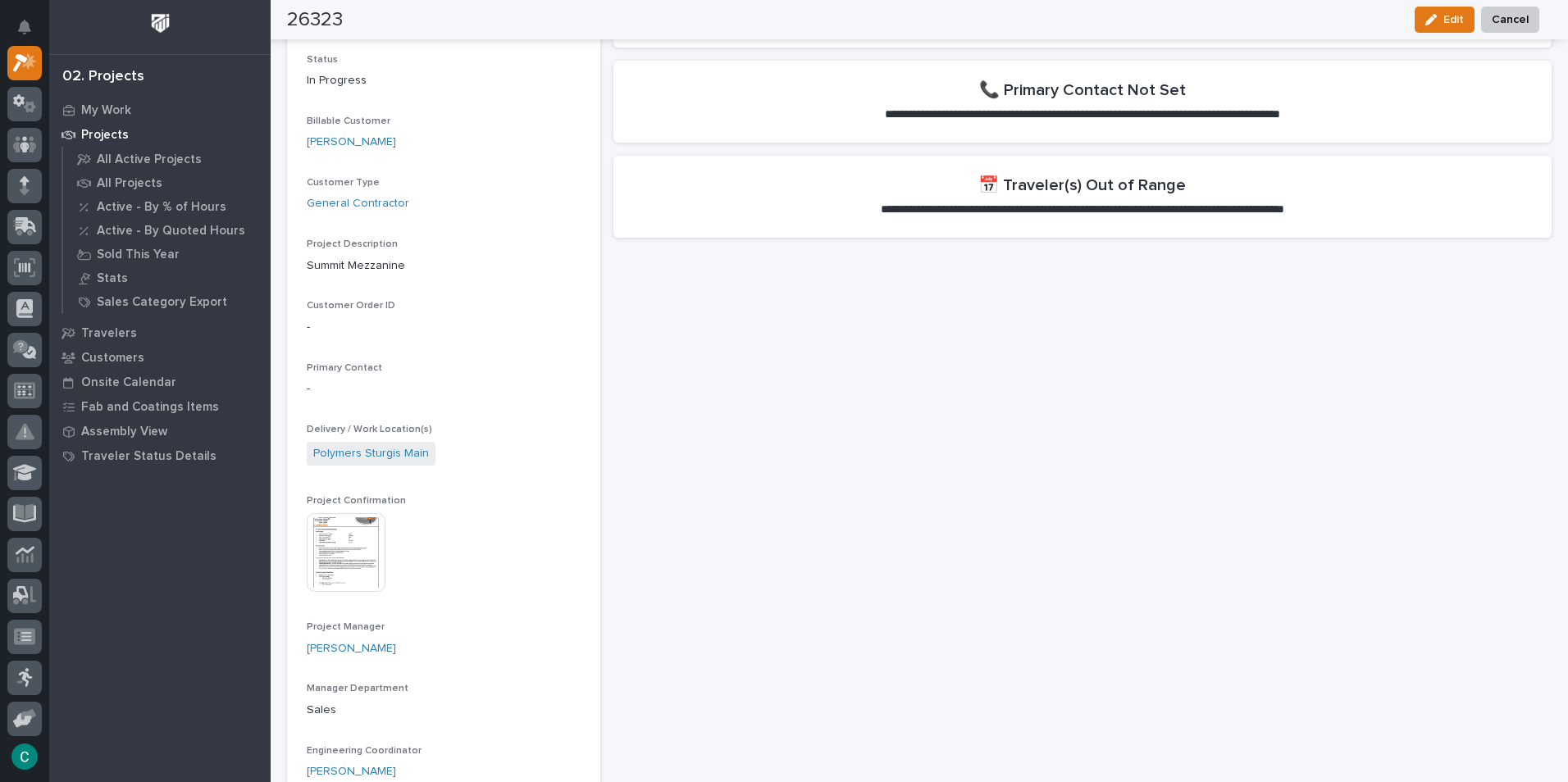
click at [371, 525] on img at bounding box center [346, 553] width 79 height 79
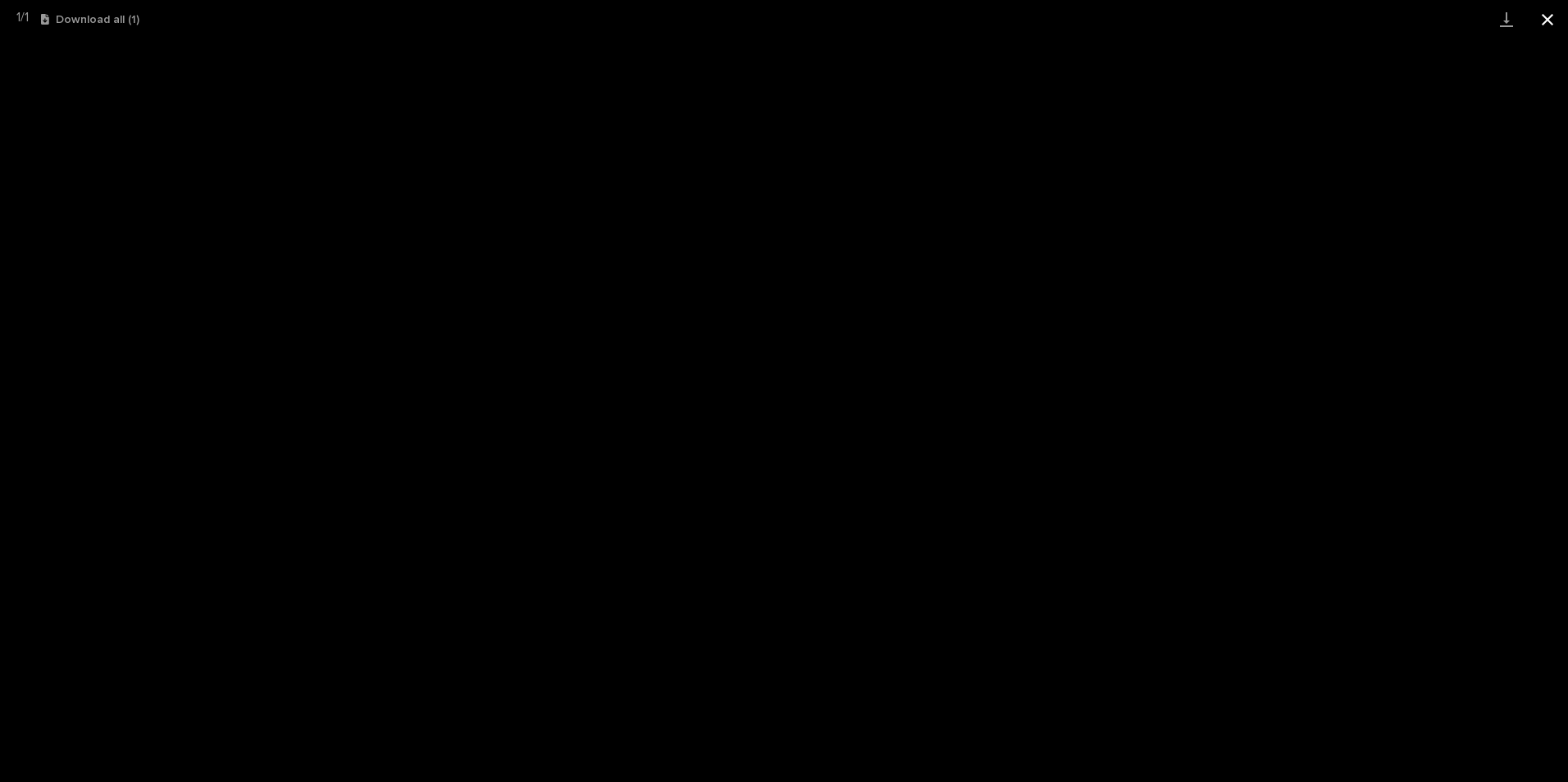
click at [1551, 12] on button "Close gallery" at bounding box center [1547, 19] width 41 height 39
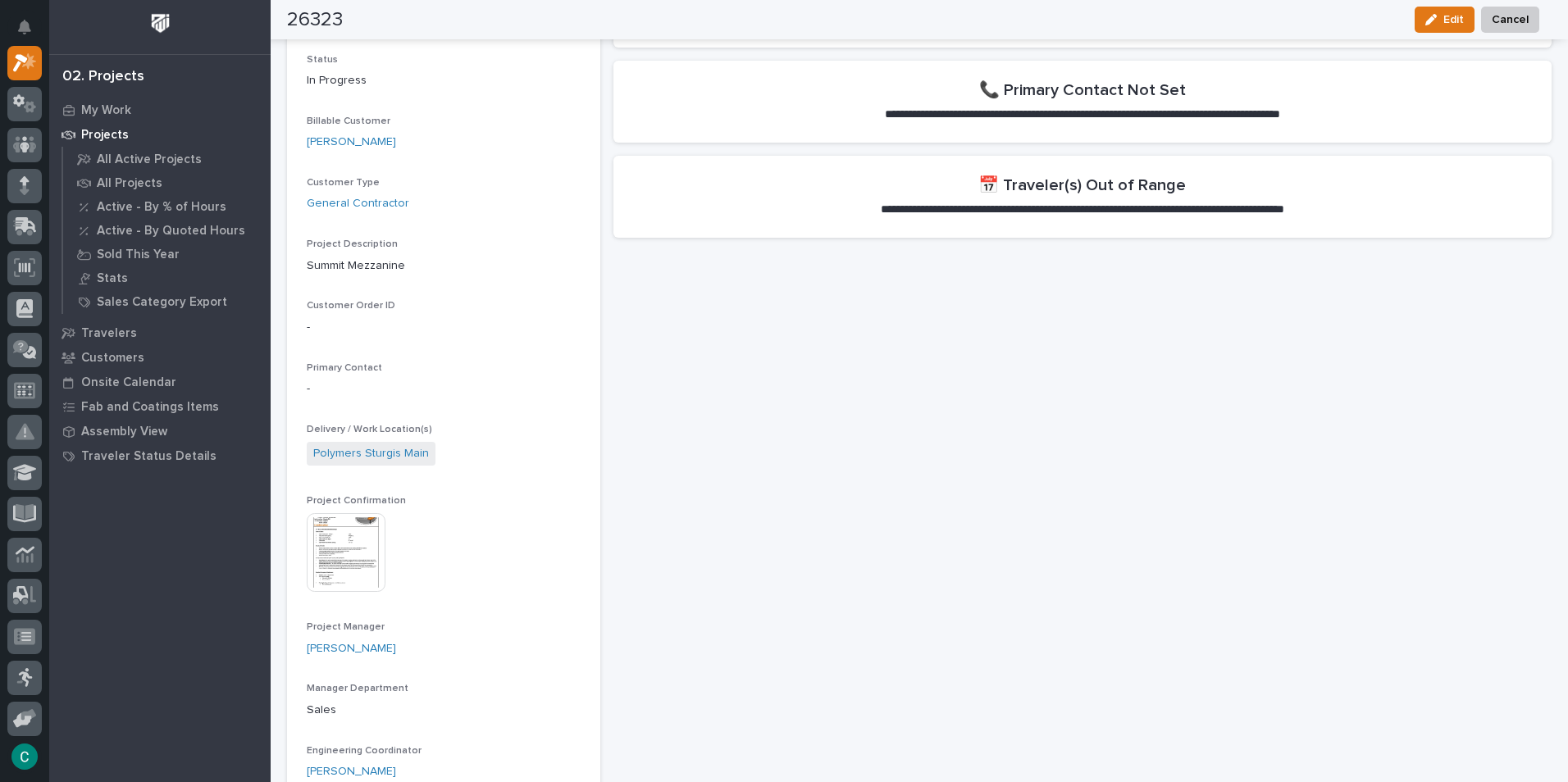
scroll to position [0, 0]
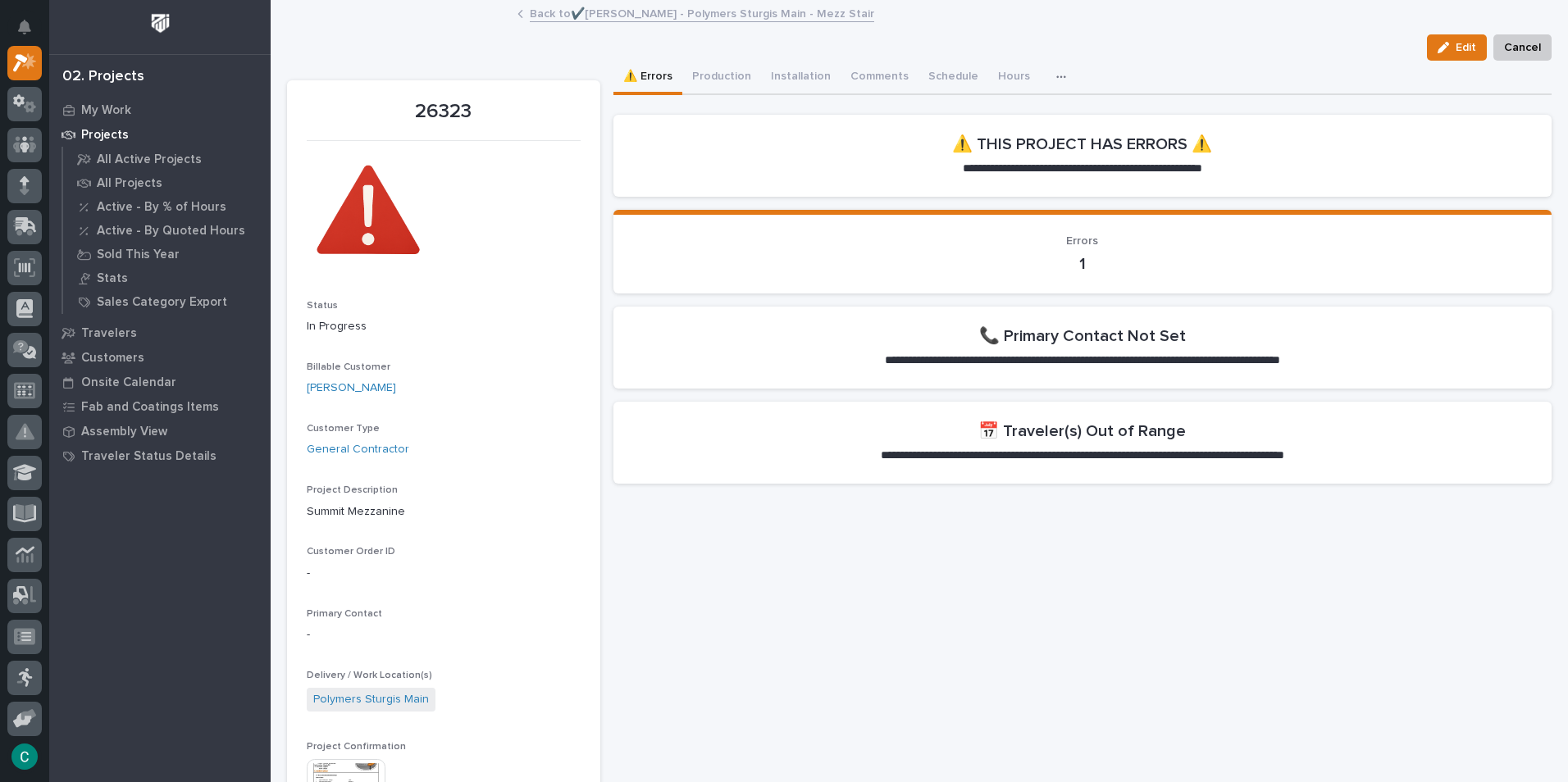
click at [580, 16] on link "Back to ✔️[PERSON_NAME] - Polymers Sturgis Main - Mezz Stair" at bounding box center [702, 12] width 344 height 19
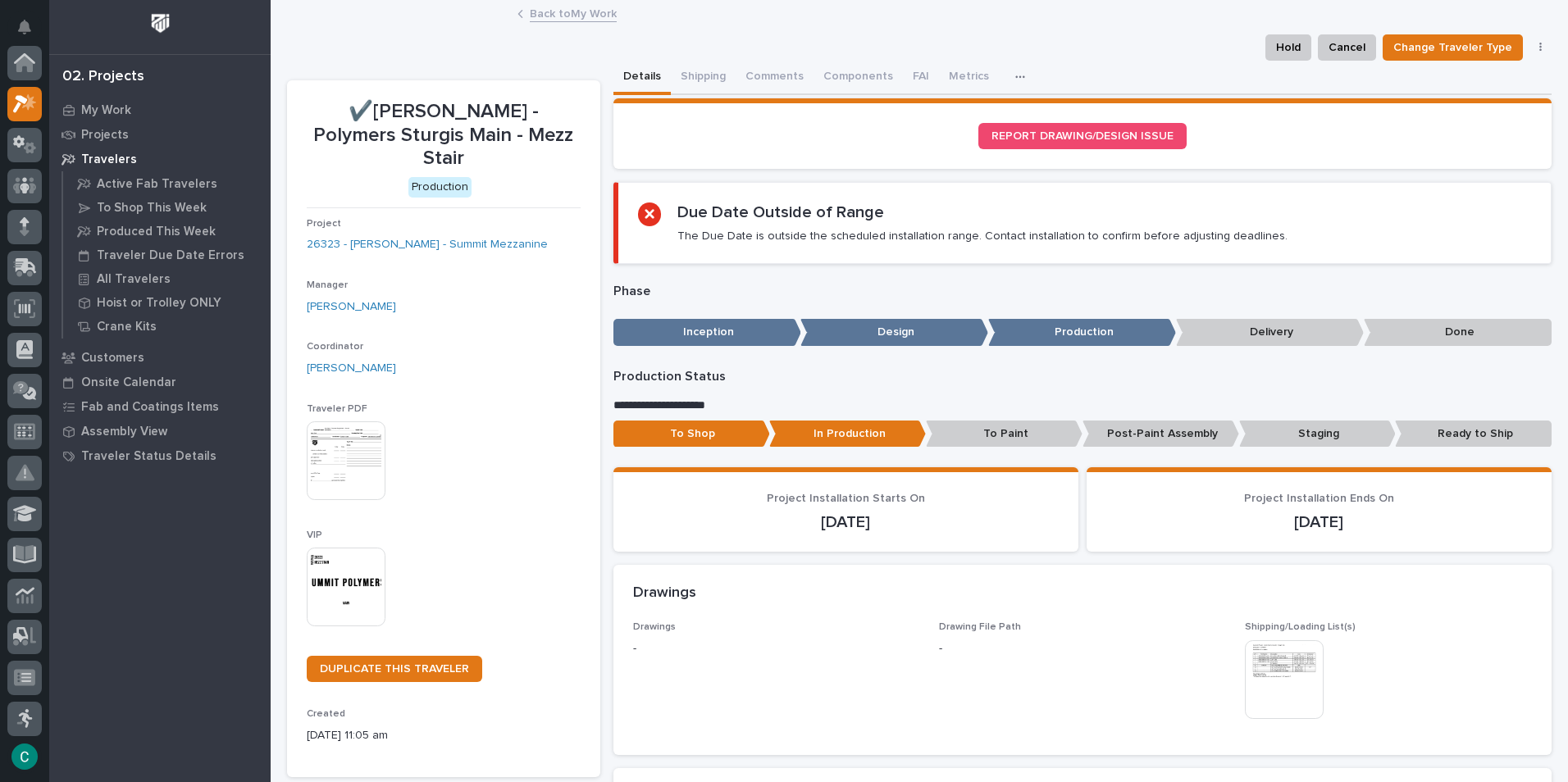
scroll to position [41, 0]
click at [588, 12] on link "Back to My Work" at bounding box center [574, 12] width 87 height 19
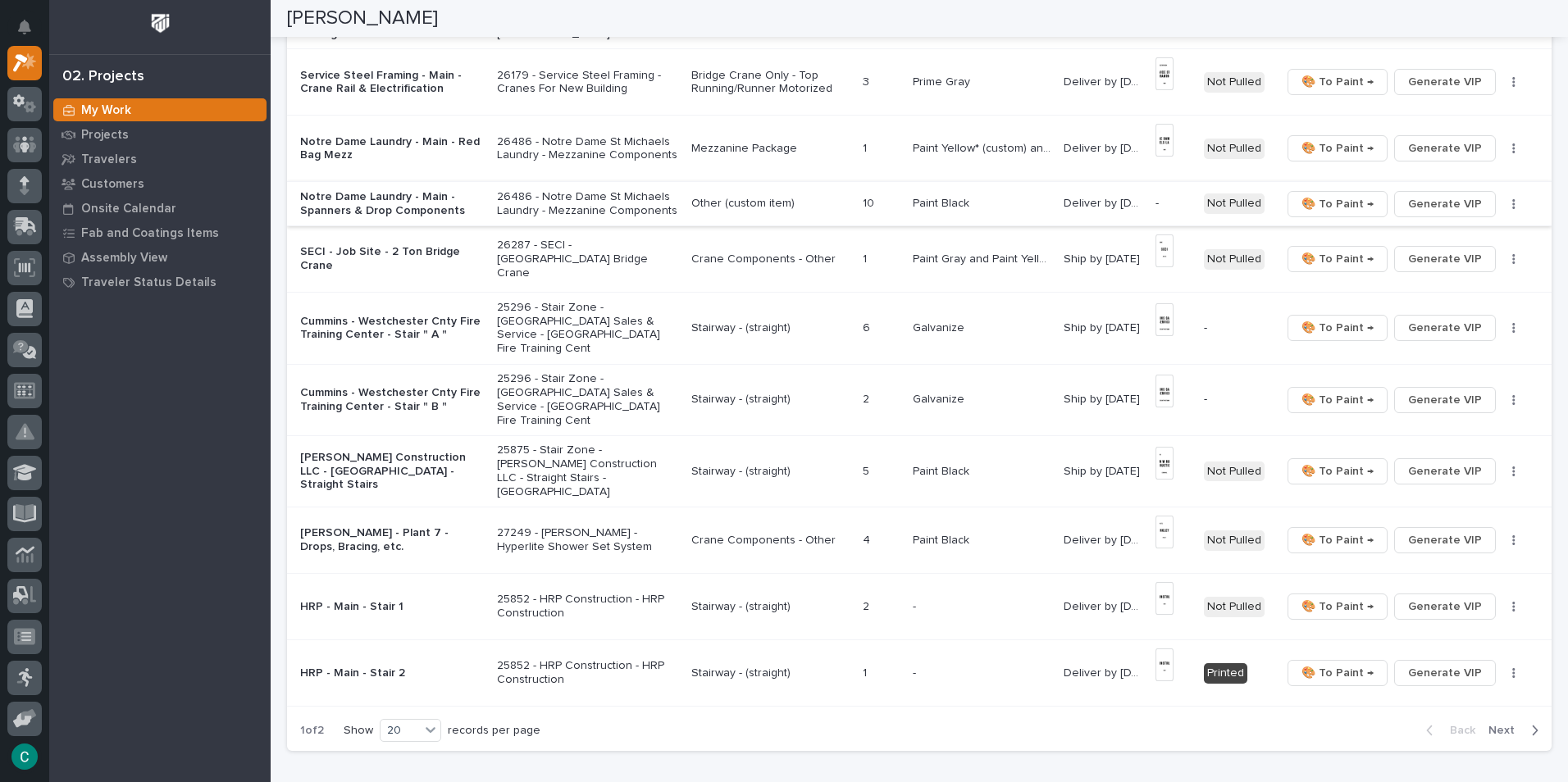
scroll to position [983, 0]
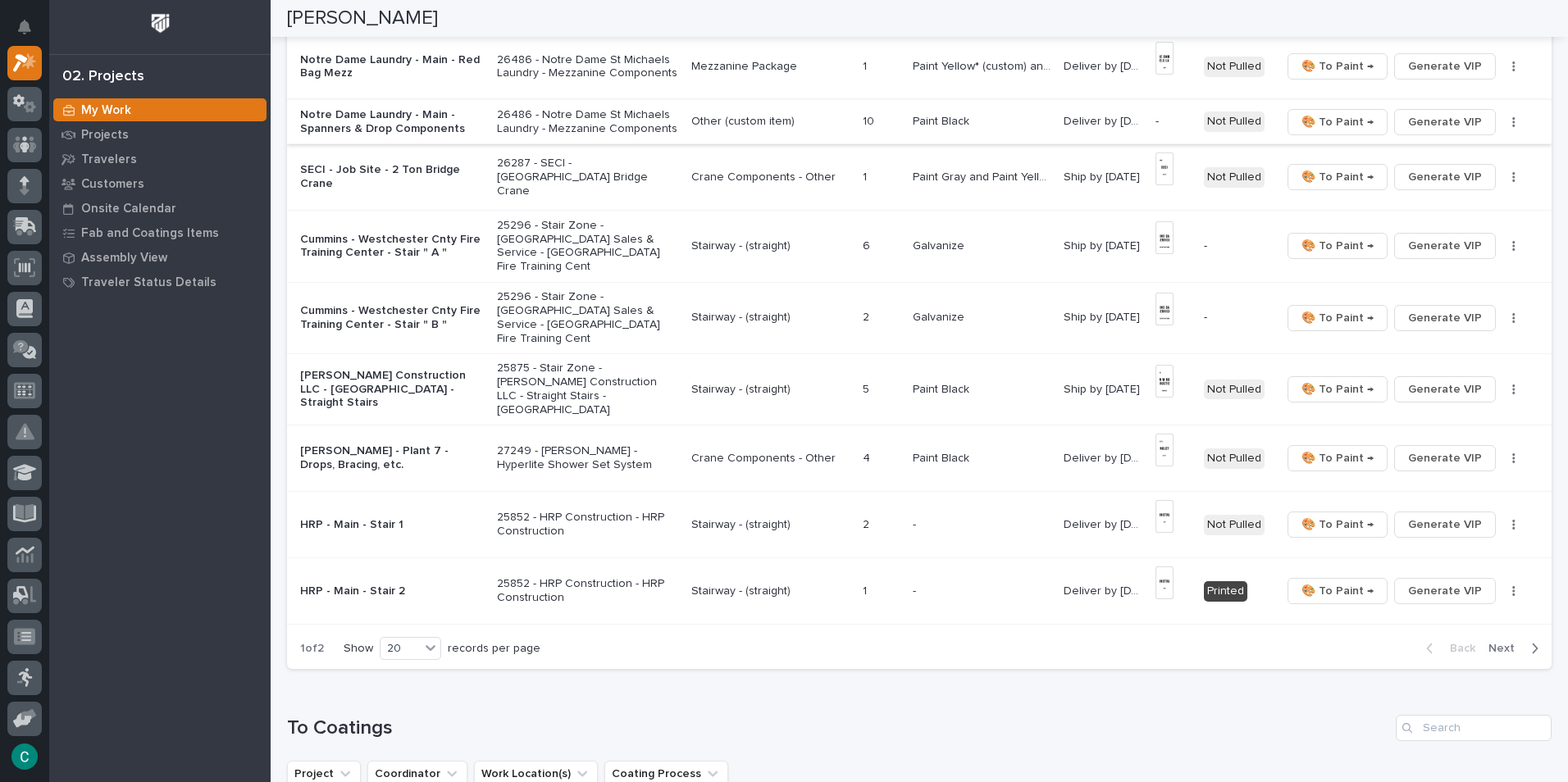
click at [1414, 117] on span "Generate VIP" at bounding box center [1445, 122] width 74 height 20
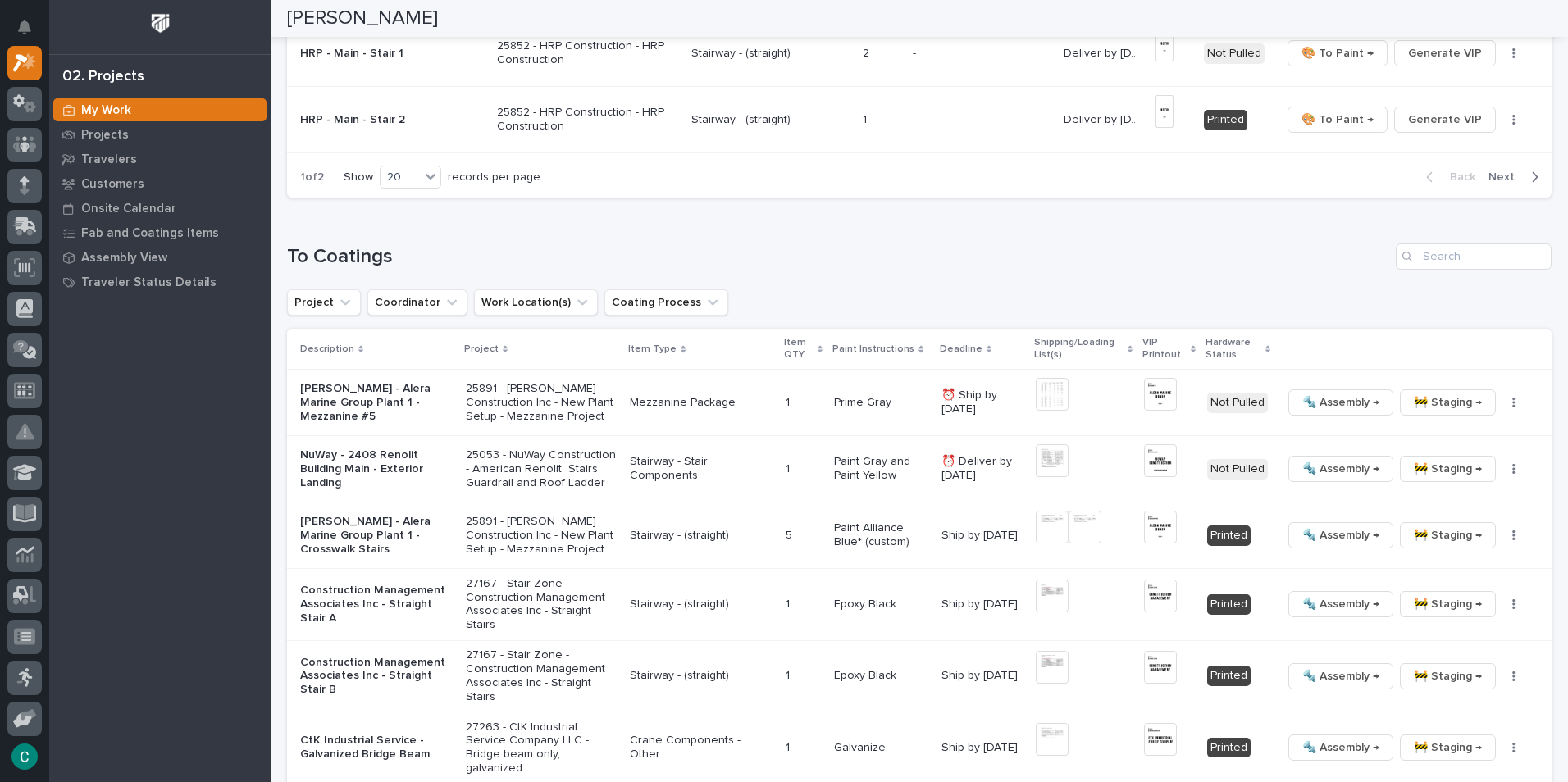
scroll to position [1475, 0]
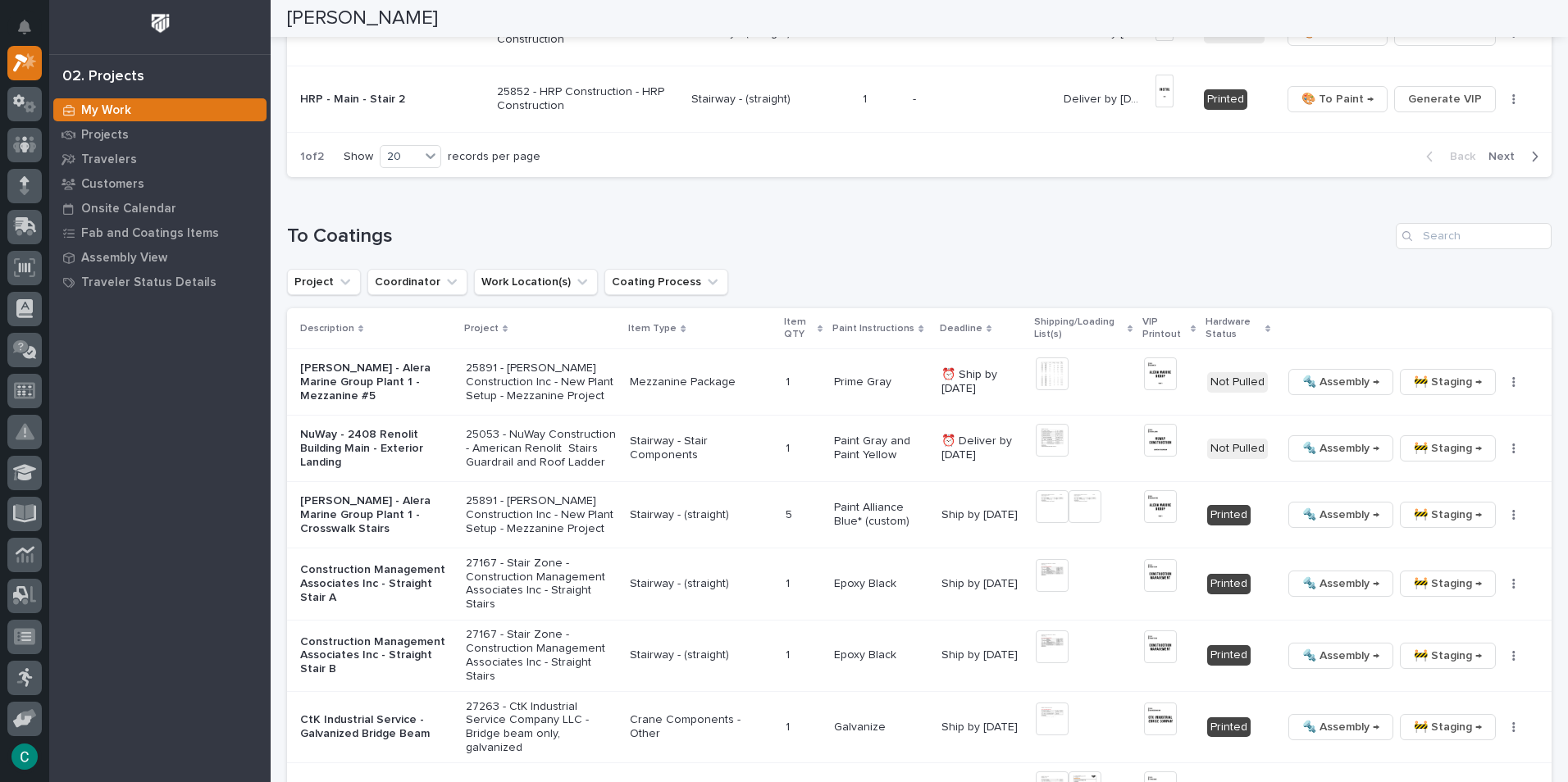
click at [1510, 150] on span "Next" at bounding box center [1506, 157] width 36 height 15
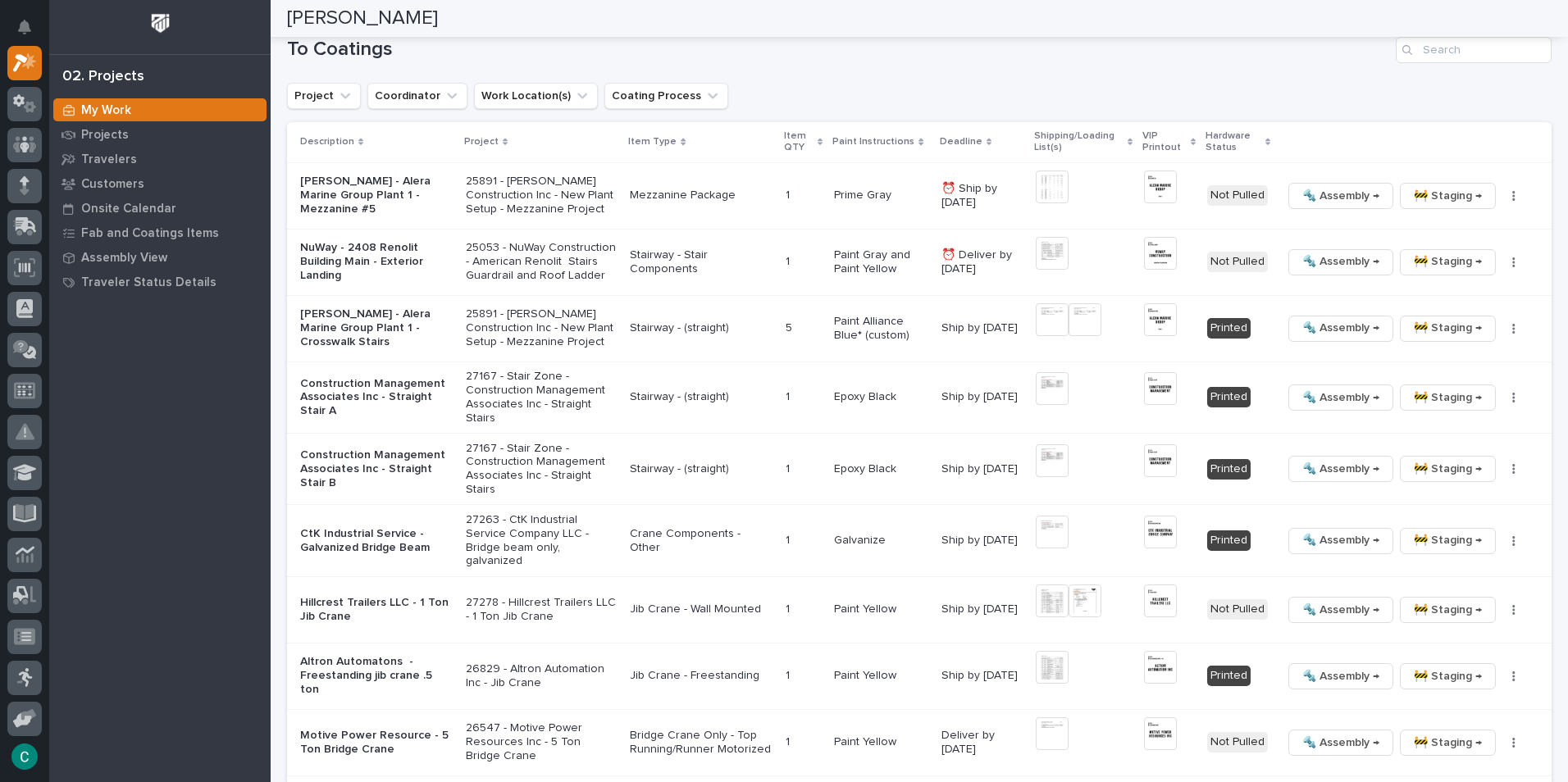
scroll to position [950, 0]
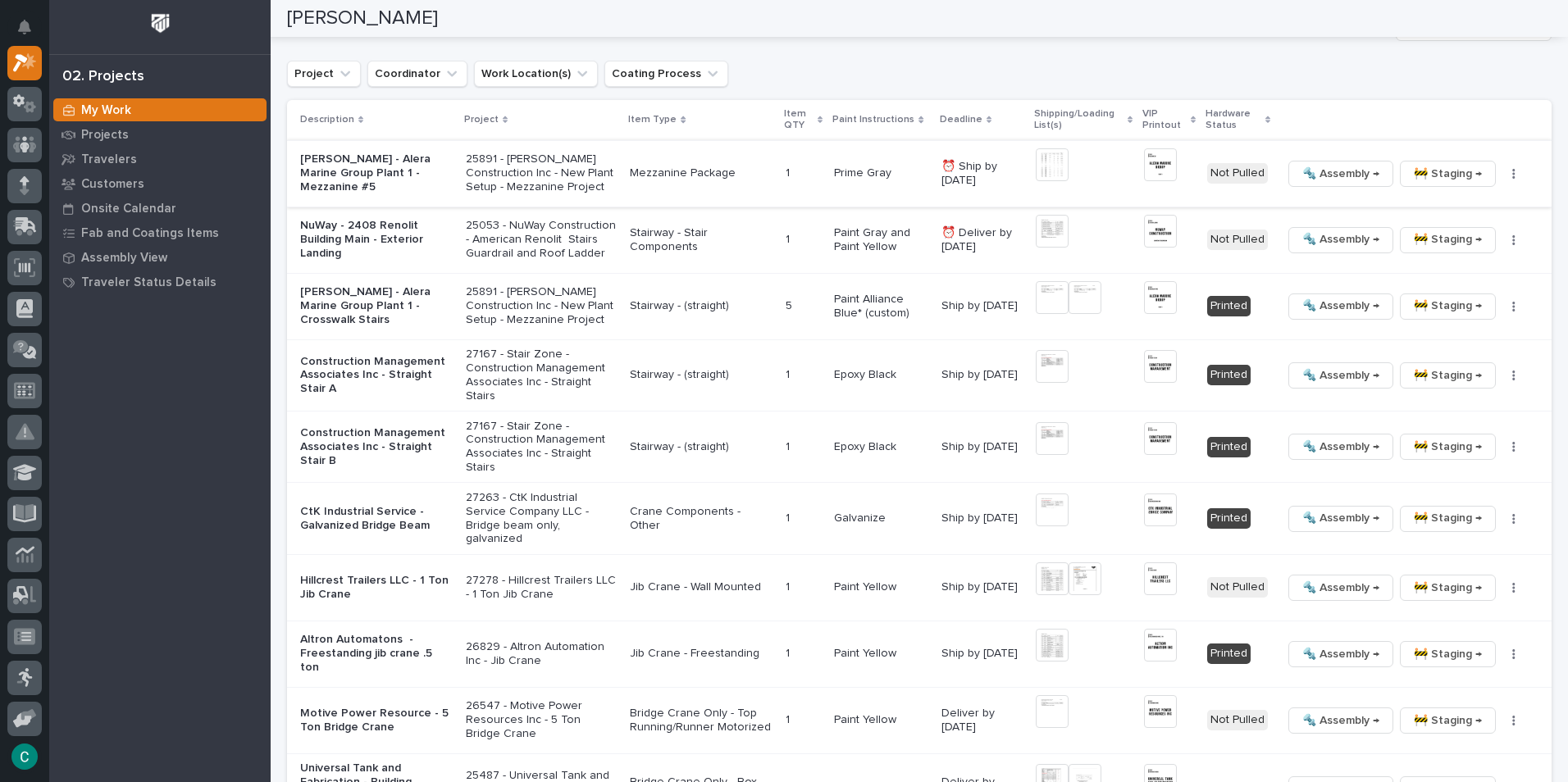
click at [1146, 163] on img at bounding box center [1160, 165] width 33 height 33
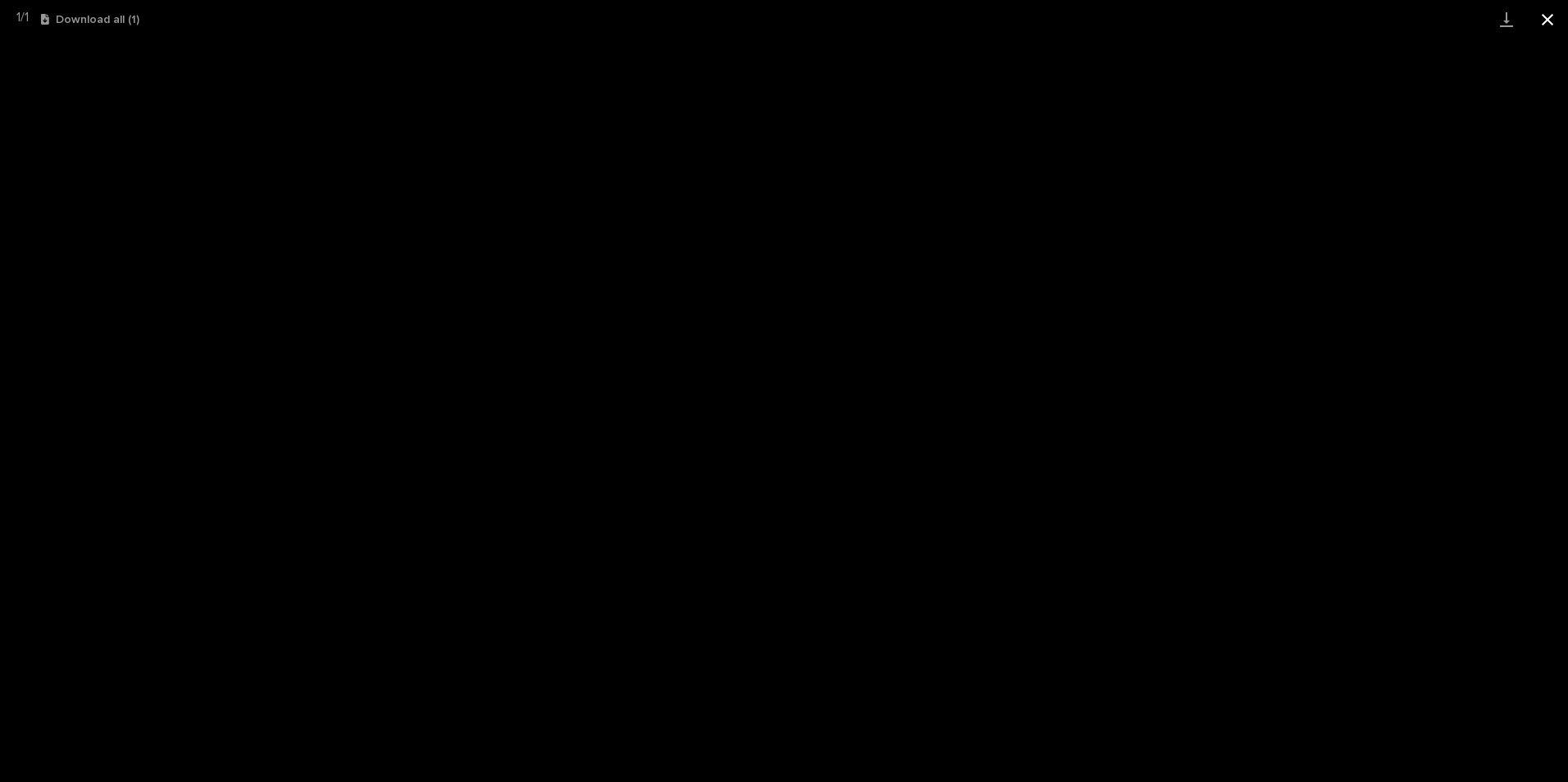
click at [1552, 21] on button "Close gallery" at bounding box center [1547, 19] width 41 height 39
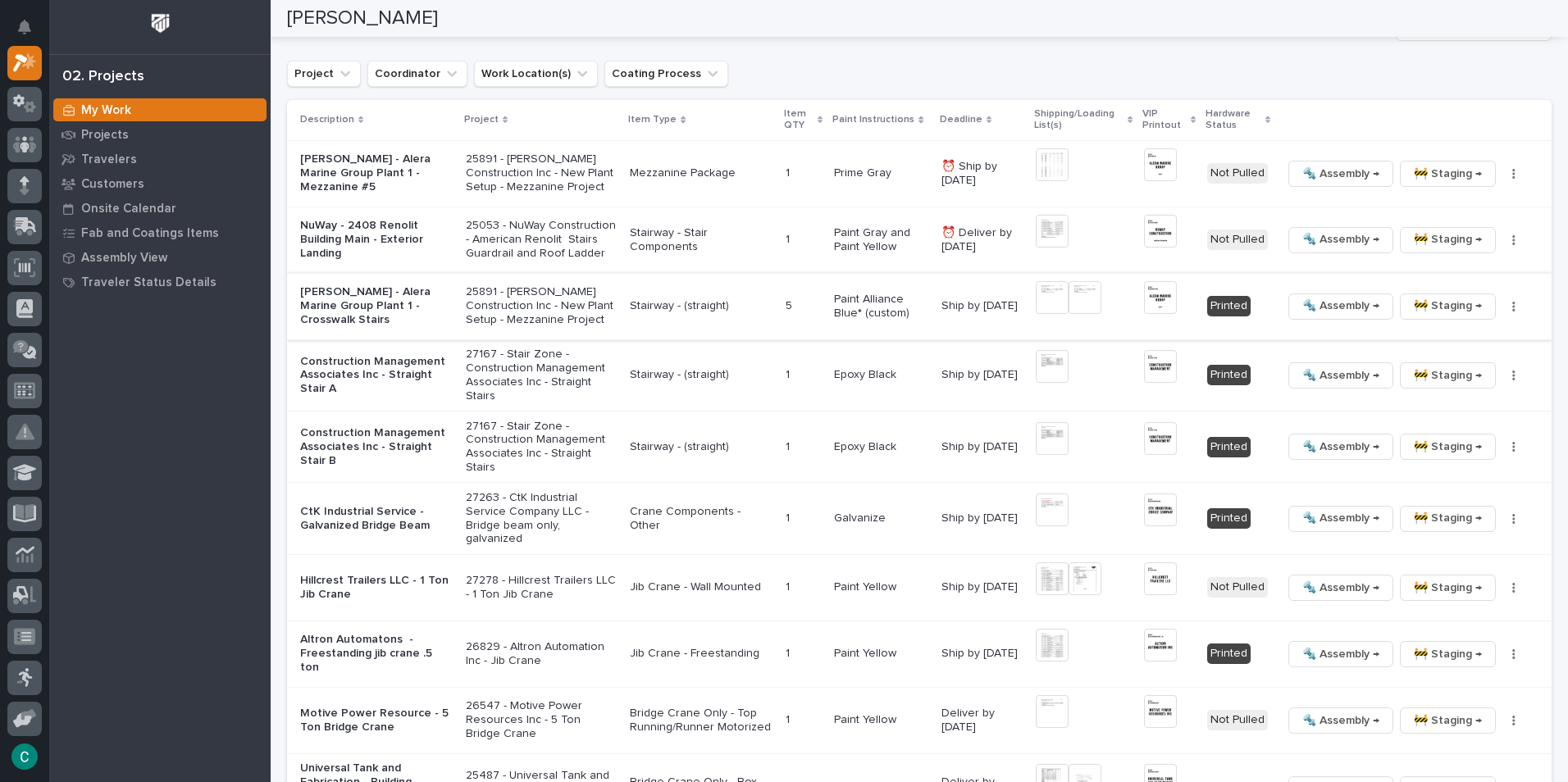
click at [1144, 302] on img at bounding box center [1160, 297] width 33 height 33
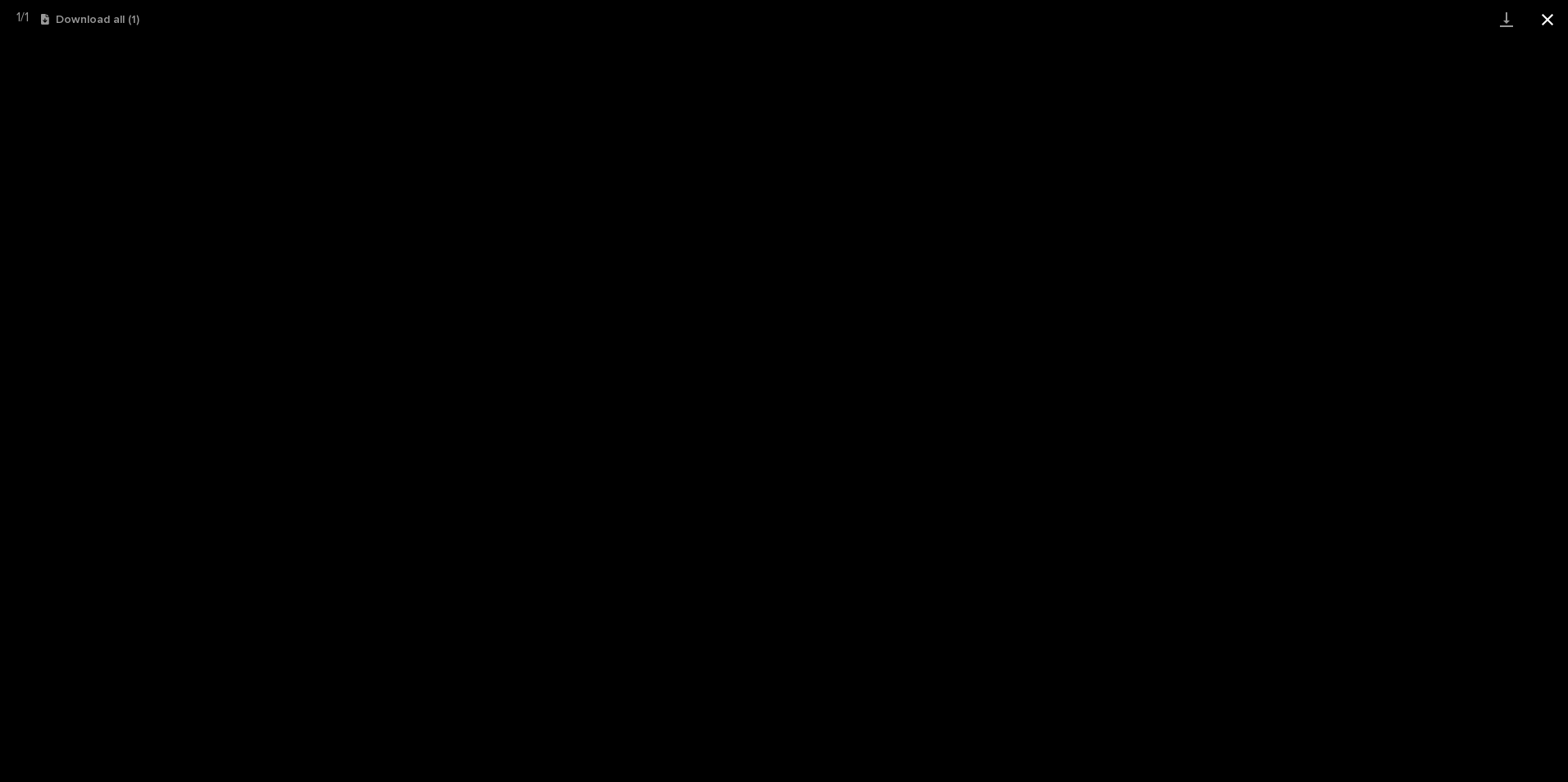
click at [1552, 18] on button "Close gallery" at bounding box center [1547, 19] width 41 height 39
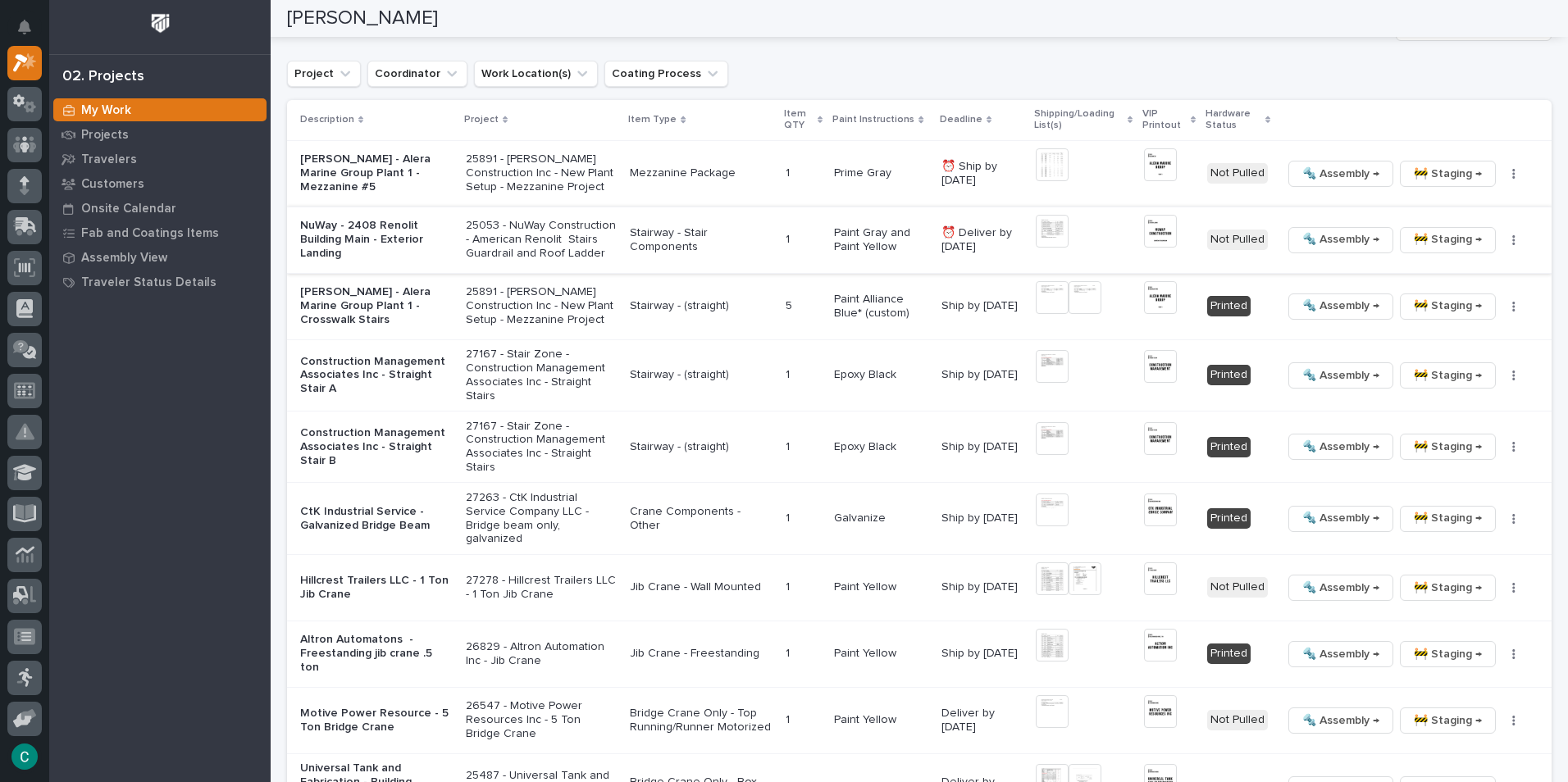
click at [1148, 226] on img at bounding box center [1160, 231] width 33 height 33
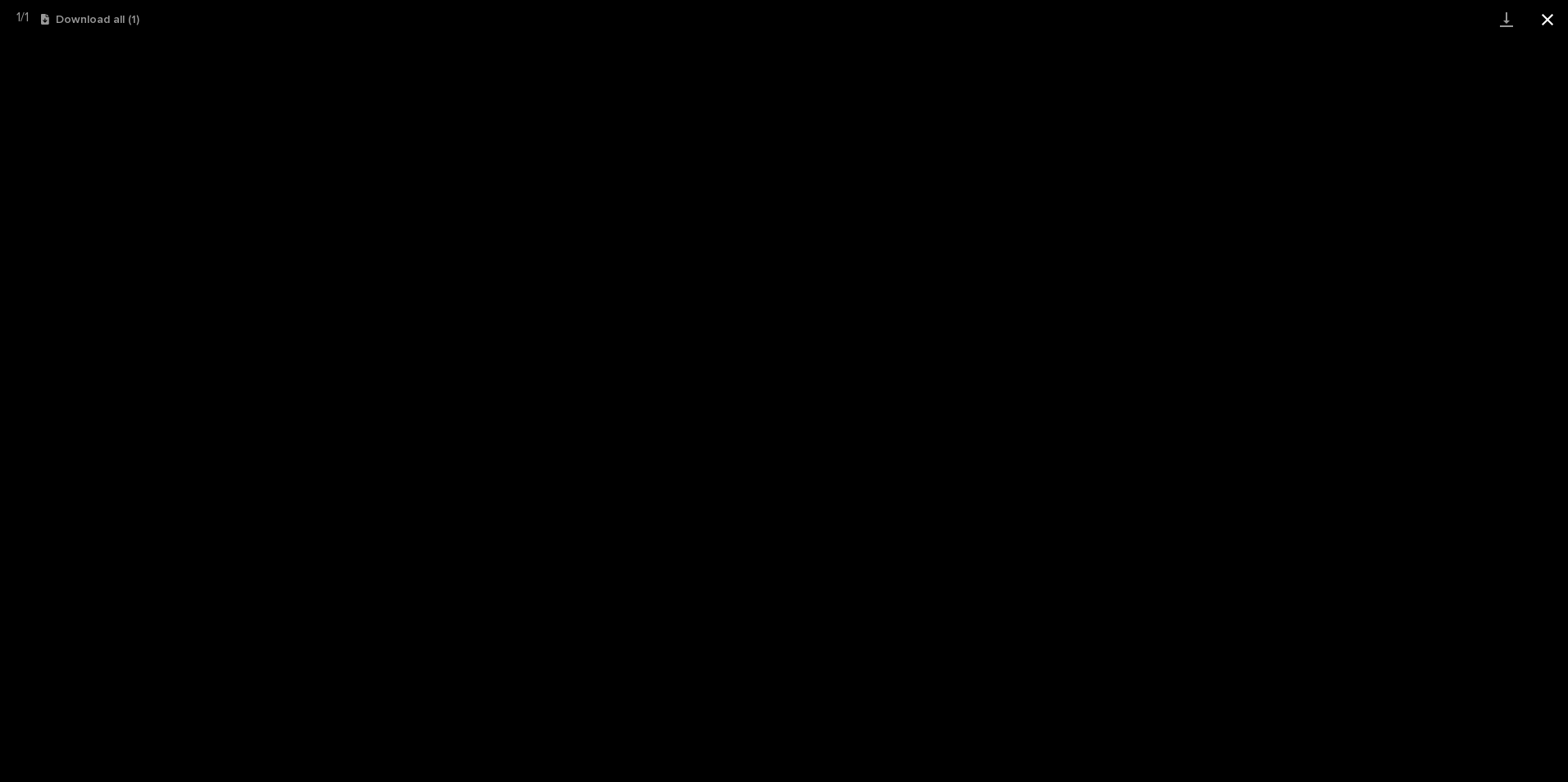
click at [1540, 19] on button "Close gallery" at bounding box center [1547, 19] width 41 height 39
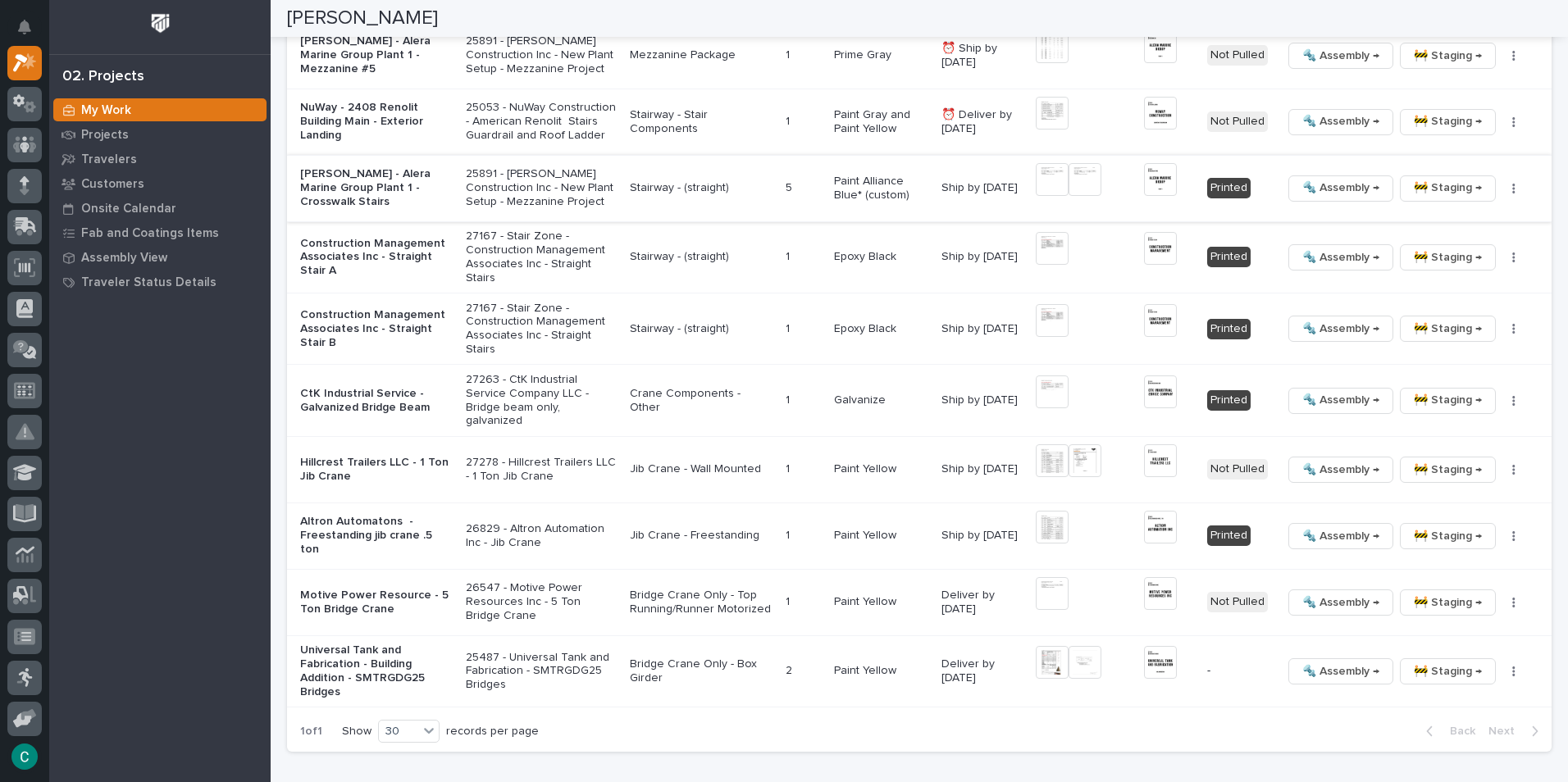
scroll to position [1114, 0]
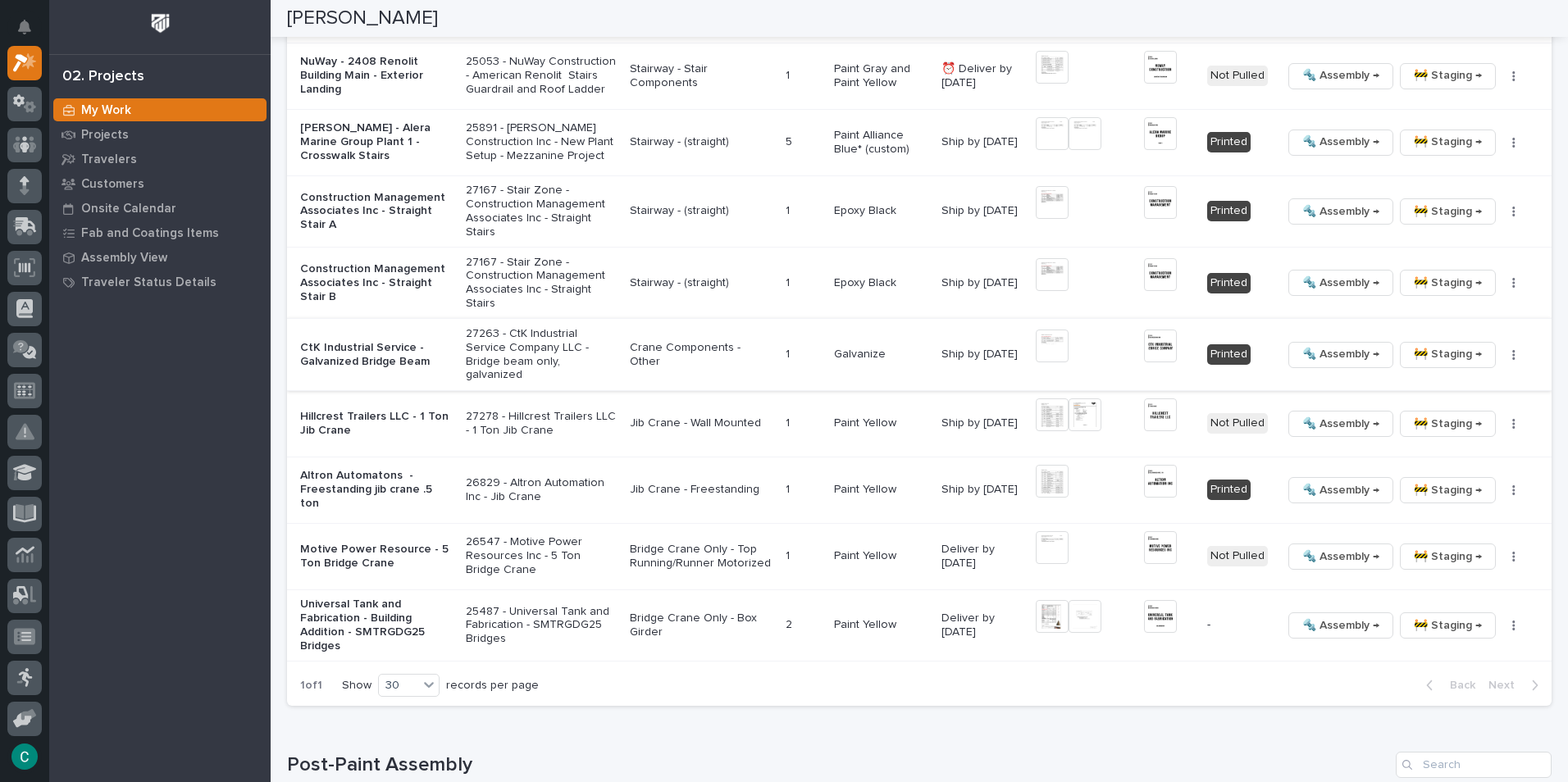
click at [1464, 352] on span "🚧 Staging →" at bounding box center [1447, 354] width 68 height 20
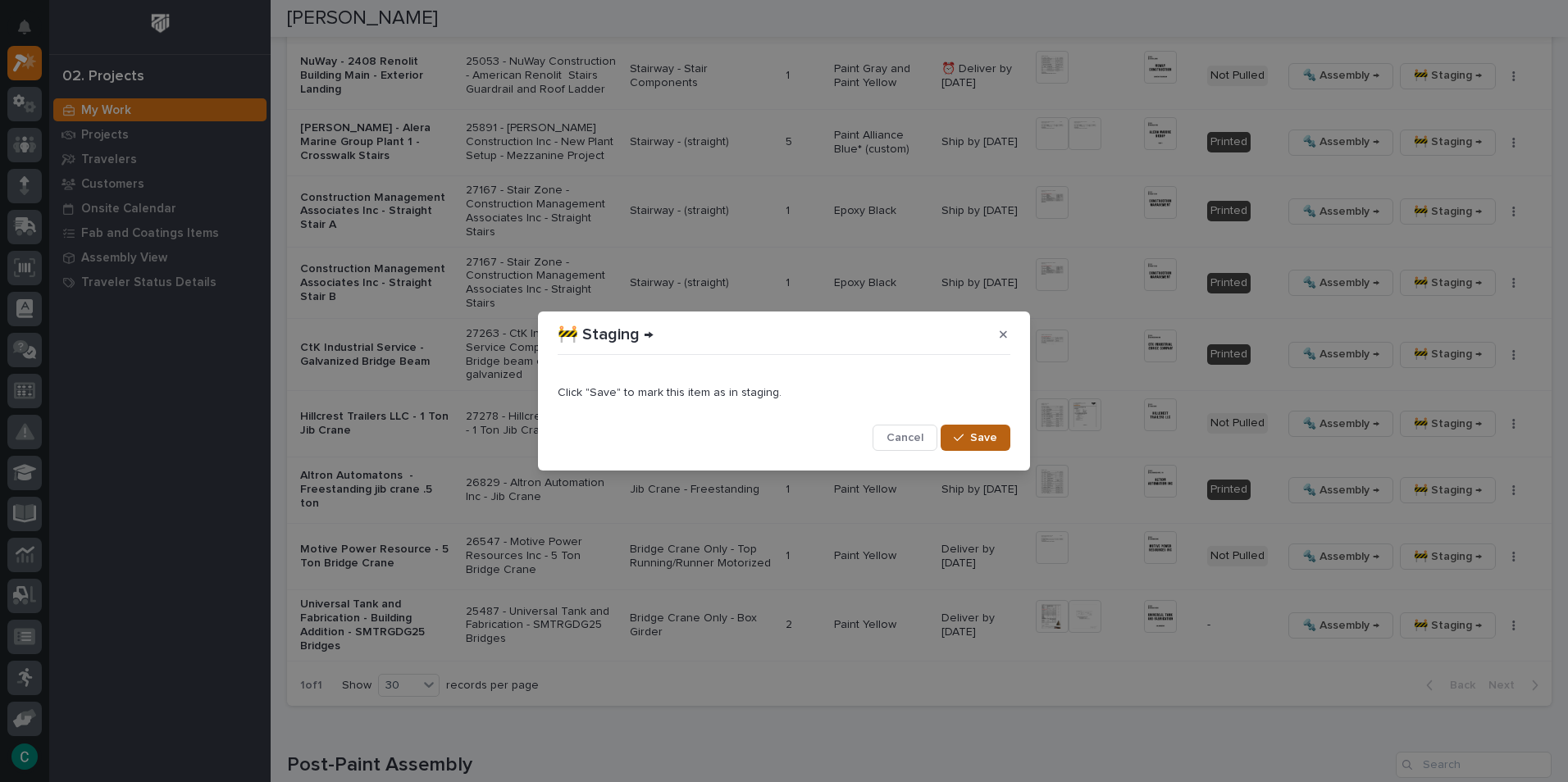
click at [984, 445] on button "Save" at bounding box center [975, 438] width 70 height 26
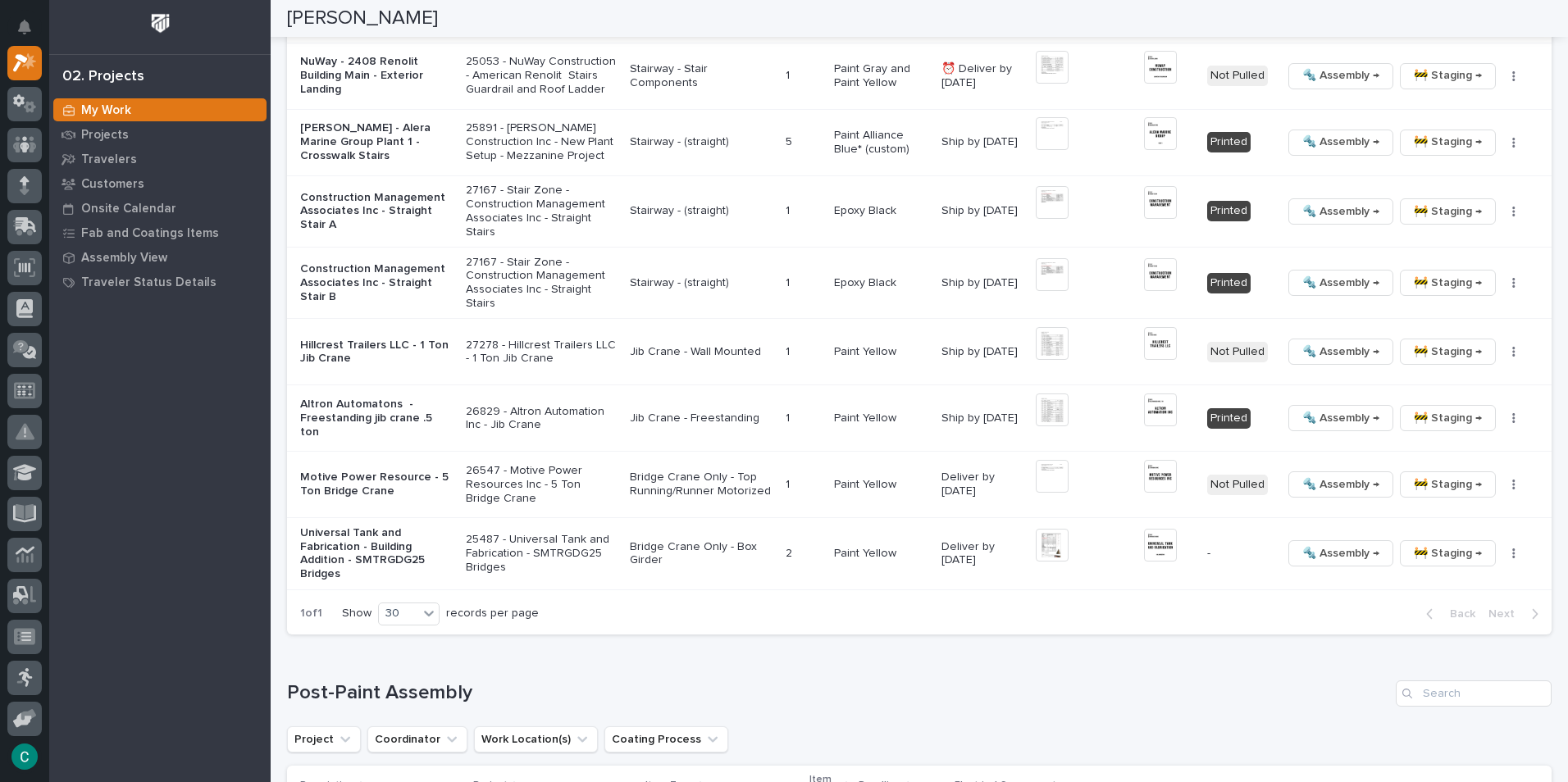
scroll to position [1079, 0]
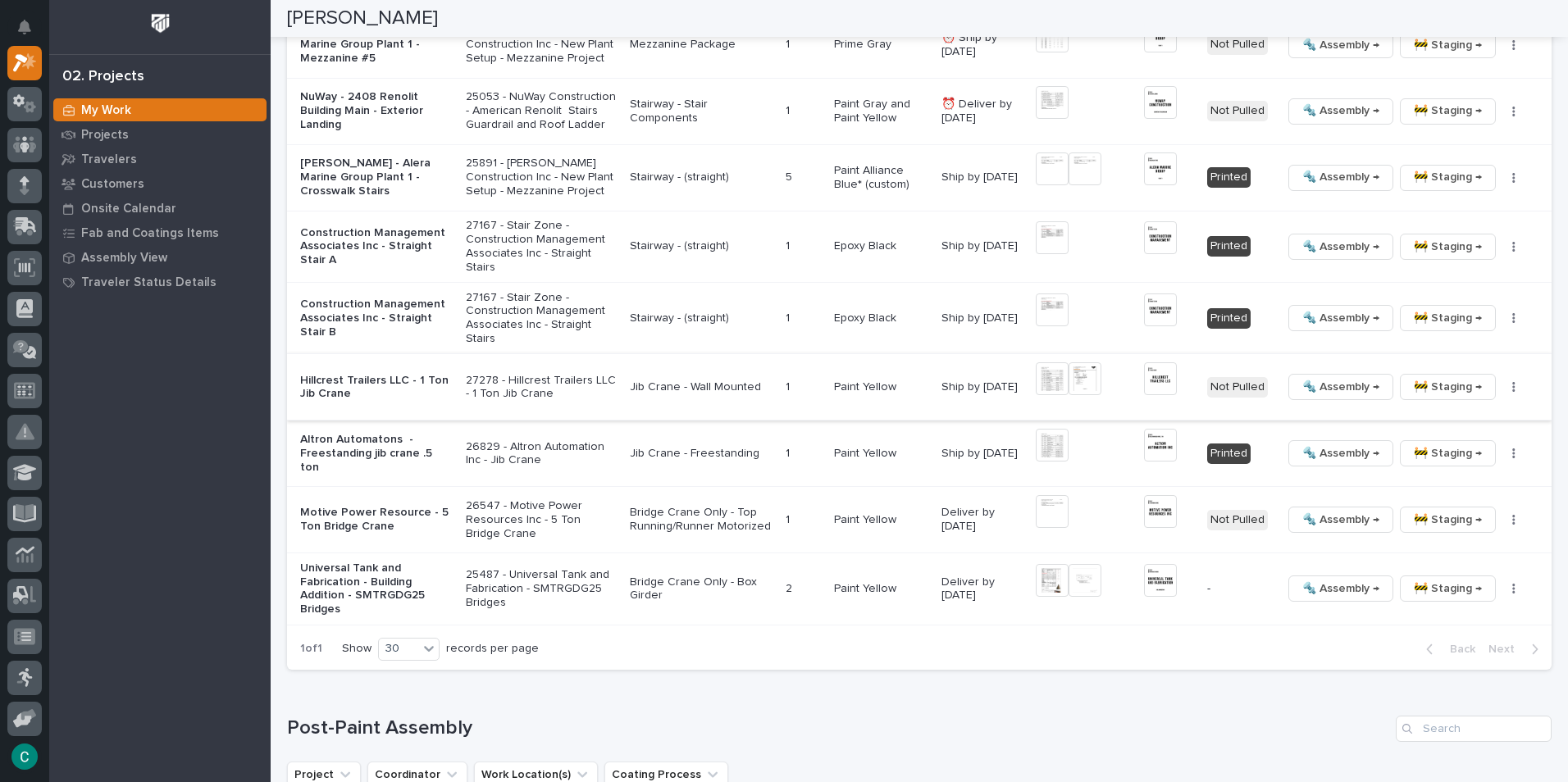
click at [1332, 390] on span "🔩 Assembly →" at bounding box center [1341, 387] width 77 height 20
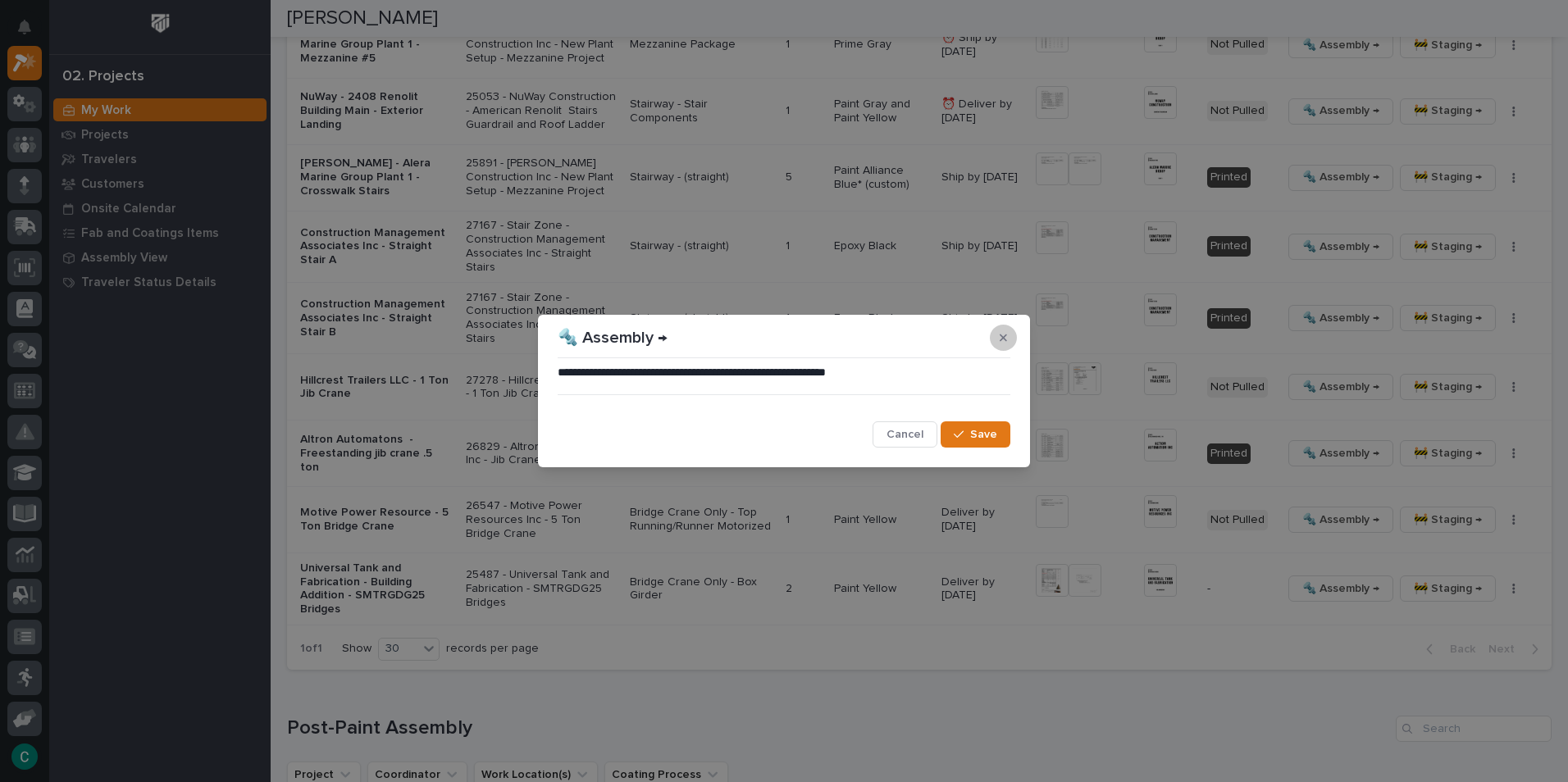
click at [1005, 341] on icon "button" at bounding box center [1003, 338] width 7 height 12
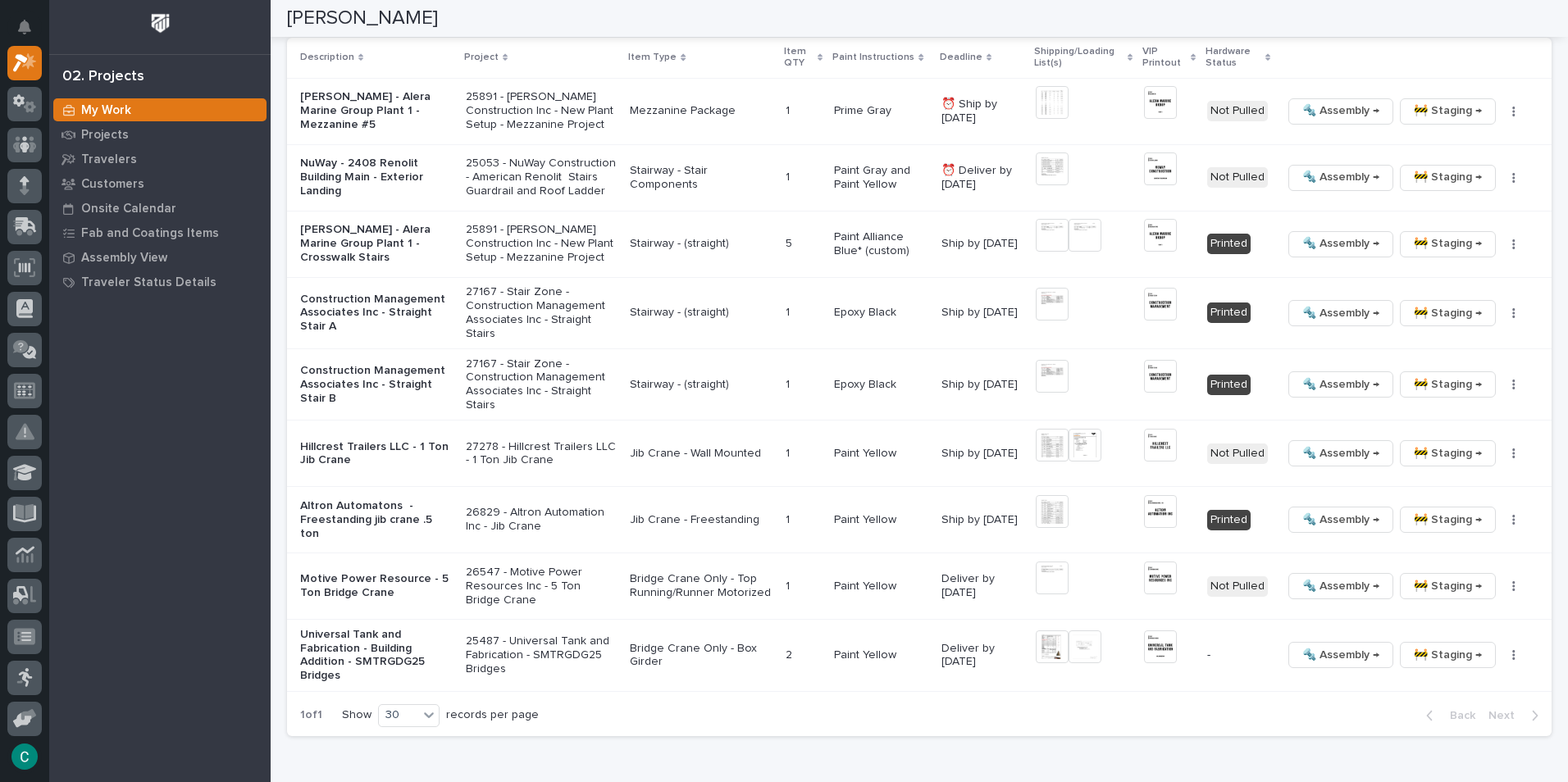
scroll to position [1111, 0]
